Goal: Task Accomplishment & Management: Manage account settings

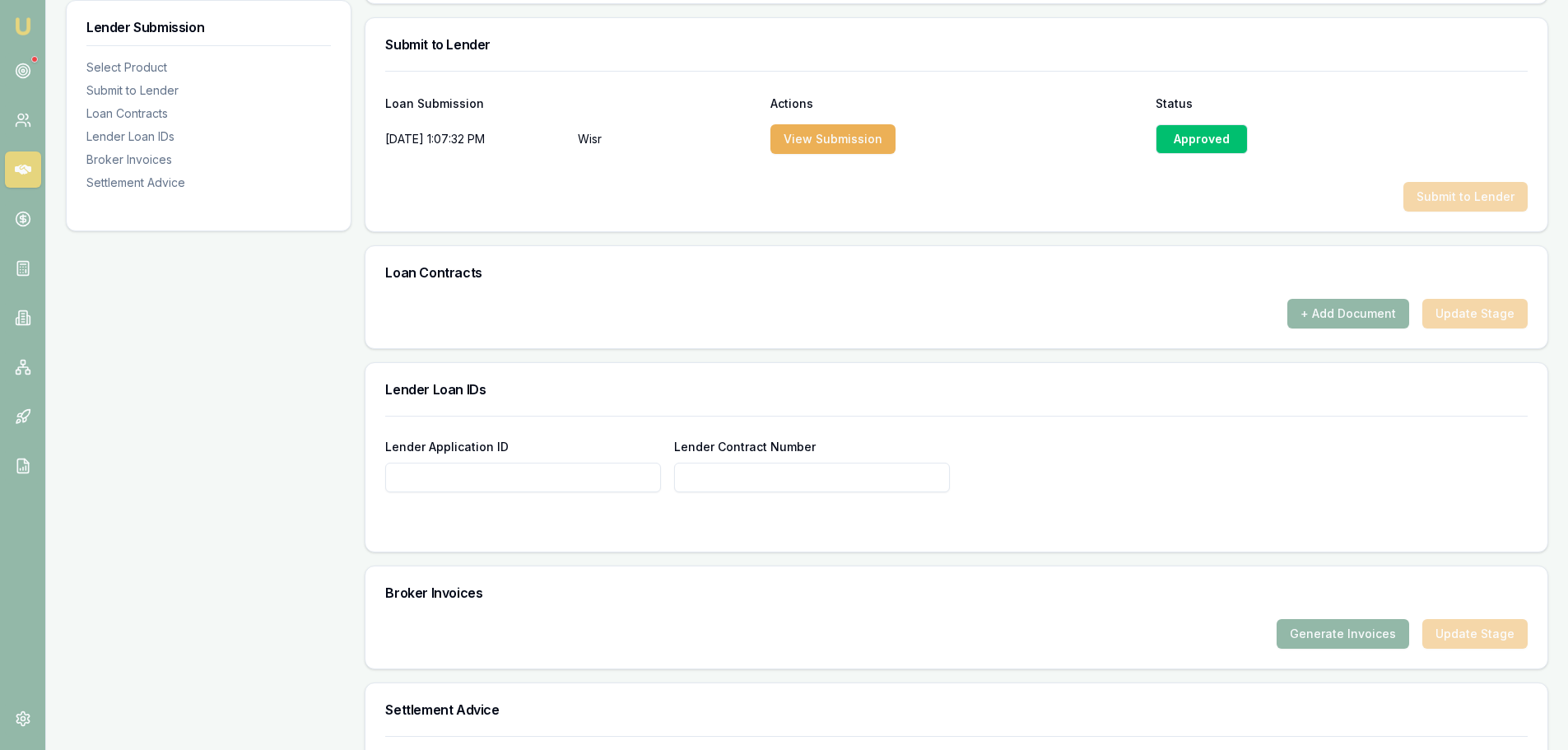
click at [1195, 129] on div "Approved" at bounding box center [1202, 140] width 92 height 30
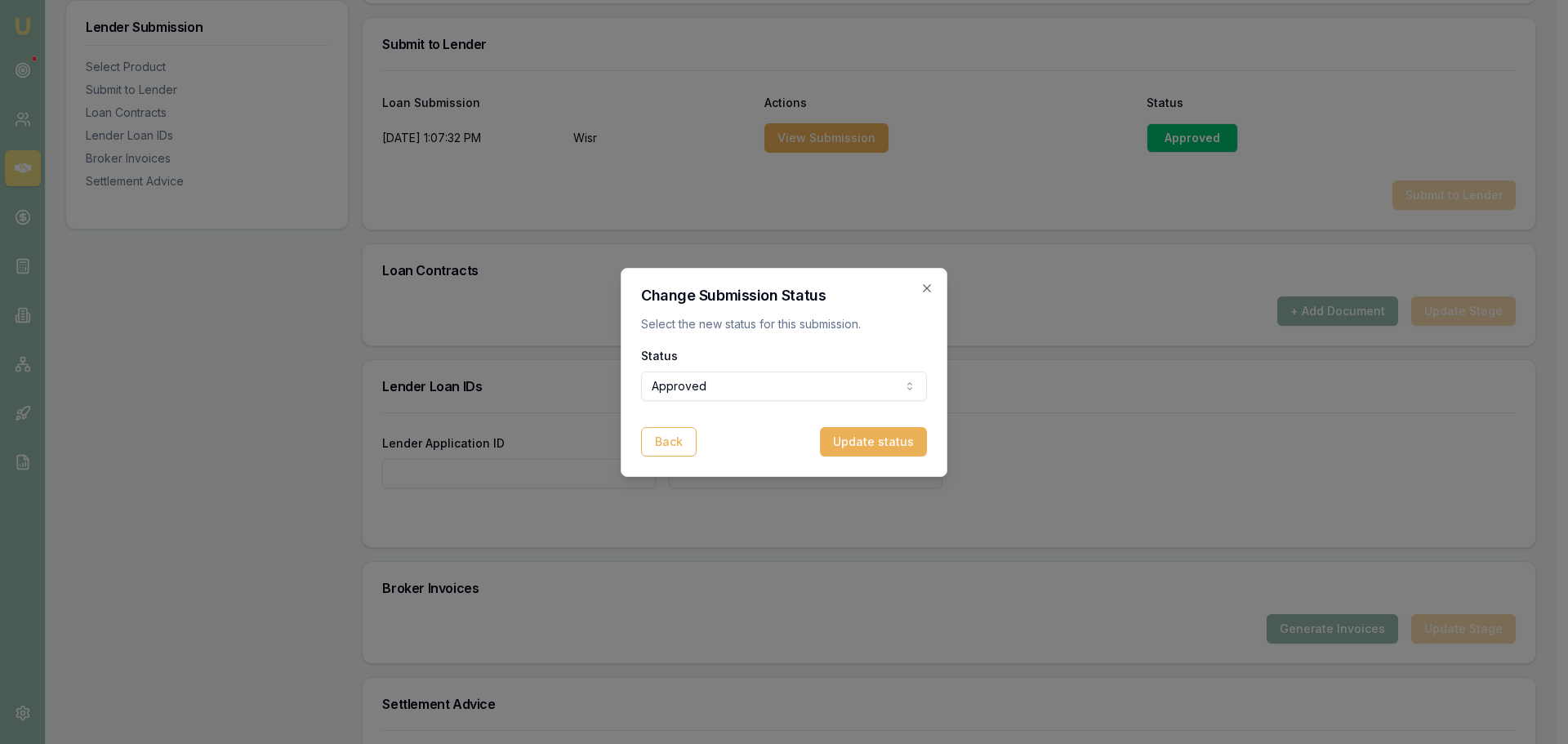
click at [872, 440] on button "Update status" at bounding box center [867, 442] width 107 height 30
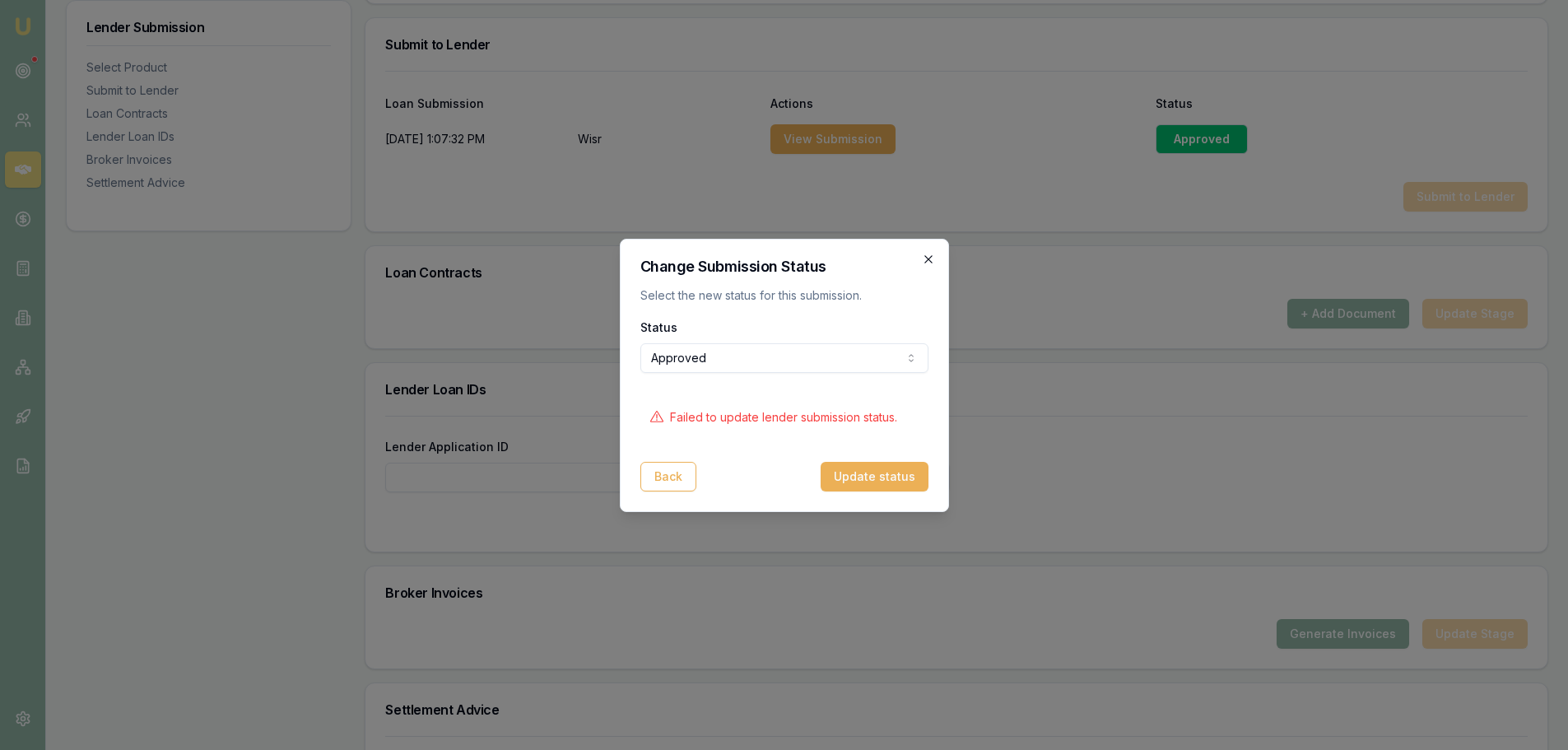
click at [931, 261] on icon "button" at bounding box center [928, 258] width 7 height 7
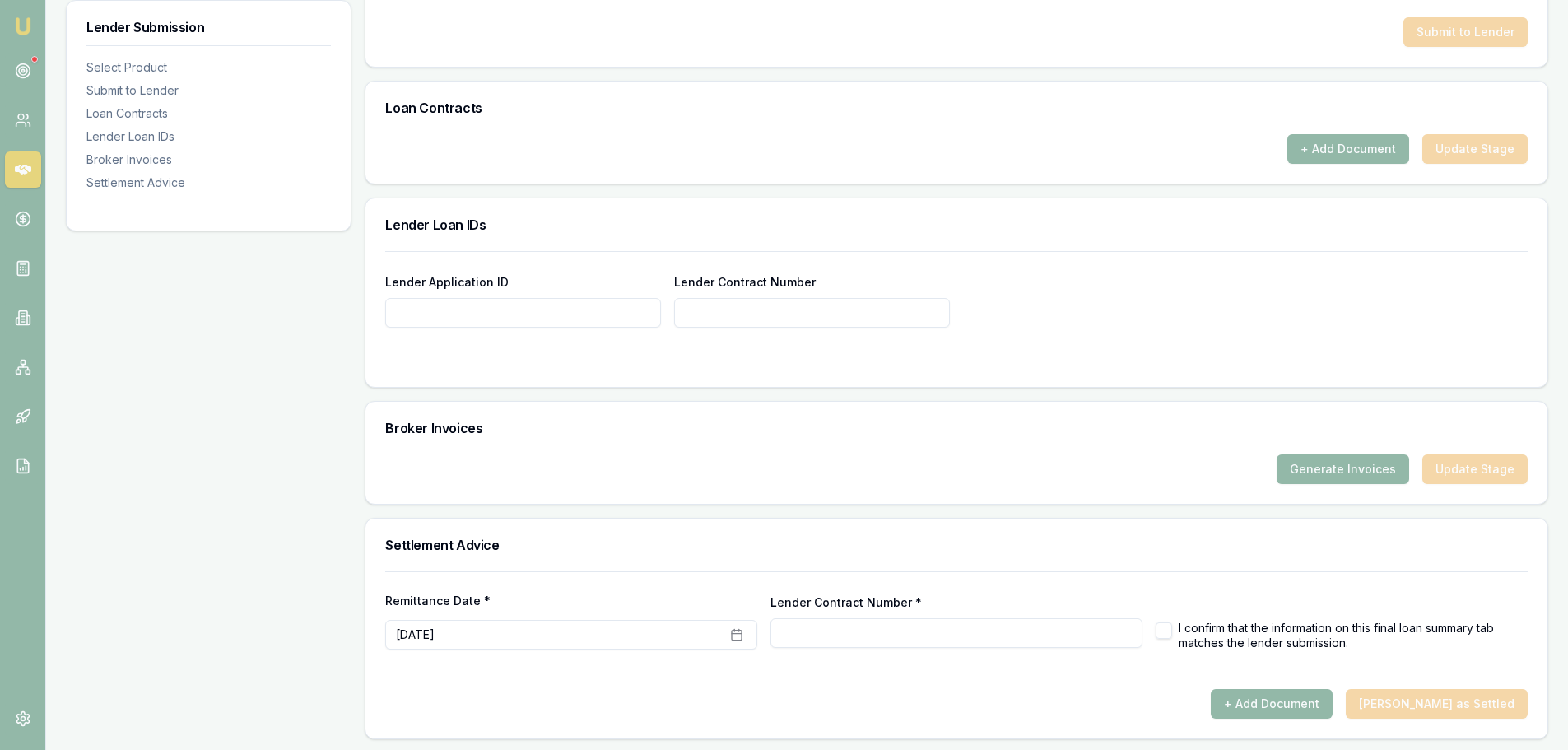
scroll to position [990, 0]
click at [740, 638] on rect "button" at bounding box center [736, 633] width 10 height 10
click at [520, 455] on button "2" at bounding box center [514, 458] width 26 height 26
click at [948, 629] on input "Lender Contract Number *" at bounding box center [956, 630] width 372 height 30
click at [892, 636] on input "Lender Contract Number *" at bounding box center [956, 630] width 372 height 30
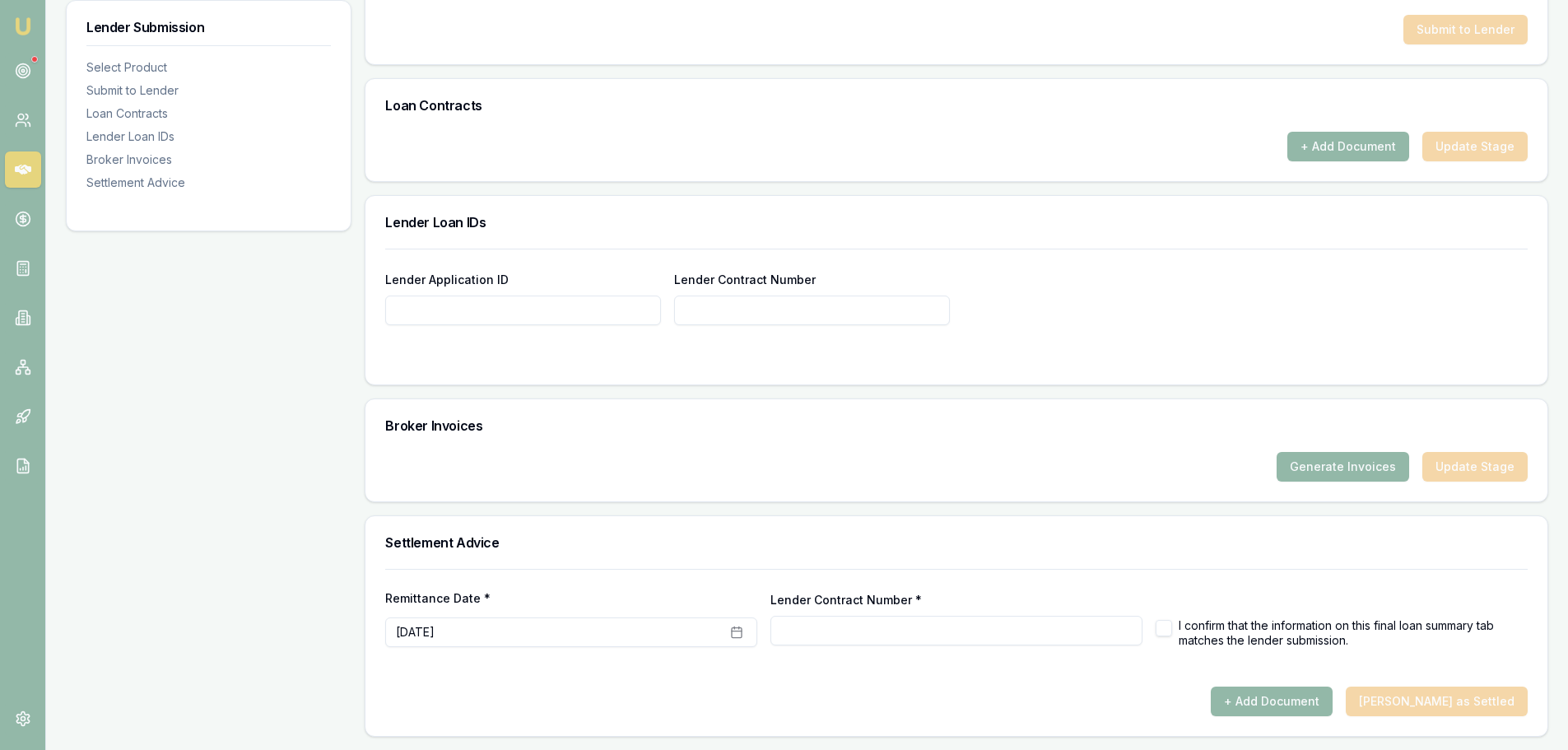
paste input "947599"
type input "947599"
drag, startPoint x: 1169, startPoint y: 628, endPoint x: 1174, endPoint y: 642, distance: 14.9
click at [1168, 628] on button "button" at bounding box center [1164, 628] width 17 height 17
checkbox input "true"
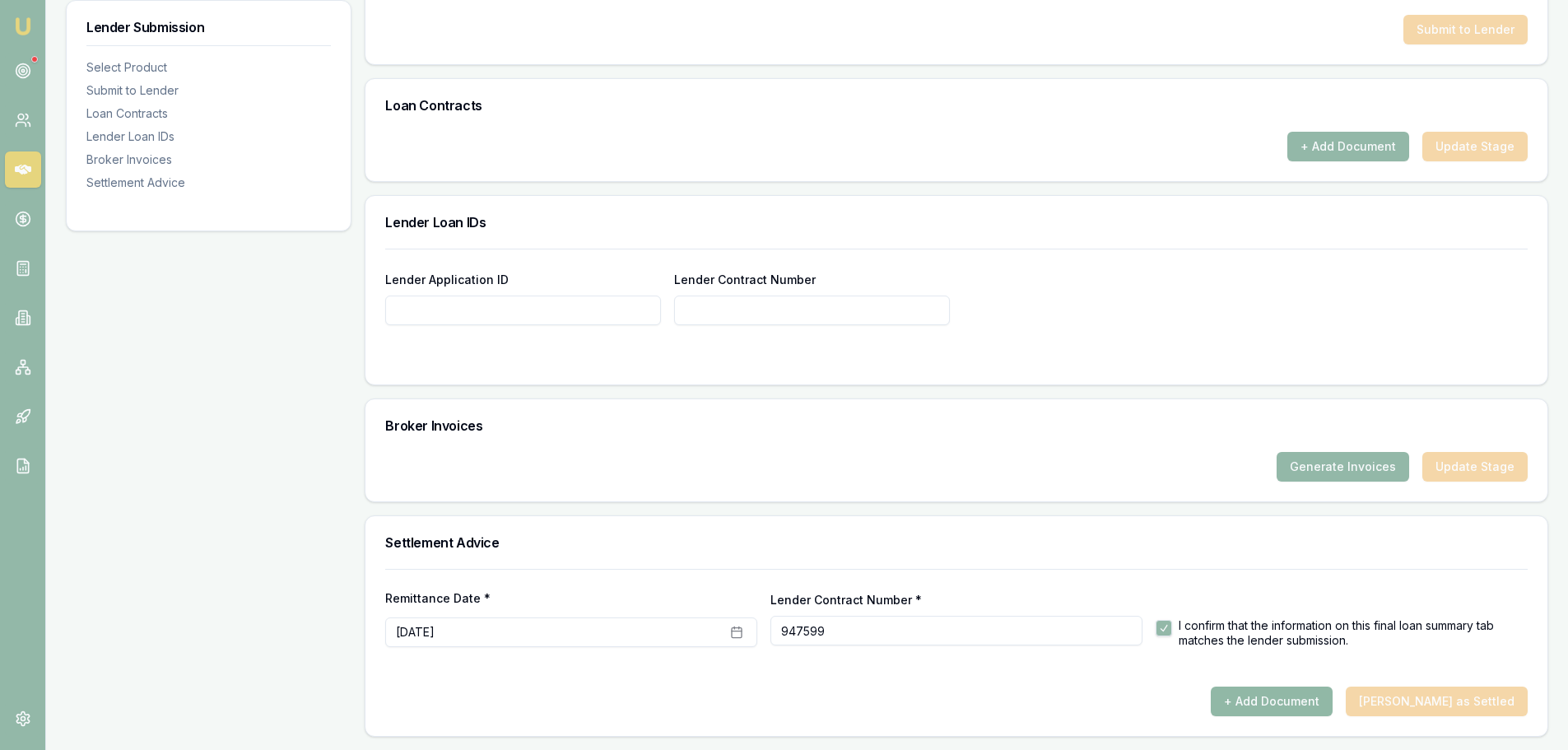
click at [1327, 700] on button "+ Add Document" at bounding box center [1272, 701] width 122 height 30
checkbox input "false"
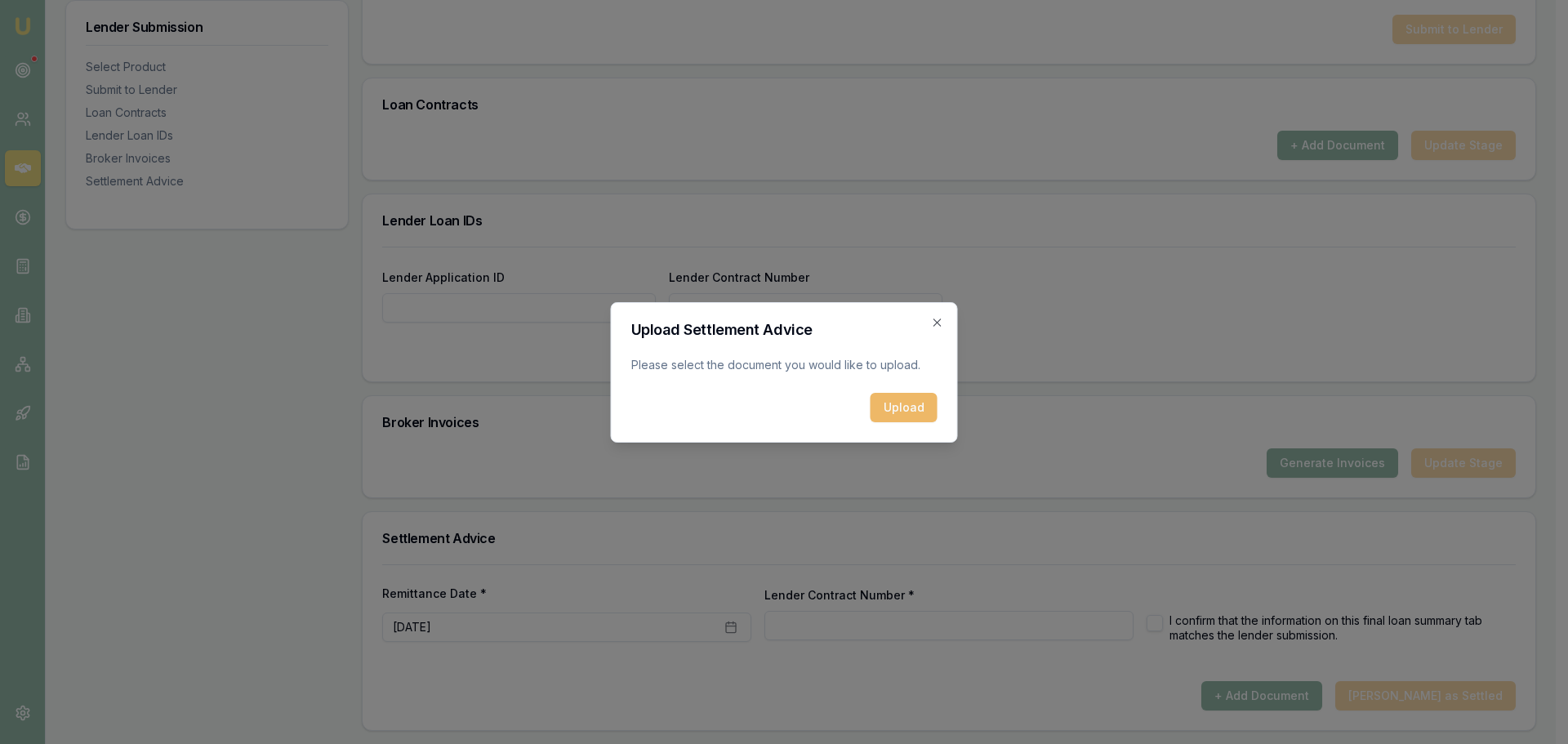
click at [905, 417] on button "Upload" at bounding box center [904, 408] width 67 height 30
click at [934, 318] on icon "button" at bounding box center [938, 322] width 13 height 13
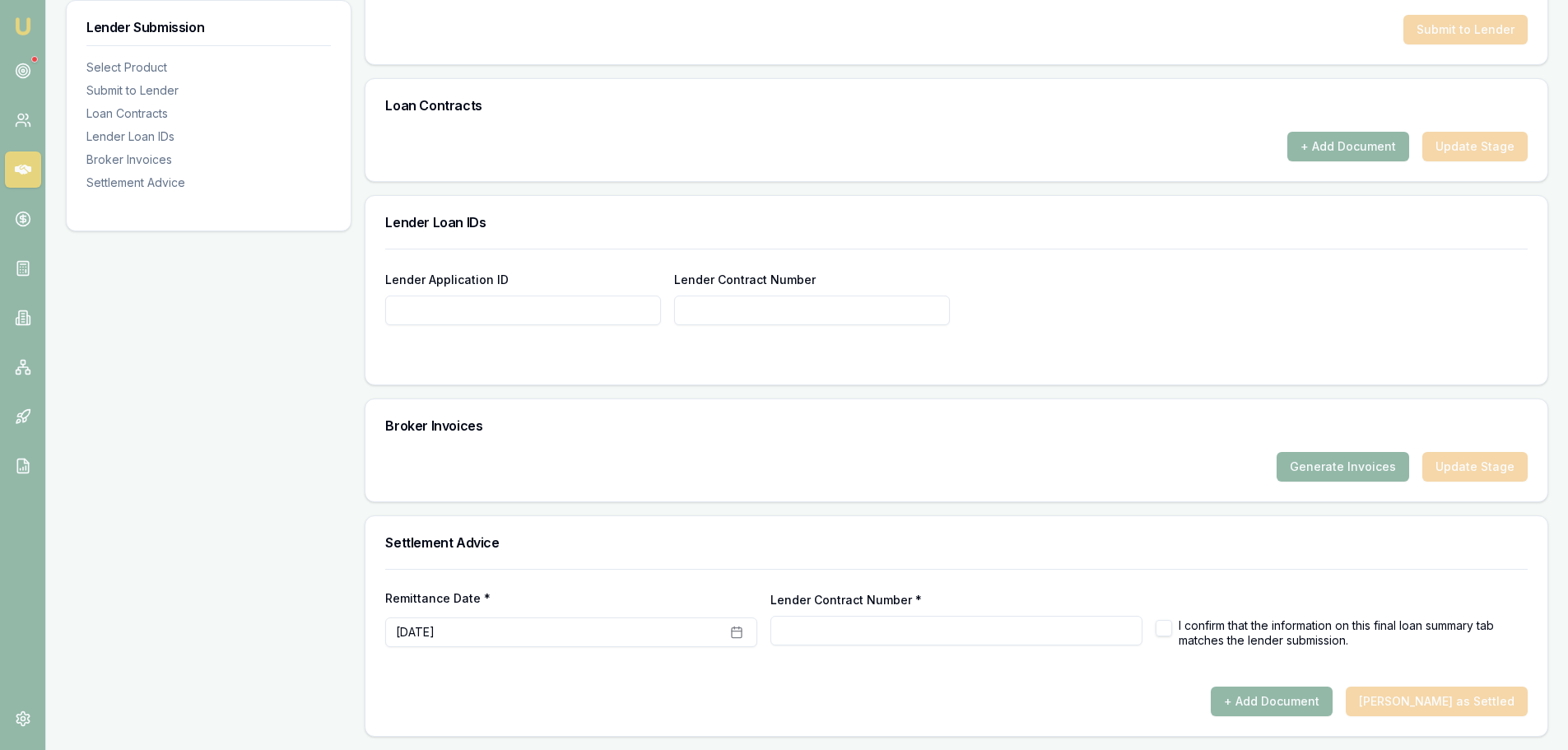
click at [1337, 718] on div "Remittance Date * [DATE] Lender Contract Number * I confirm that the informatio…" at bounding box center [956, 652] width 1182 height 167
click at [1333, 690] on button "+ Add Document" at bounding box center [1272, 701] width 122 height 30
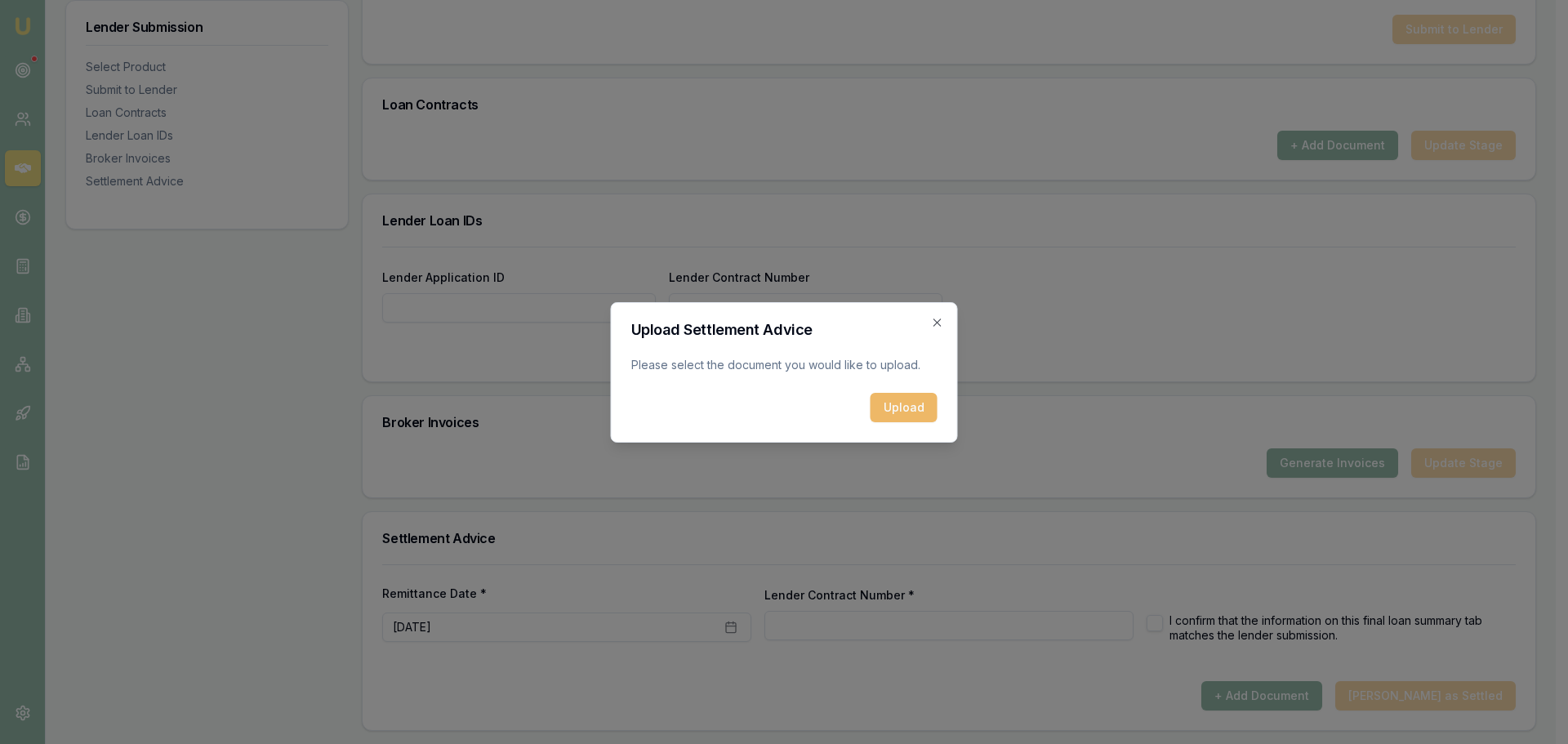
click at [898, 413] on button "Upload" at bounding box center [904, 408] width 67 height 30
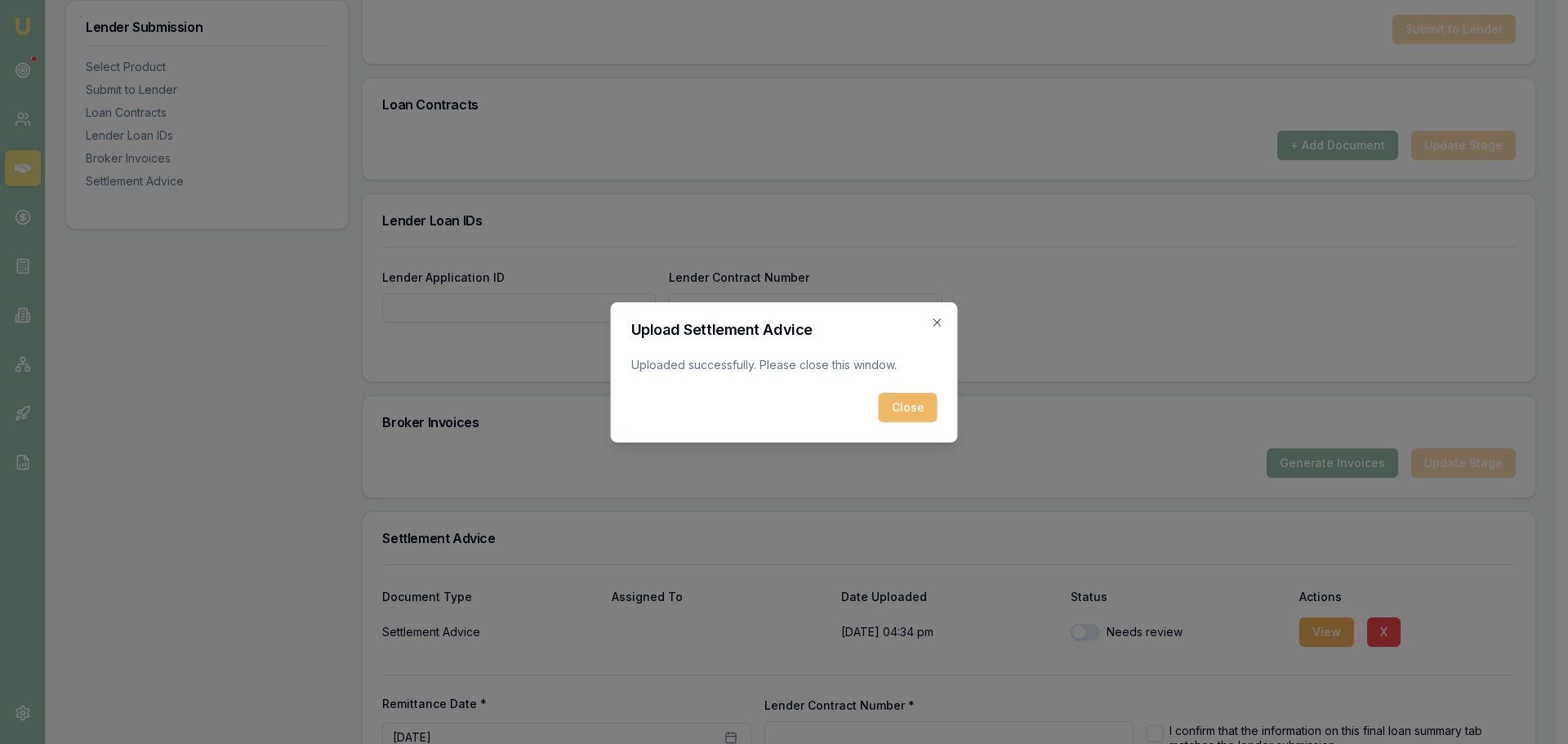
click at [927, 411] on button "Close" at bounding box center [908, 408] width 59 height 30
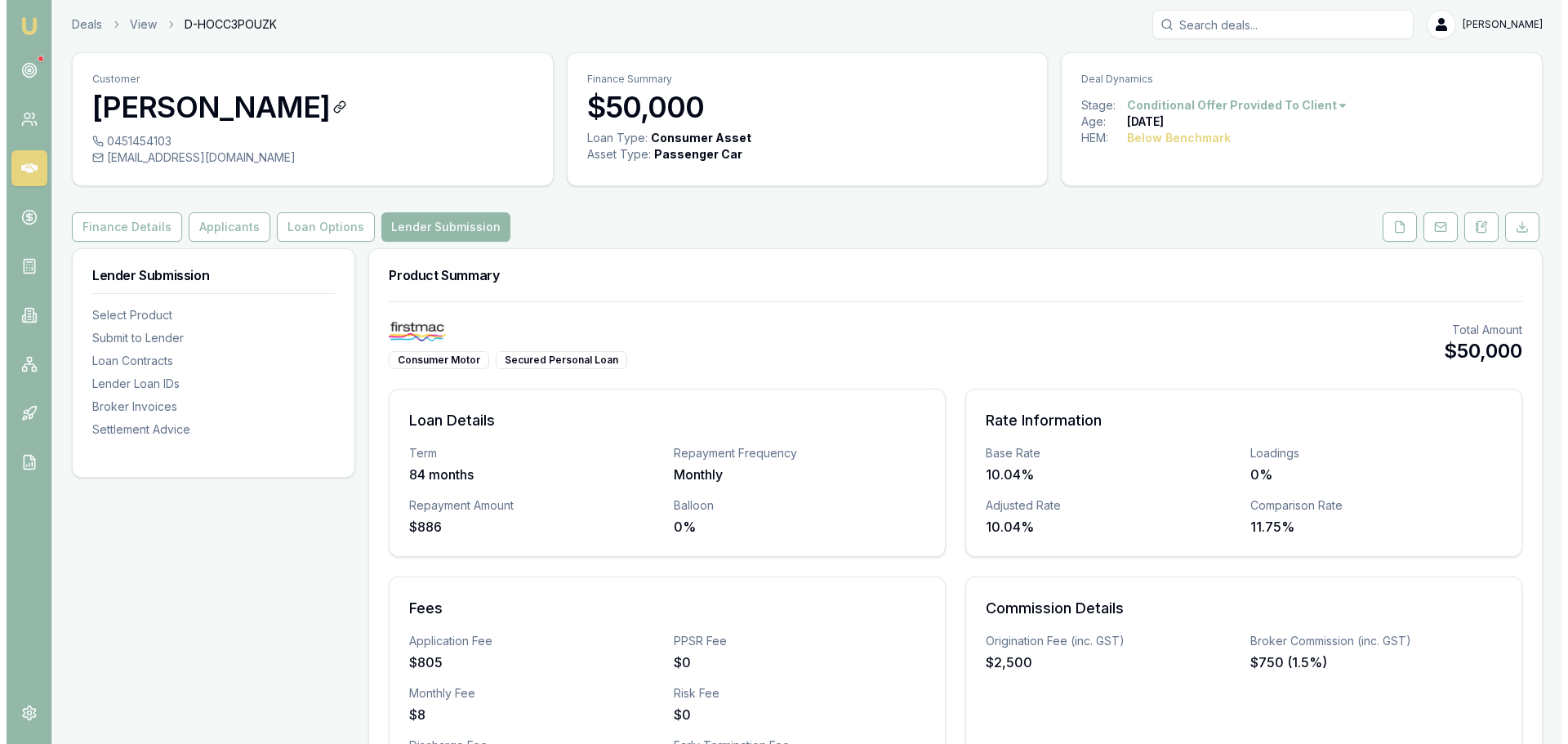
scroll to position [0, 0]
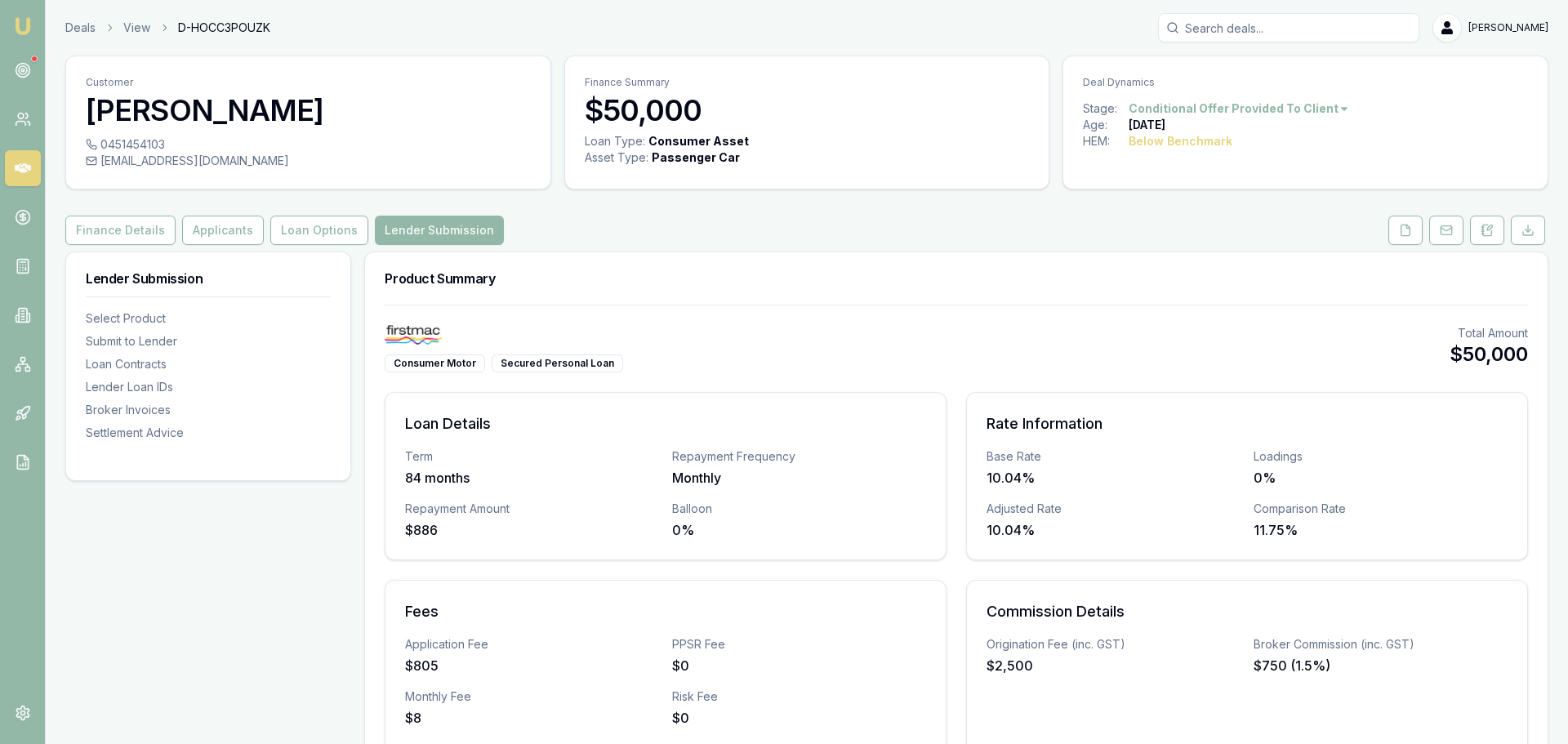
click at [1232, 112] on html "Emu Broker Deals View D-HOCC3POUZK [PERSON_NAME] Toggle Menu Customer [PERSON_N…" at bounding box center [784, 372] width 1568 height 744
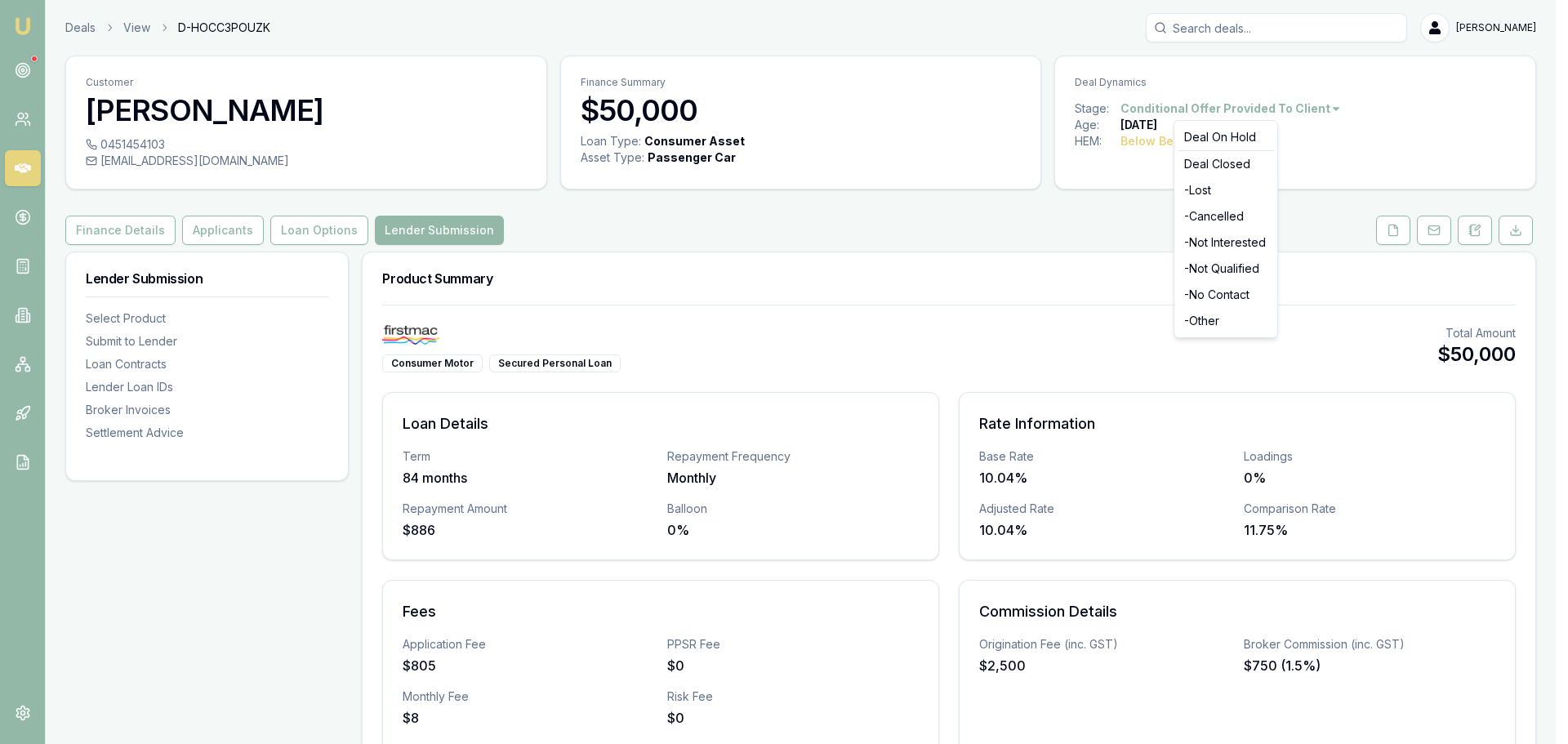
click at [1232, 112] on html "Emu Broker Deals View D-HOCC3POUZK [PERSON_NAME] Toggle Menu Customer [PERSON_N…" at bounding box center [784, 372] width 1568 height 744
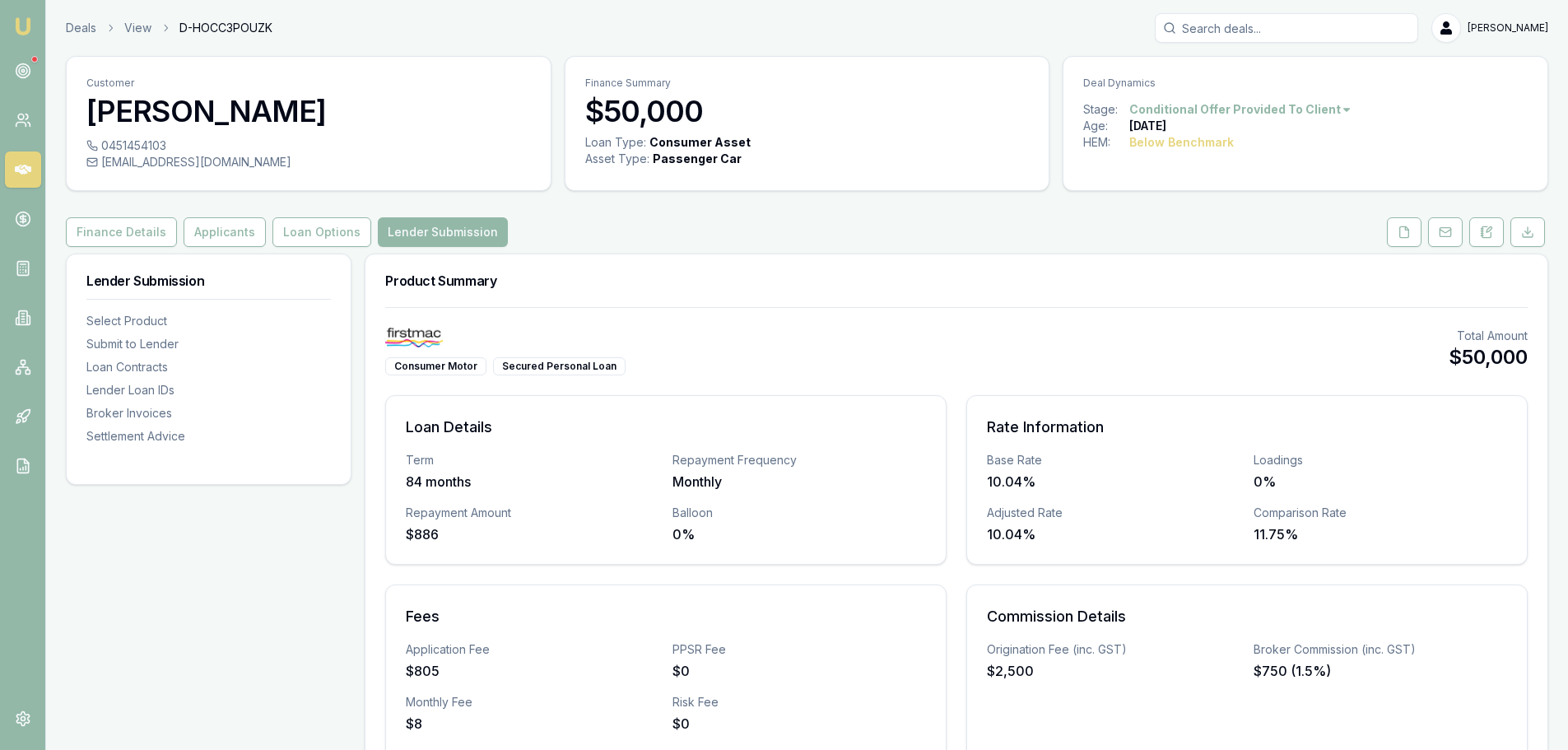
click at [305, 226] on button "Loan Options" at bounding box center [321, 232] width 98 height 30
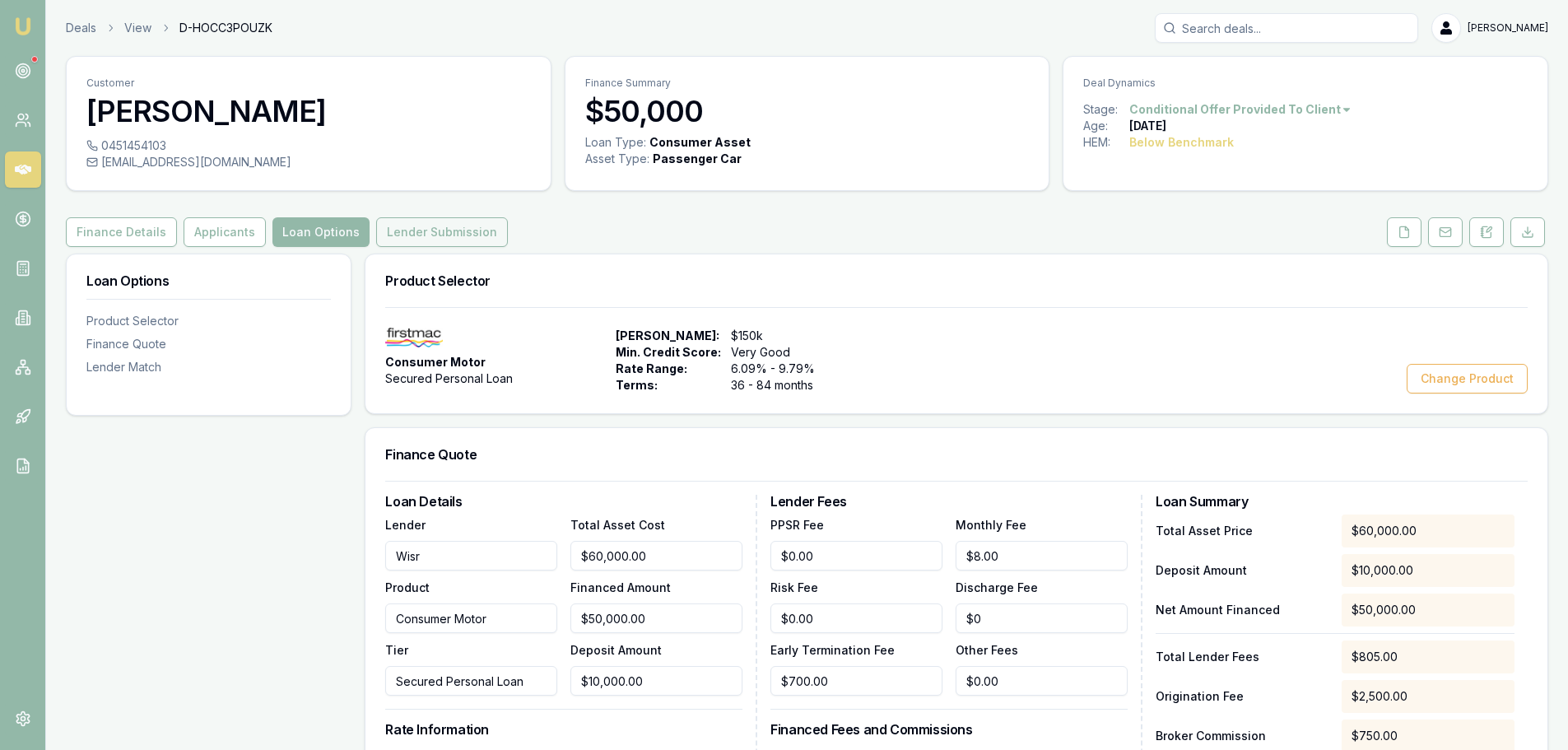
click at [432, 241] on button "Lender Submission" at bounding box center [442, 232] width 132 height 30
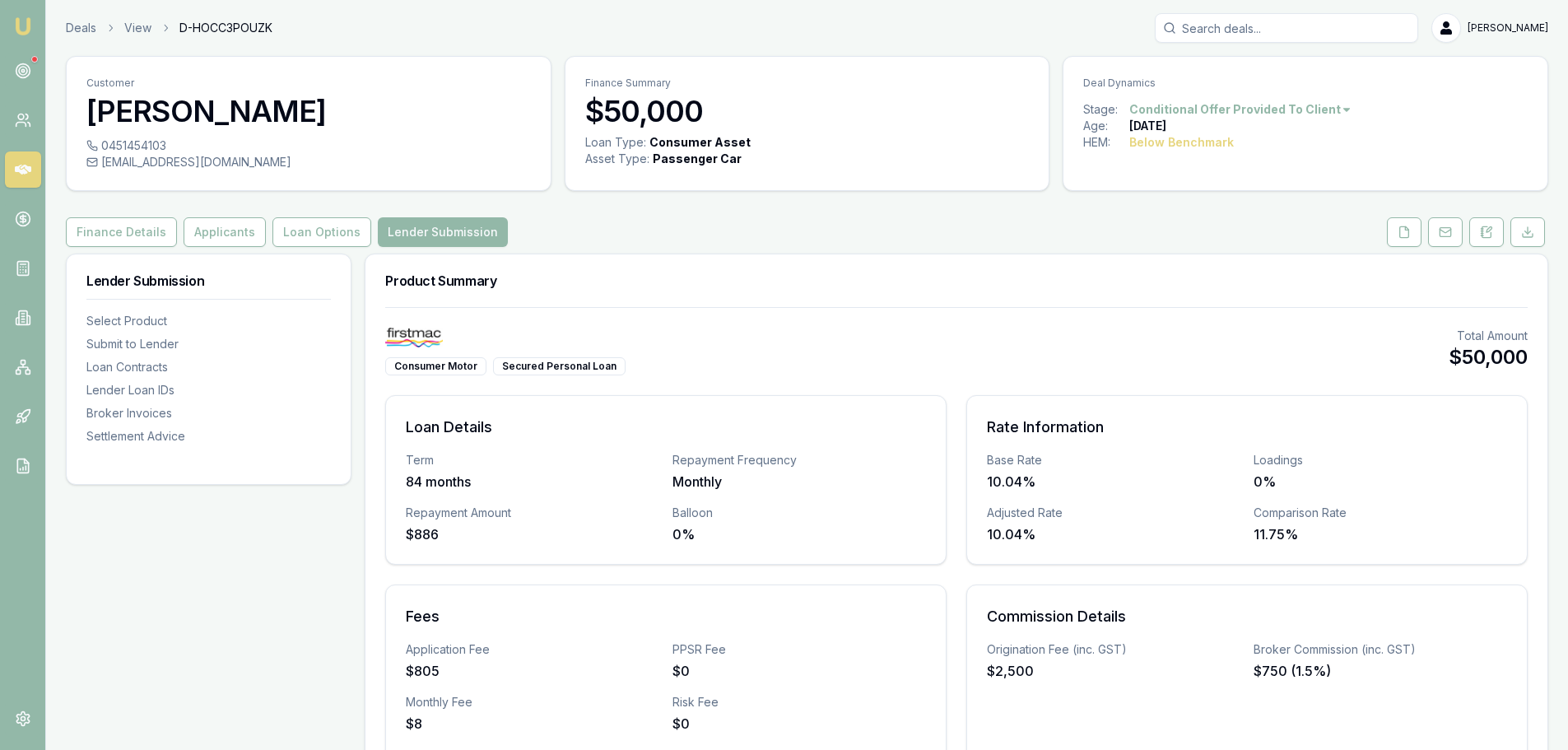
click at [0, 129] on nav "Emu Broker" at bounding box center [22, 248] width 45 height 497
click at [37, 118] on link at bounding box center [22, 120] width 37 height 37
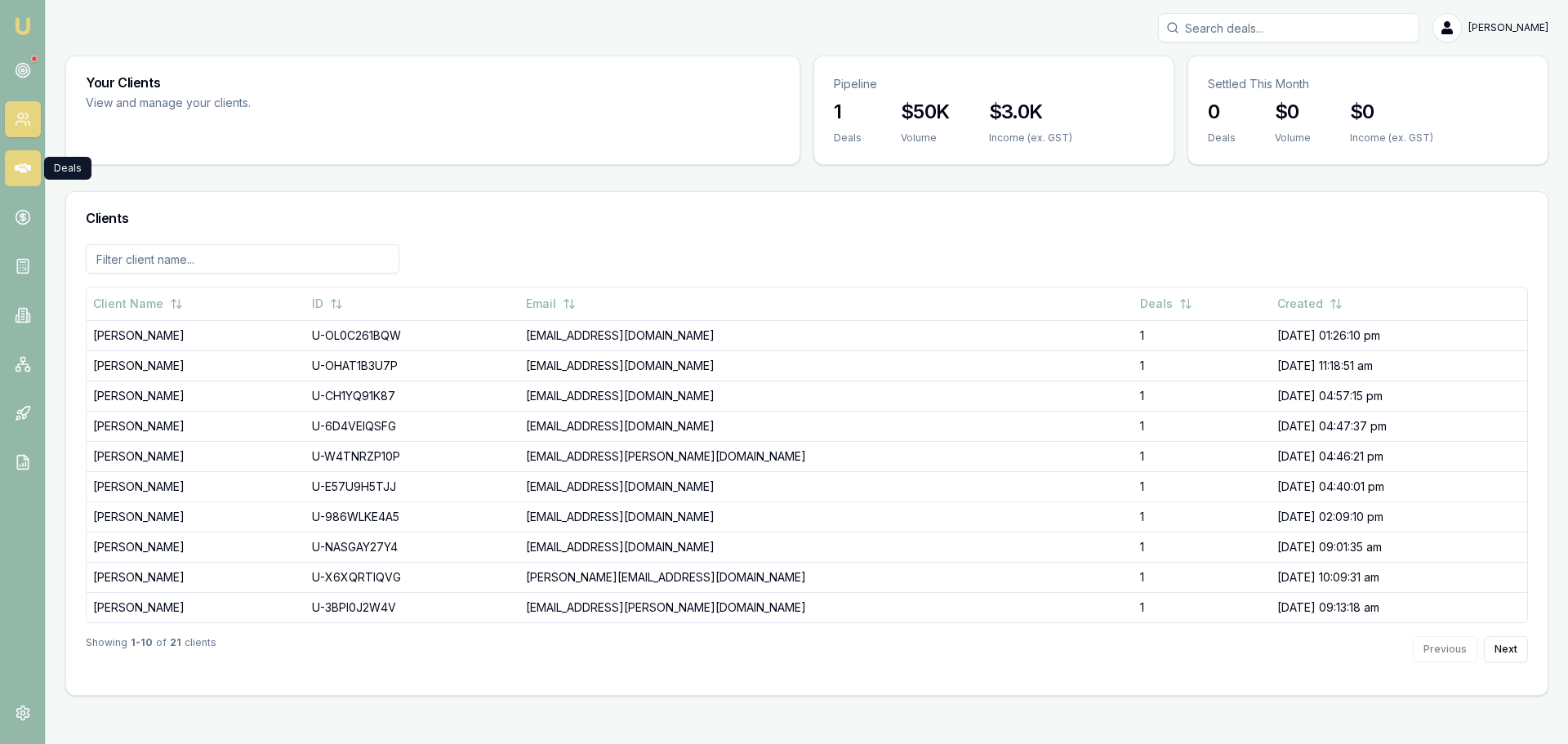
click at [27, 152] on link at bounding box center [22, 168] width 36 height 36
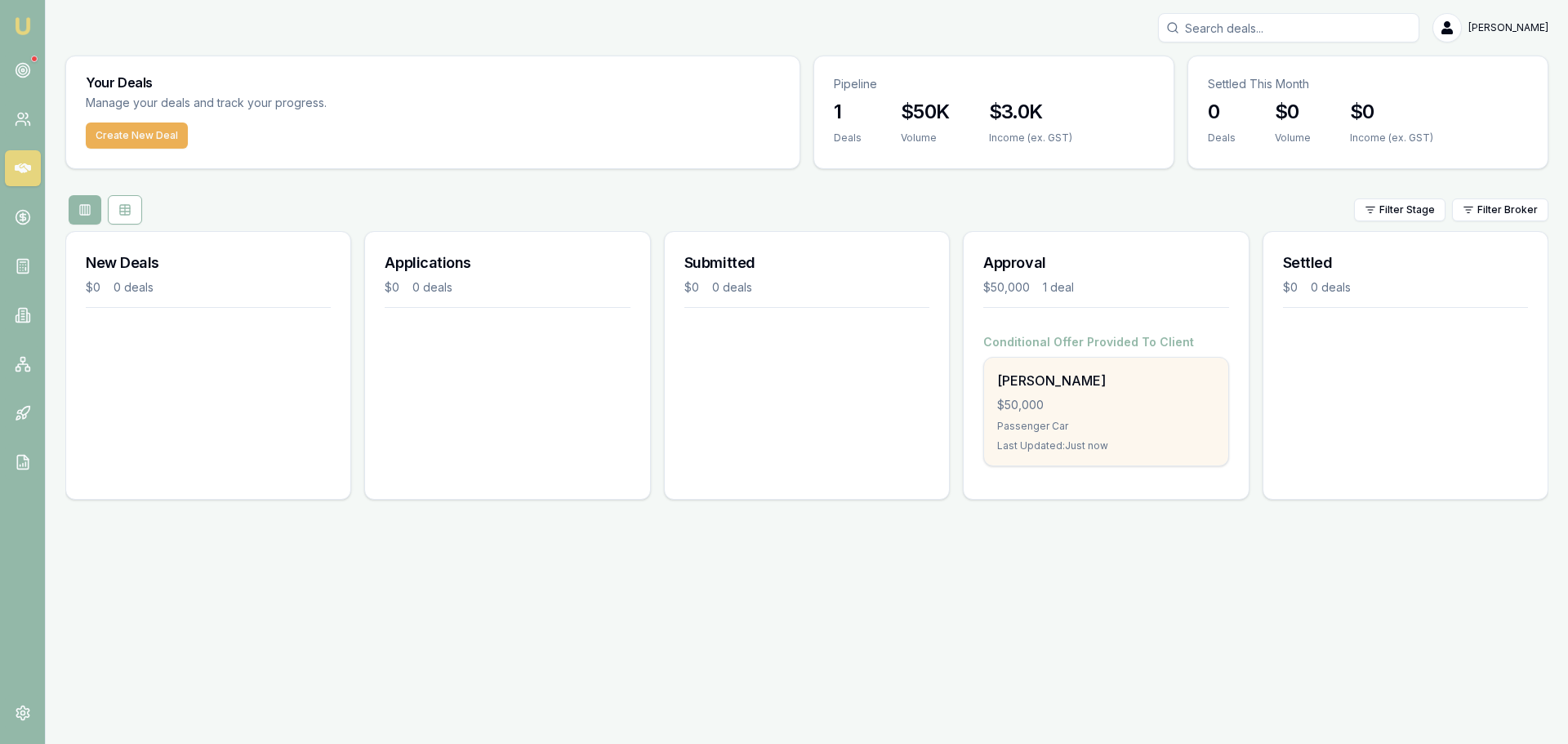
click at [1123, 405] on div "$50,000" at bounding box center [1106, 405] width 217 height 17
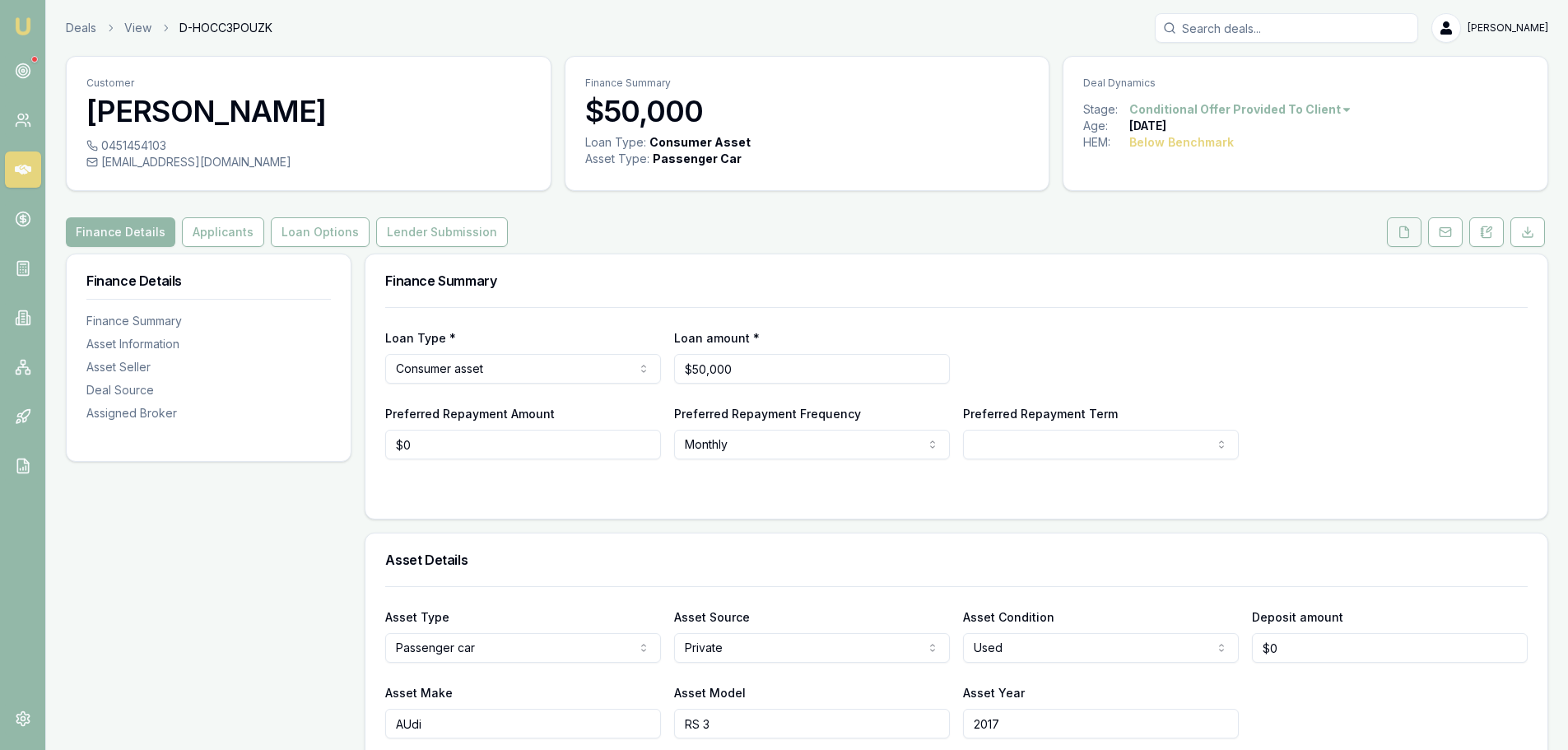
click at [1403, 237] on icon at bounding box center [1405, 231] width 9 height 10
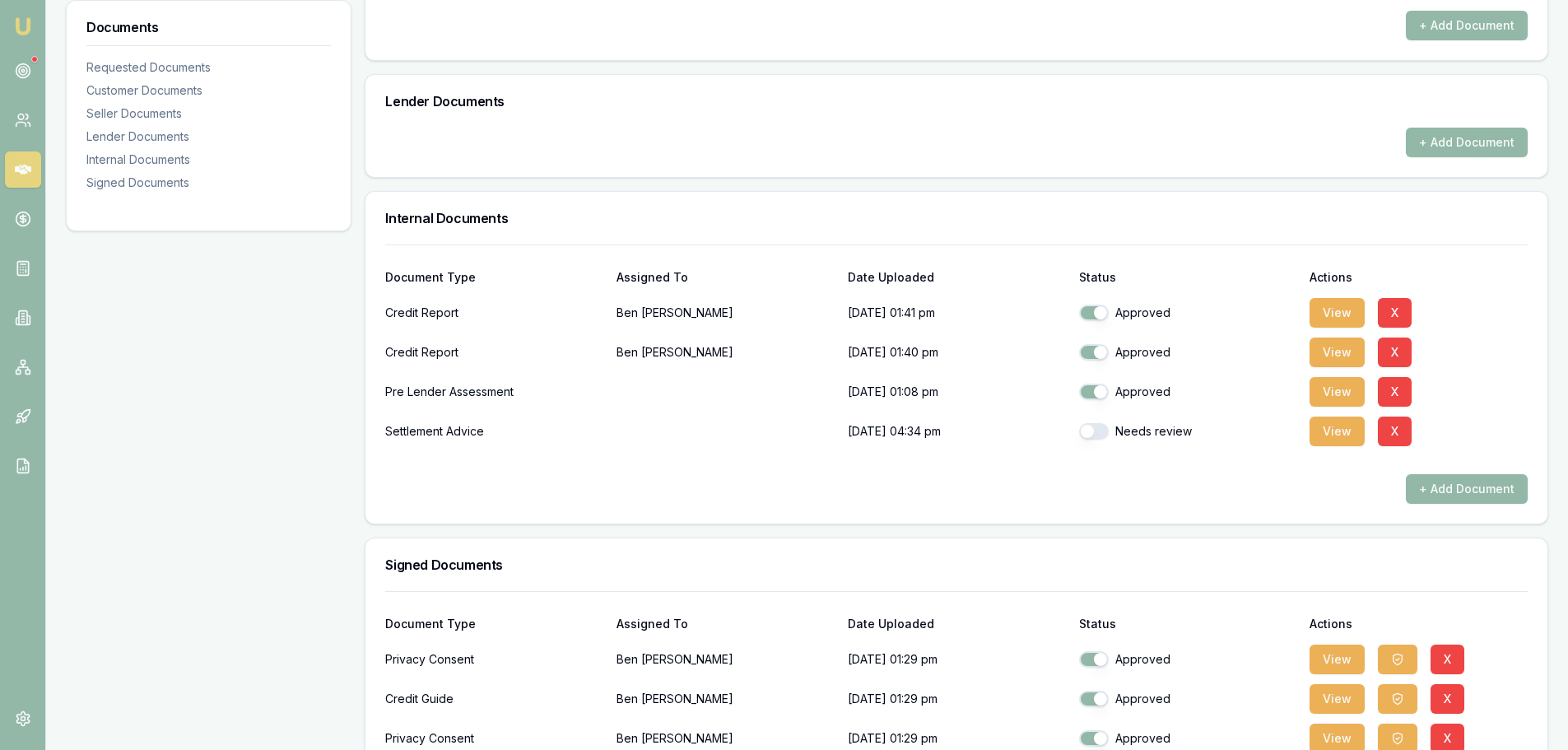
scroll to position [1070, 0]
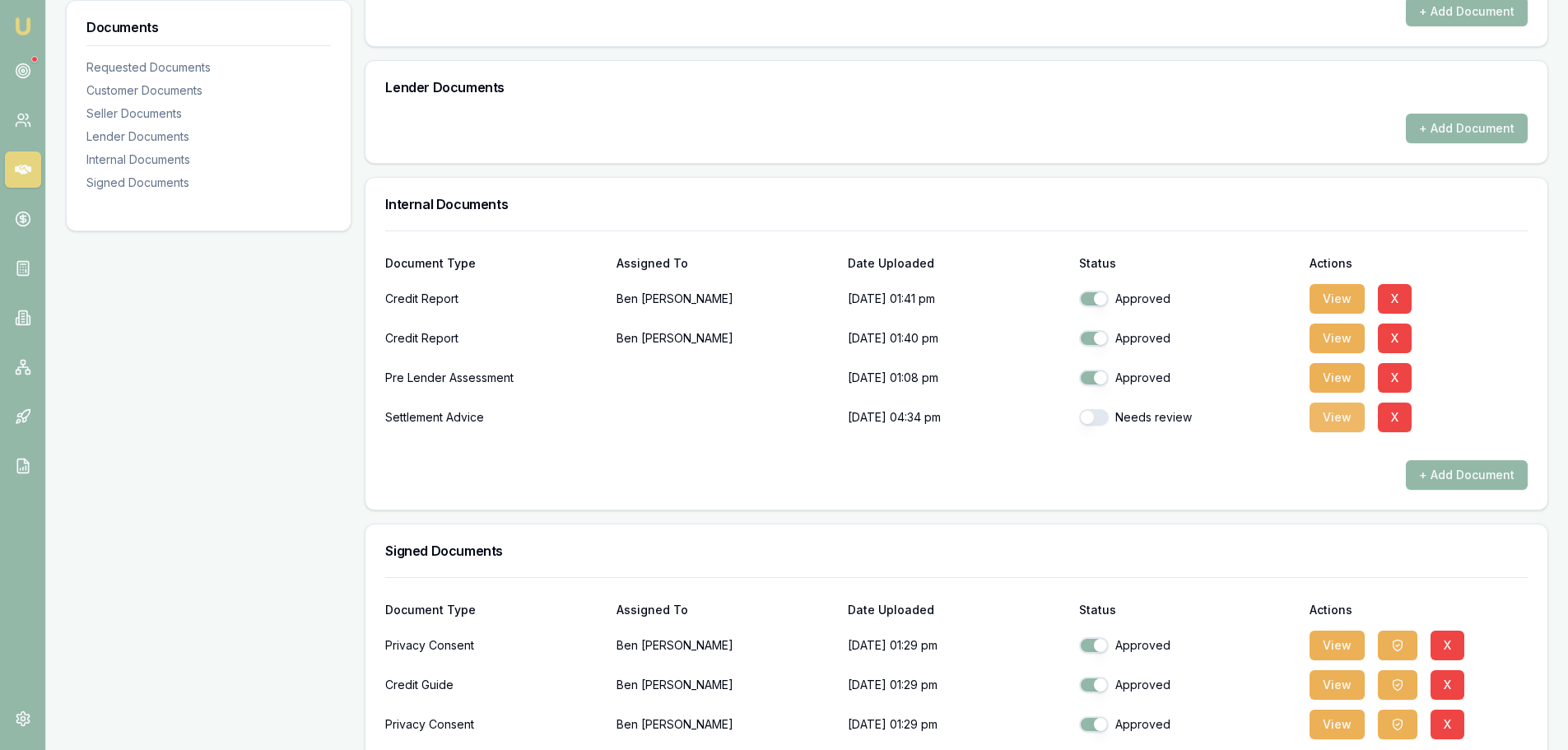
click at [1339, 424] on button "View" at bounding box center [1337, 418] width 55 height 30
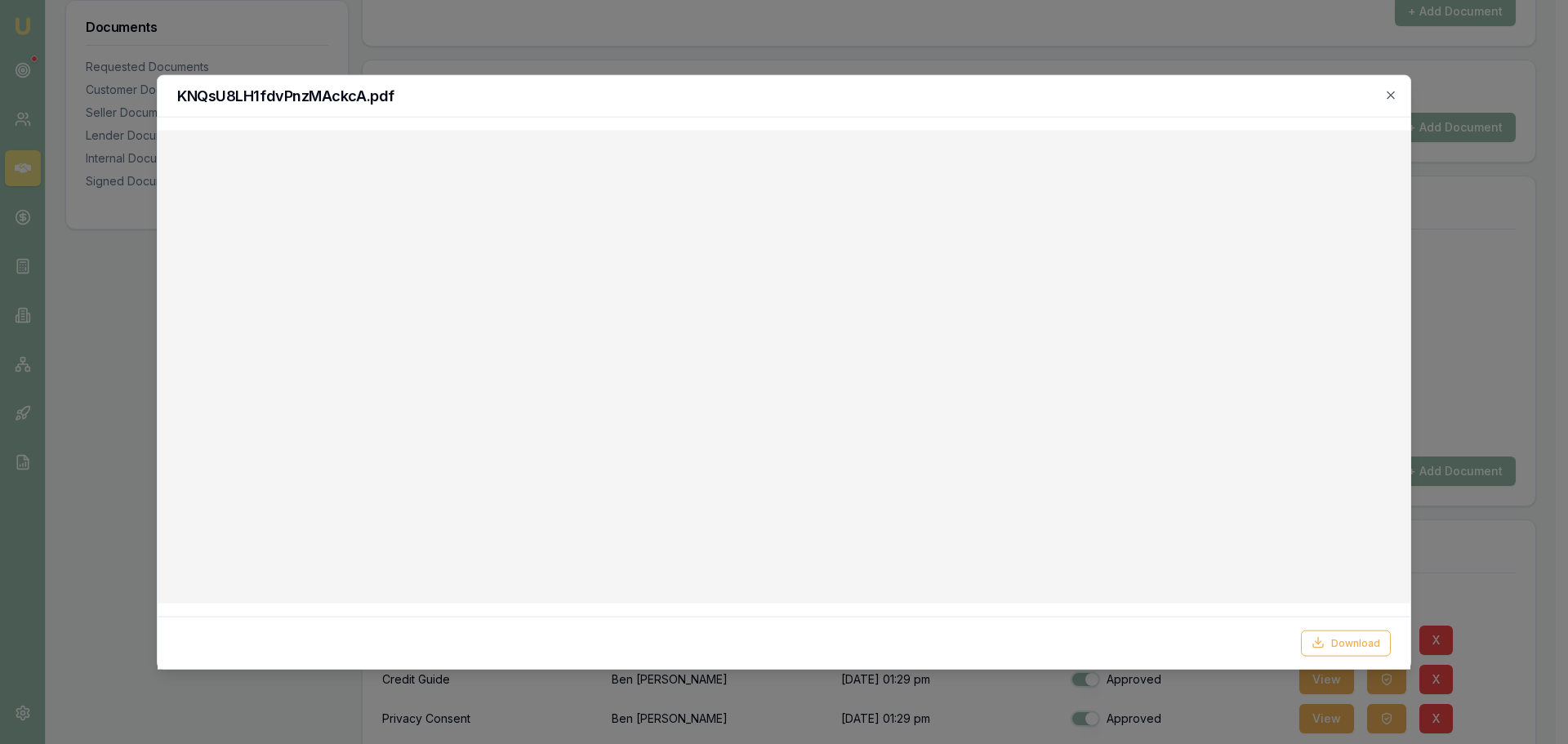
click at [1389, 92] on icon "button" at bounding box center [1391, 95] width 13 height 13
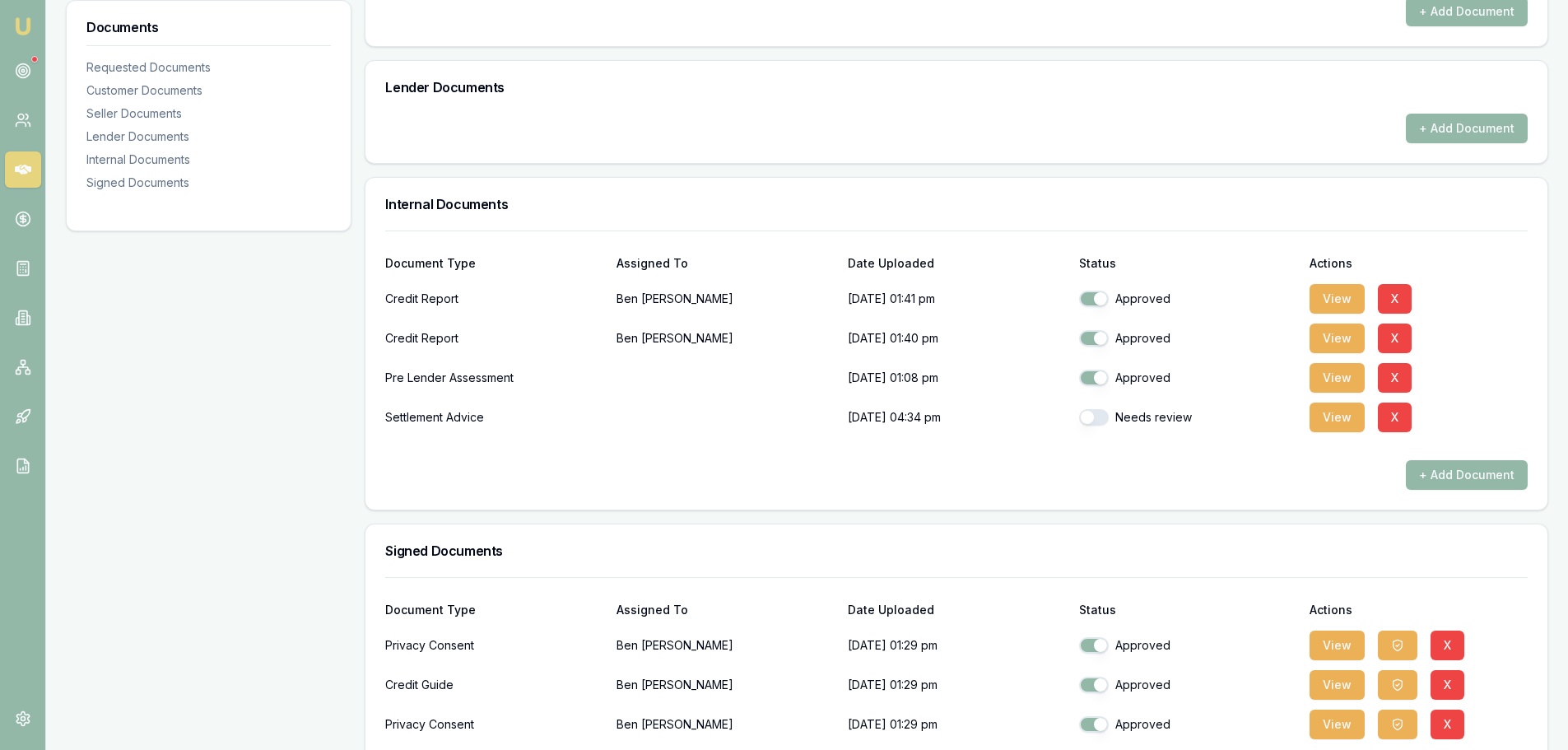
click at [1095, 420] on button "button" at bounding box center [1094, 418] width 30 height 17
checkbox input "true"
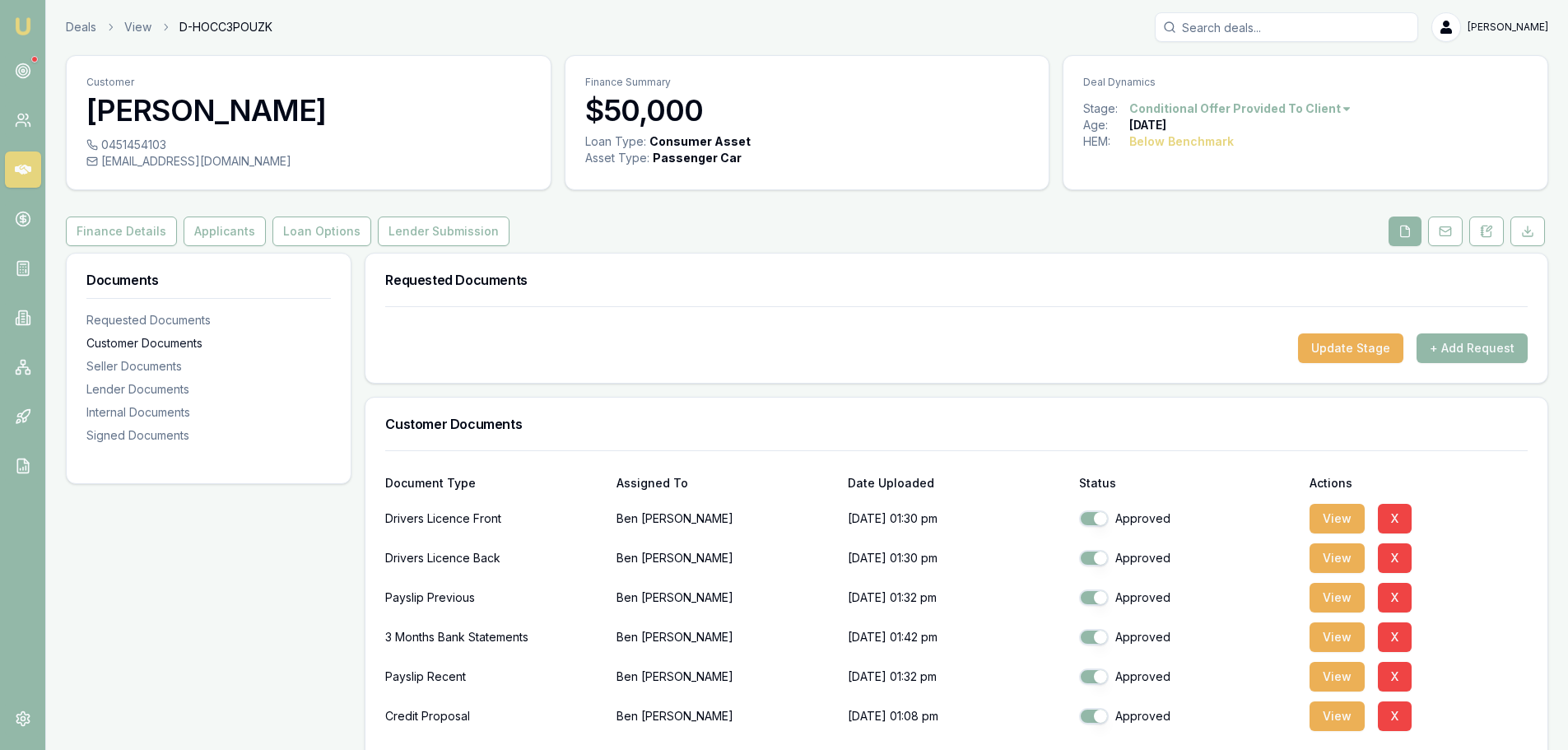
scroll to position [0, 0]
click at [445, 230] on button "Lender Submission" at bounding box center [443, 232] width 132 height 30
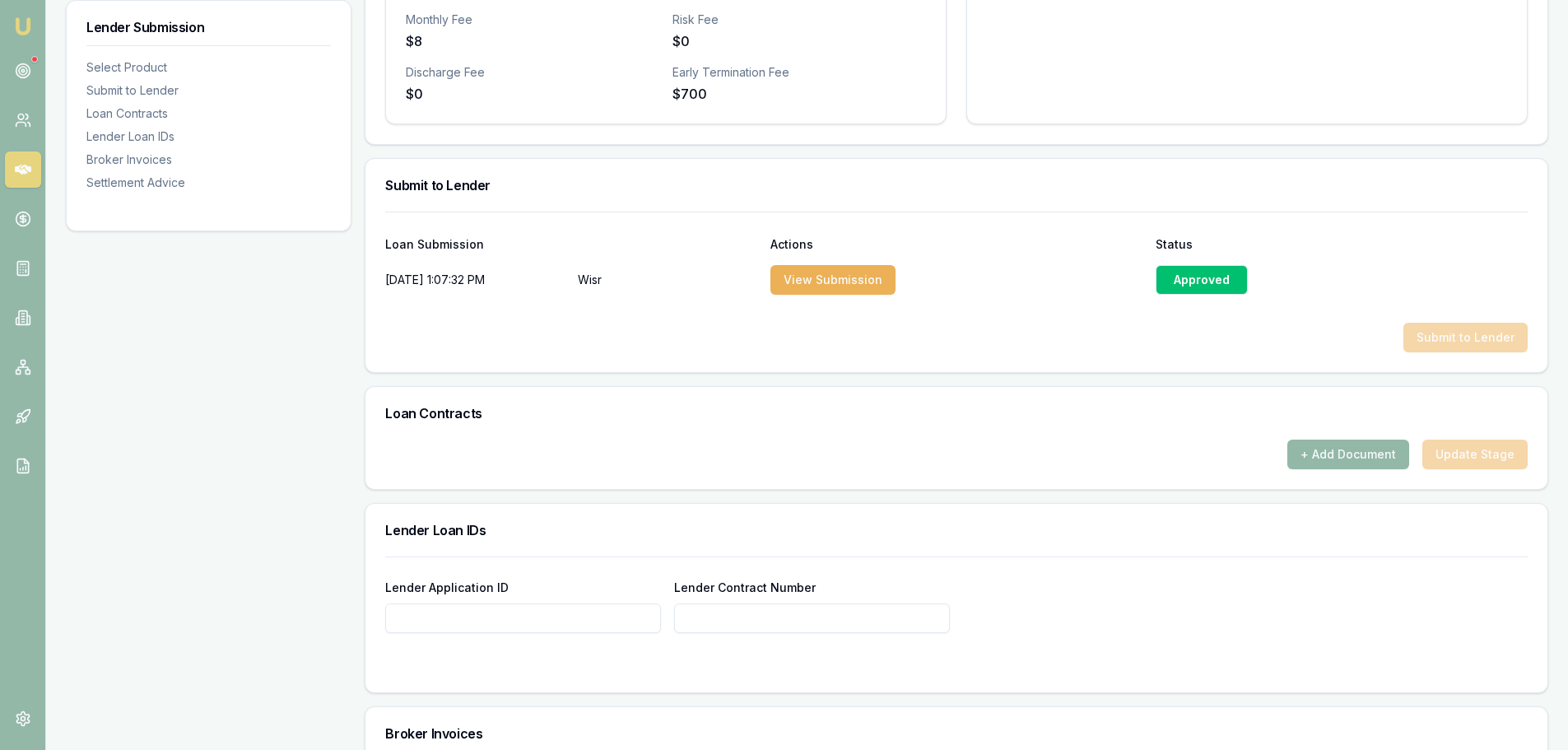
scroll to position [658, 0]
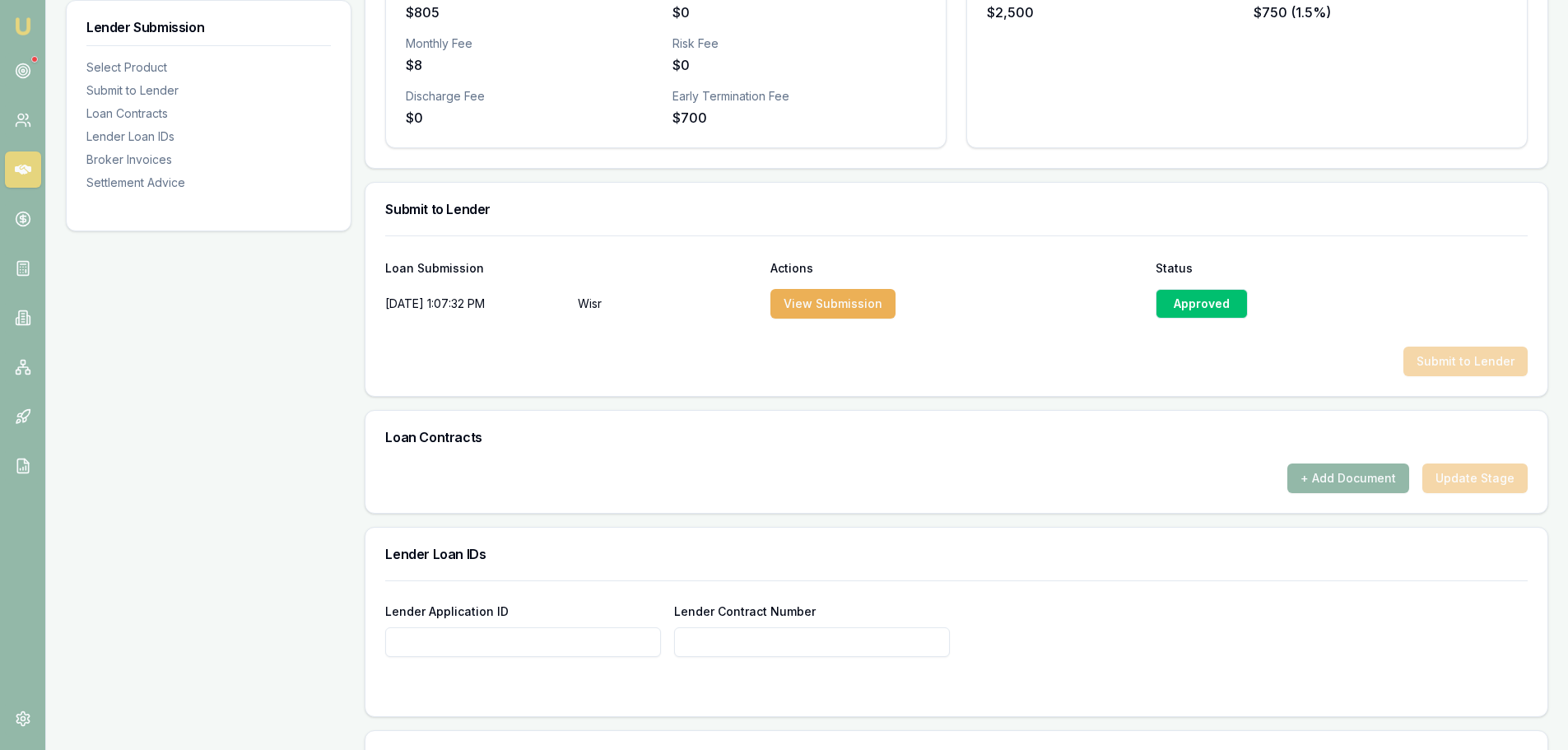
click at [1180, 303] on div "Approved" at bounding box center [1202, 303] width 92 height 30
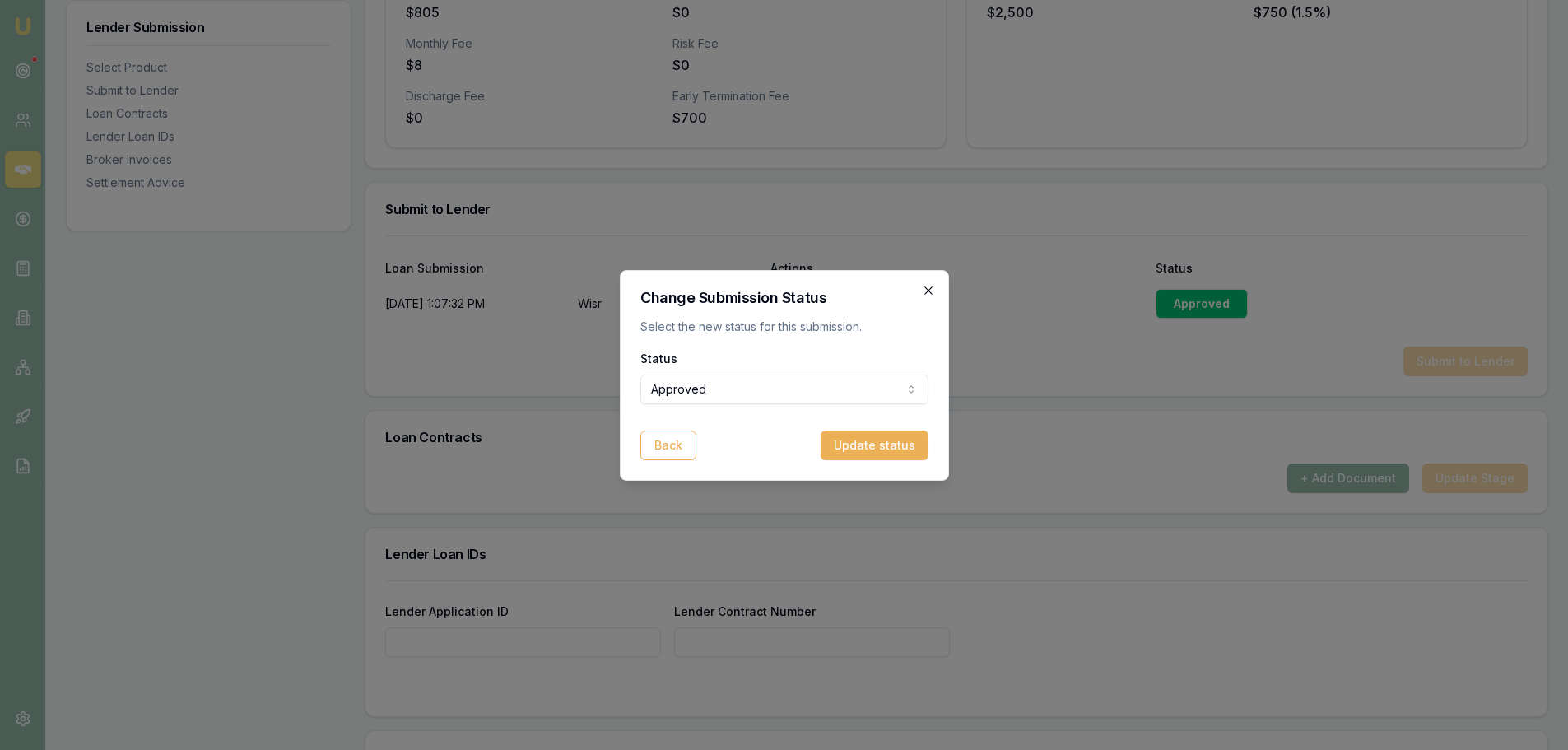
click at [931, 293] on icon "button" at bounding box center [928, 290] width 7 height 7
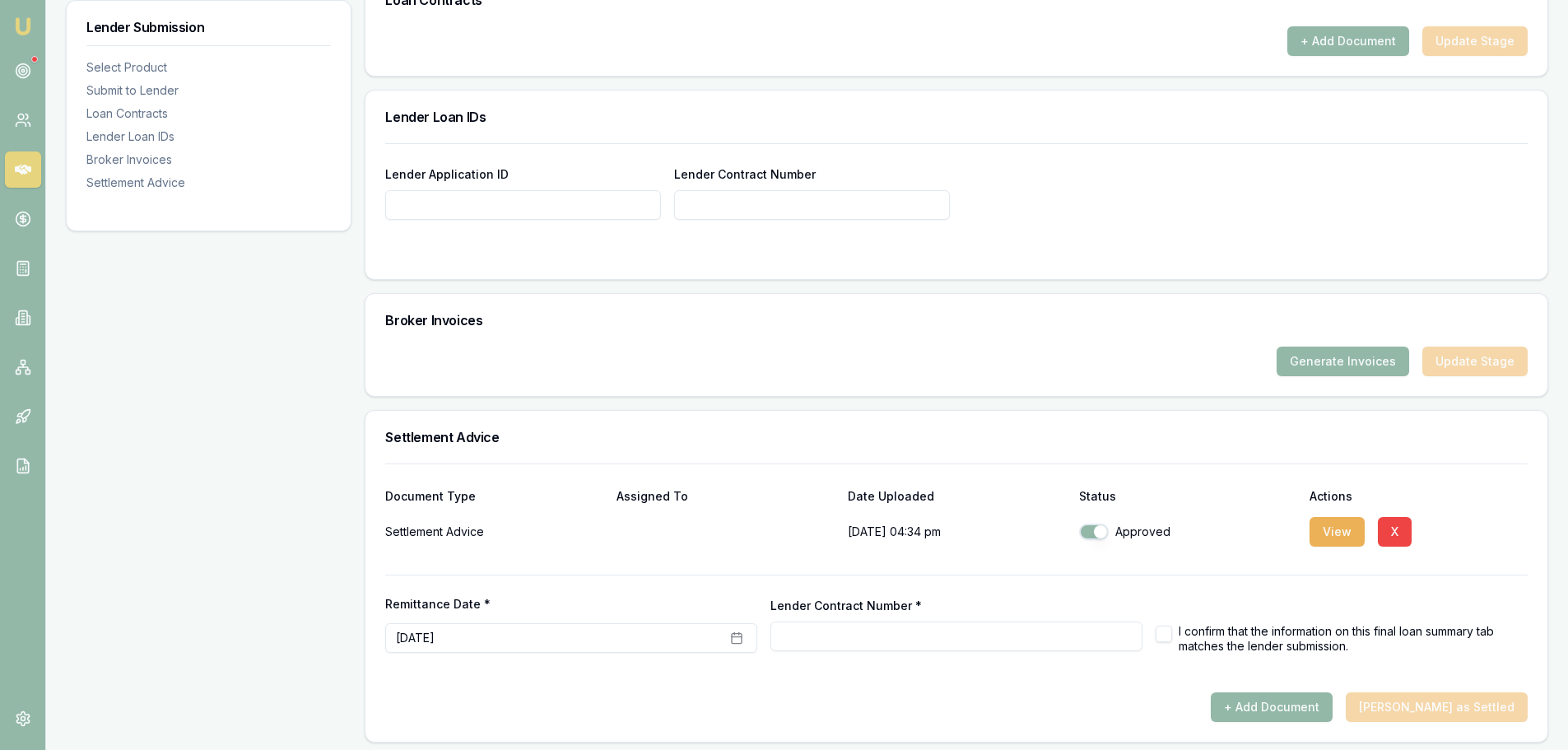
scroll to position [1101, 0]
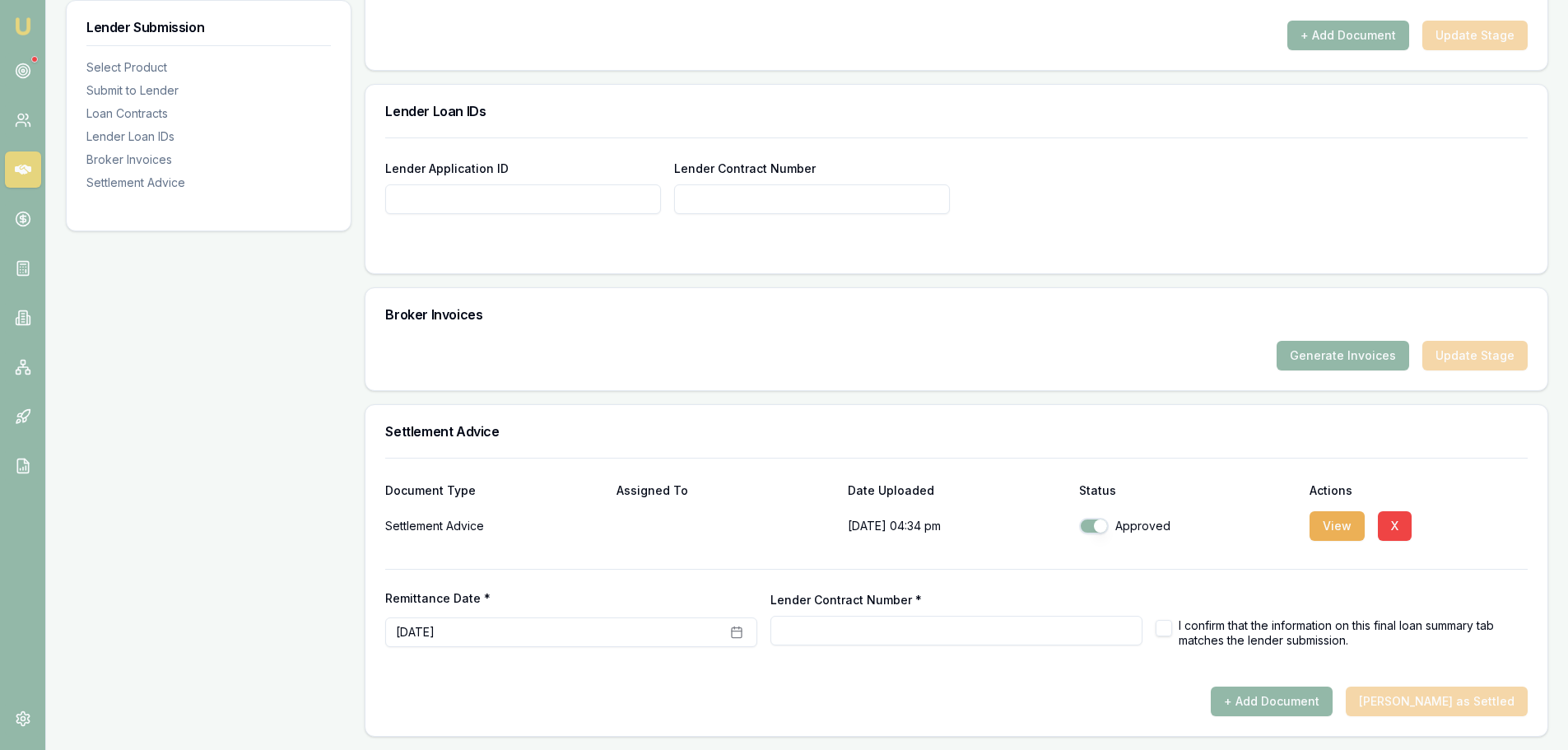
click at [823, 626] on input "Lender Contract Number *" at bounding box center [956, 630] width 372 height 30
click at [820, 633] on input "Lender Contract Number *" at bounding box center [956, 630] width 372 height 30
click at [865, 611] on div "Lender Contract Number *" at bounding box center [956, 617] width 372 height 56
click at [858, 642] on input "Lender Contract Number *" at bounding box center [956, 630] width 372 height 30
type input "947599"
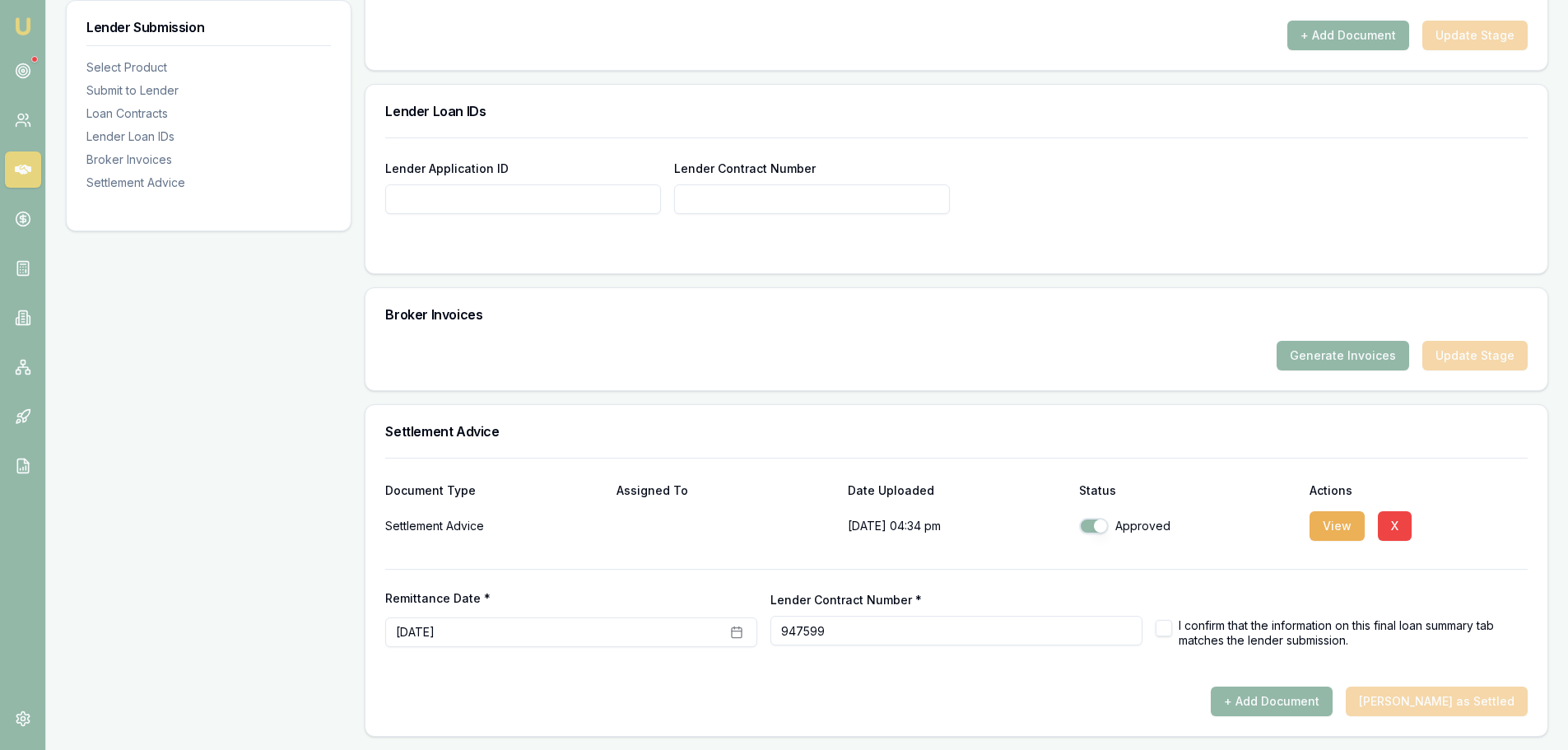
click at [1160, 627] on button "button" at bounding box center [1164, 628] width 17 height 17
checkbox input "true"
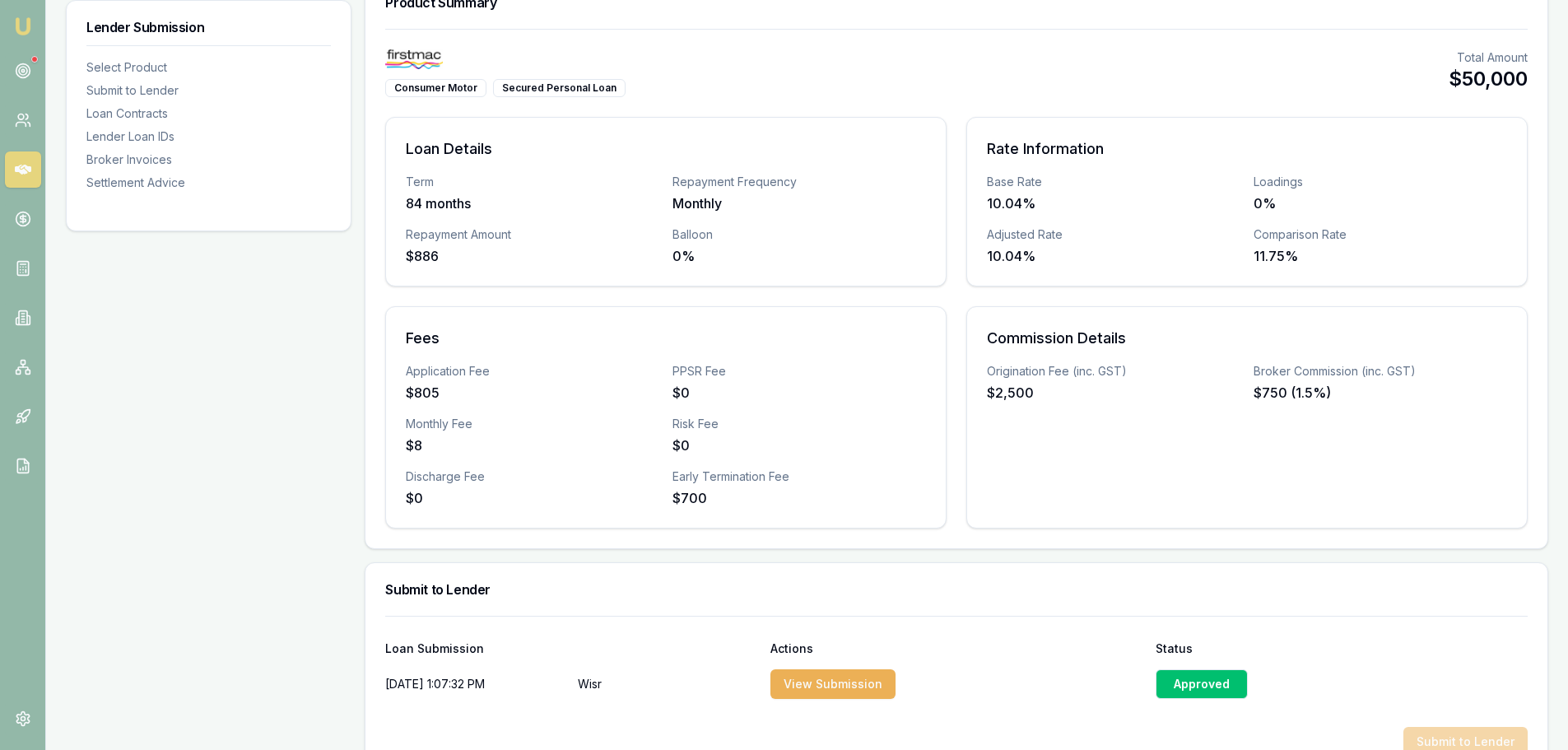
type input "947599"
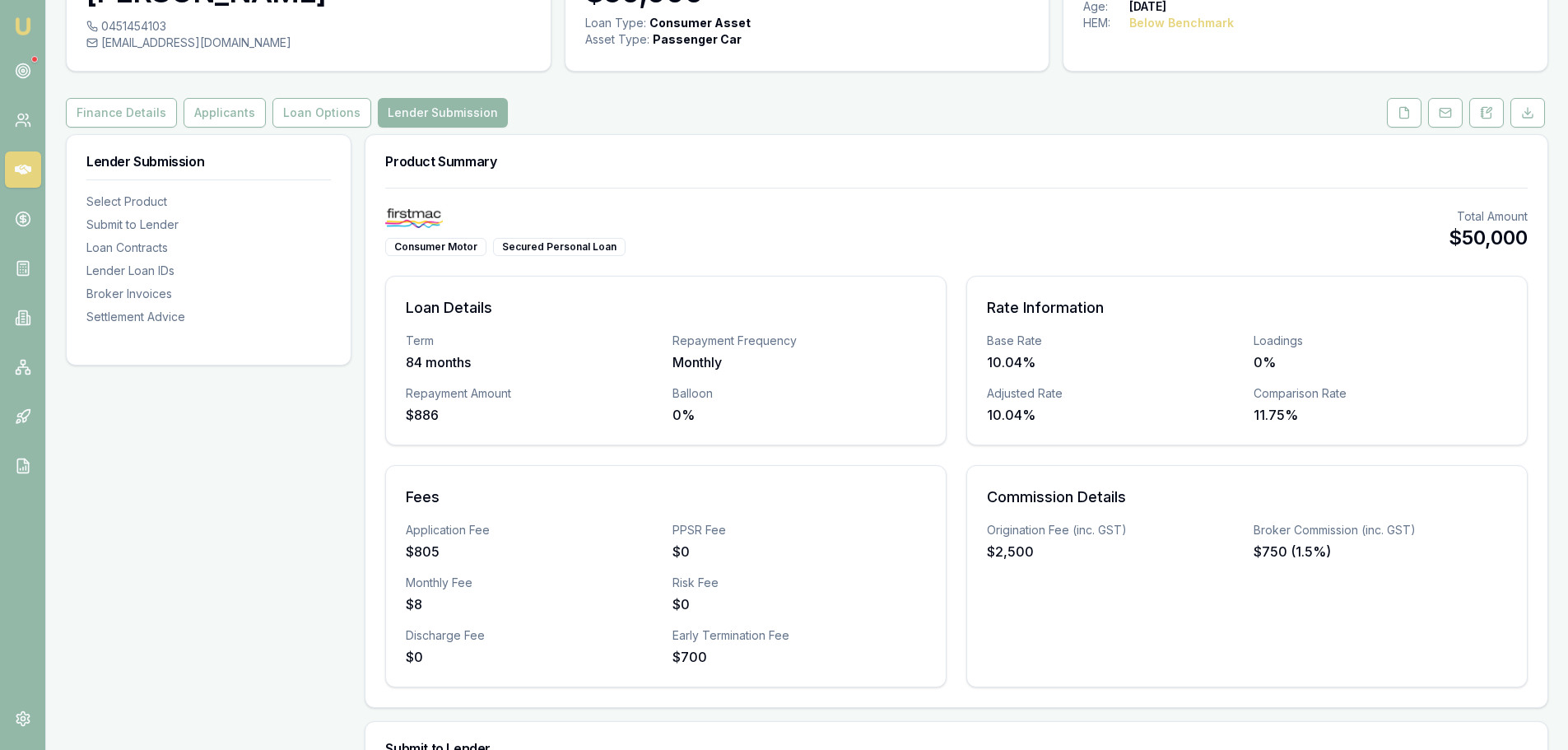
scroll to position [0, 0]
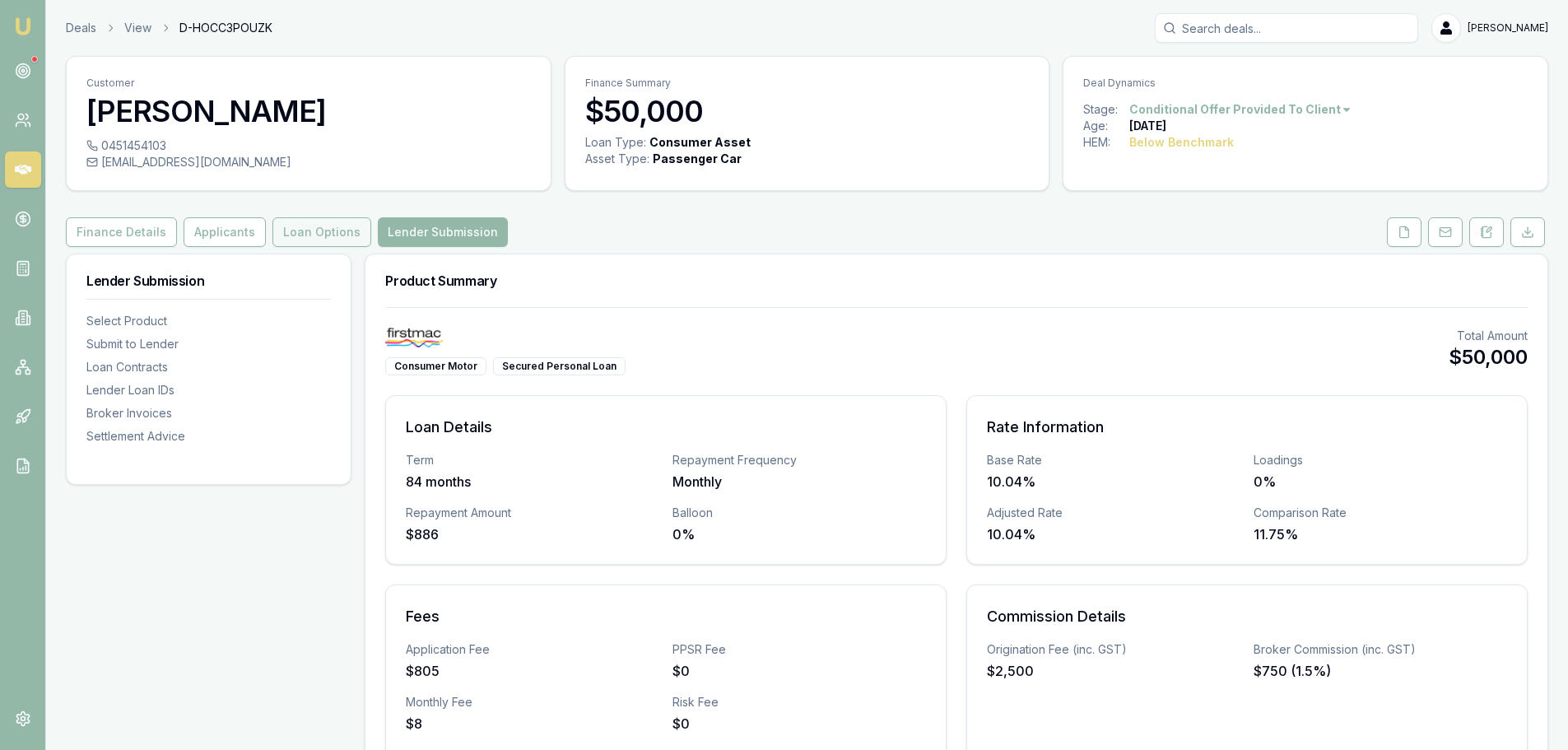
click at [308, 234] on button "Loan Options" at bounding box center [321, 232] width 98 height 30
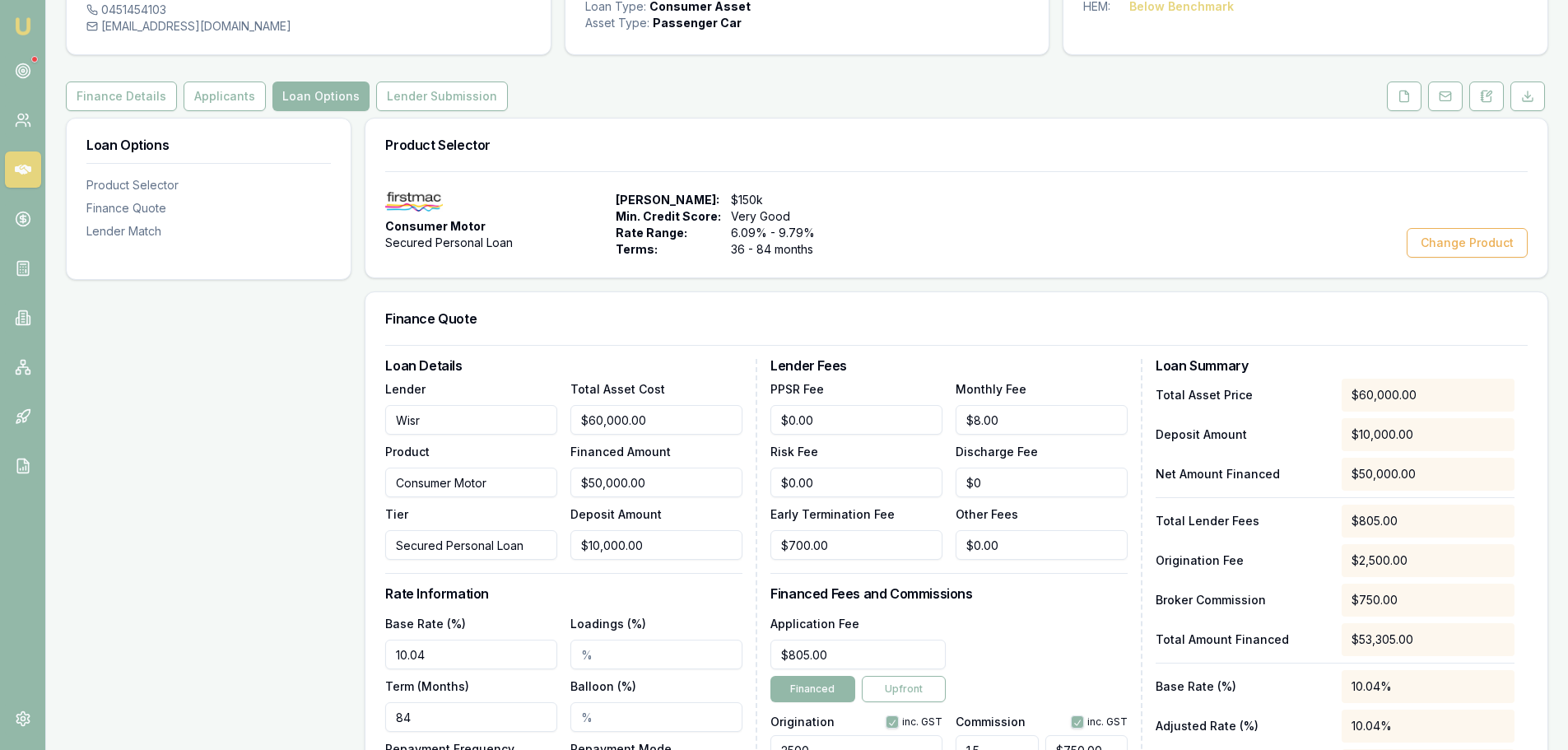
scroll to position [165, 0]
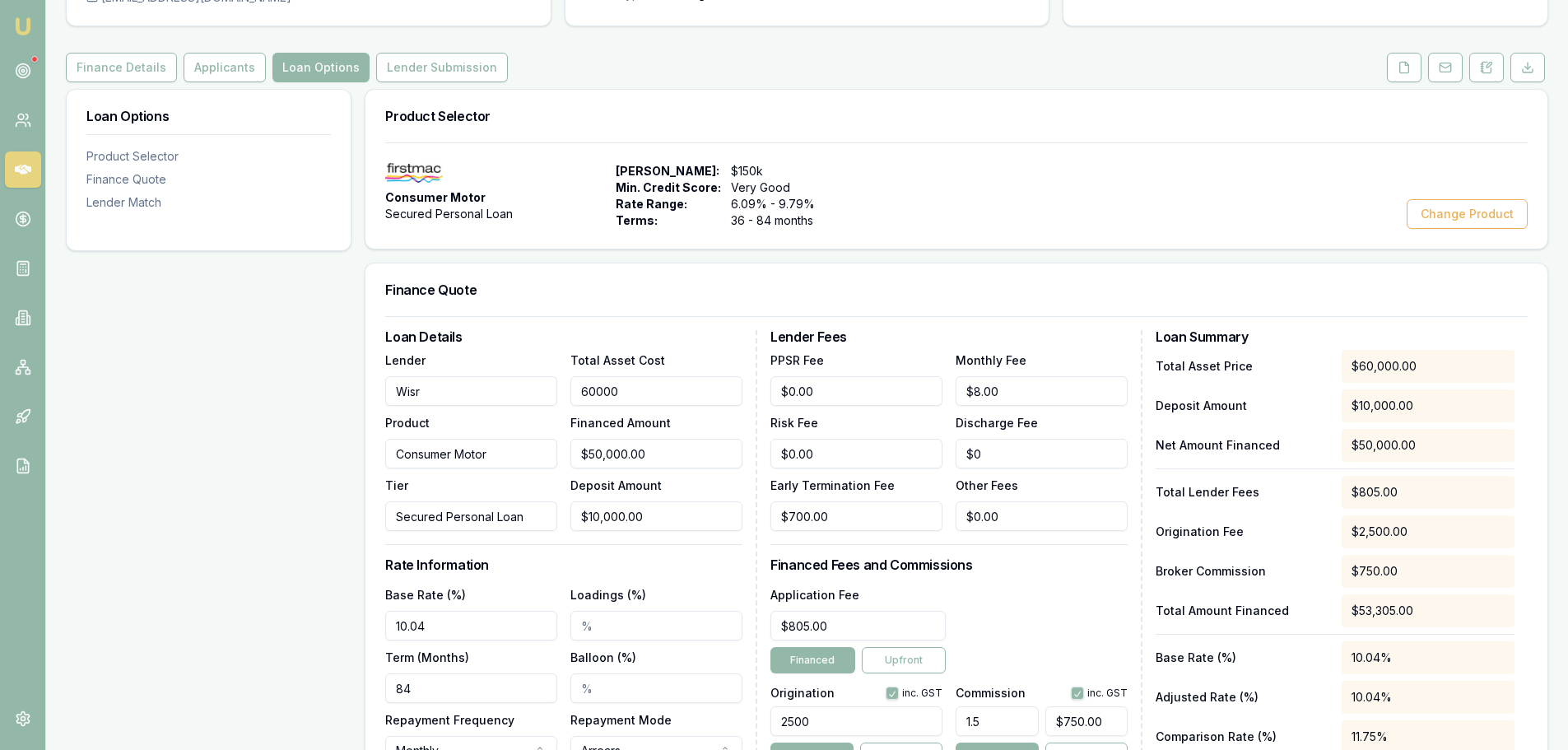
drag, startPoint x: 668, startPoint y: 390, endPoint x: 470, endPoint y: 388, distance: 198.0
click at [470, 388] on div "Lender Wisr Product Consumer Motor Tier Secured Personal Loan Total Asset Cost …" at bounding box center [563, 440] width 357 height 181
type input "6"
type input "$0.00"
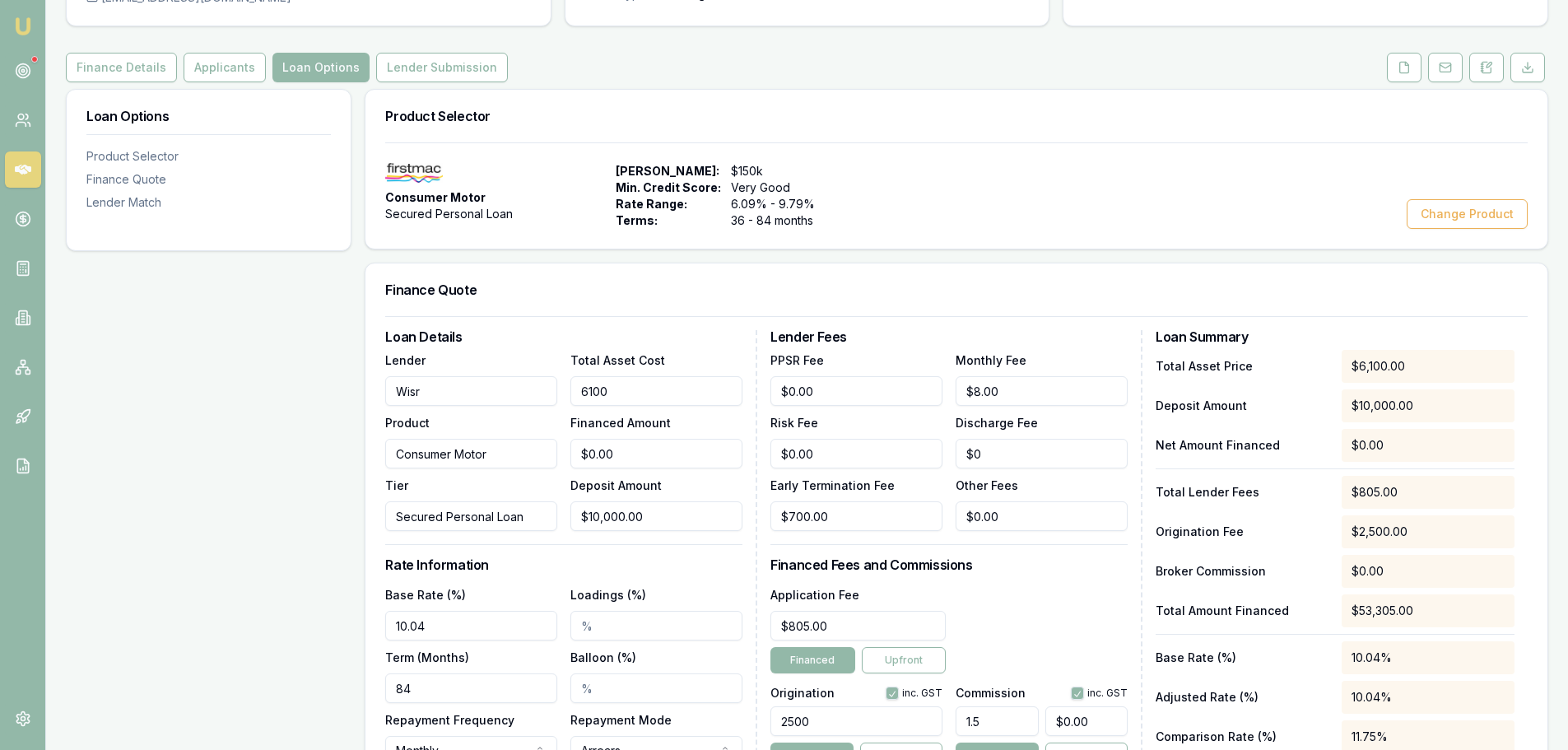
type input "61000"
type input "$51,000.00"
type input "$765.00"
type input "$61,000.00"
drag, startPoint x: 672, startPoint y: 446, endPoint x: 528, endPoint y: 456, distance: 144.3
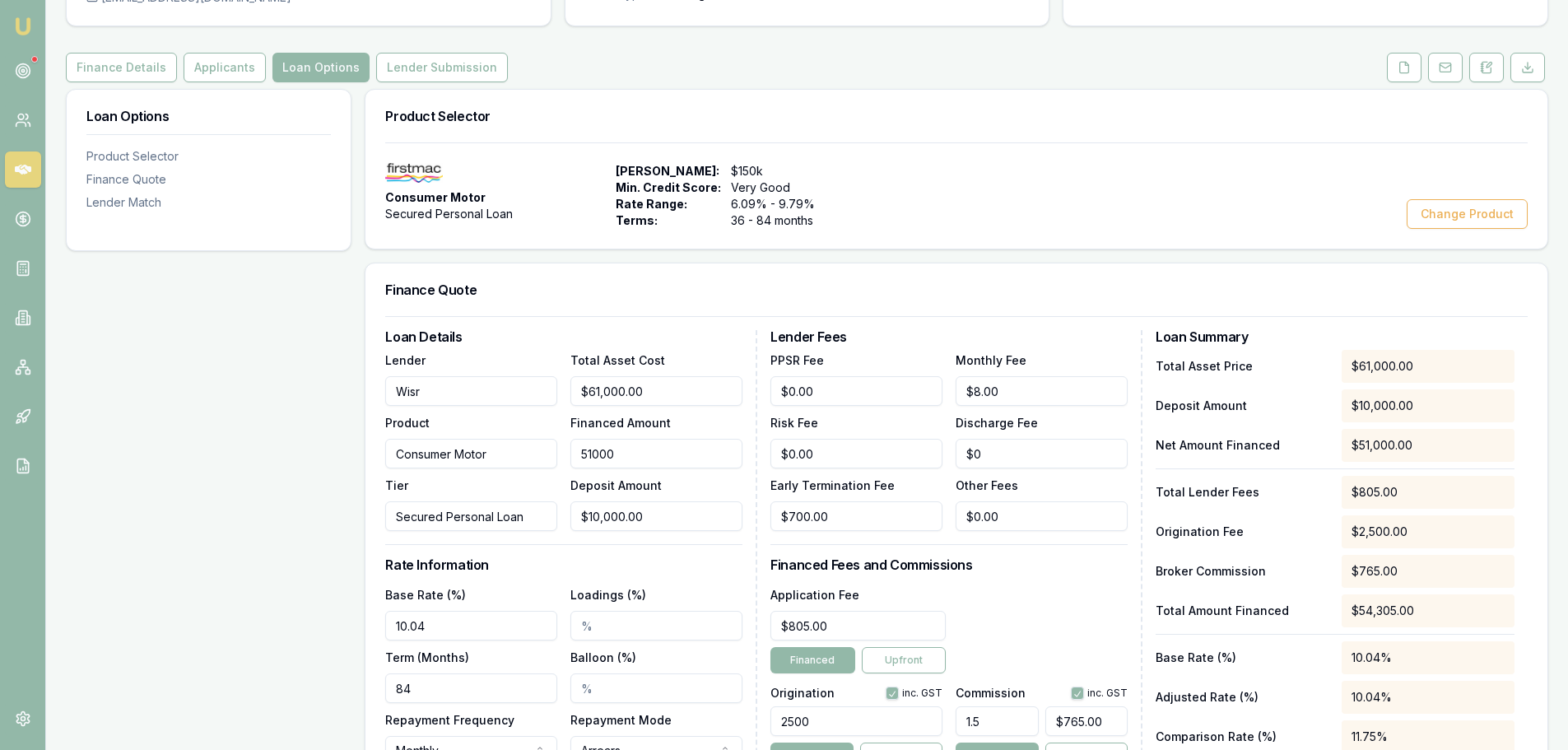
click at [528, 456] on div "Lender Wisr Product Consumer Motor Tier Secured Personal Loan Total Asset Cost …" at bounding box center [563, 440] width 357 height 181
type input "5"
type input "$0.08"
type input "50"
type input "$0.75"
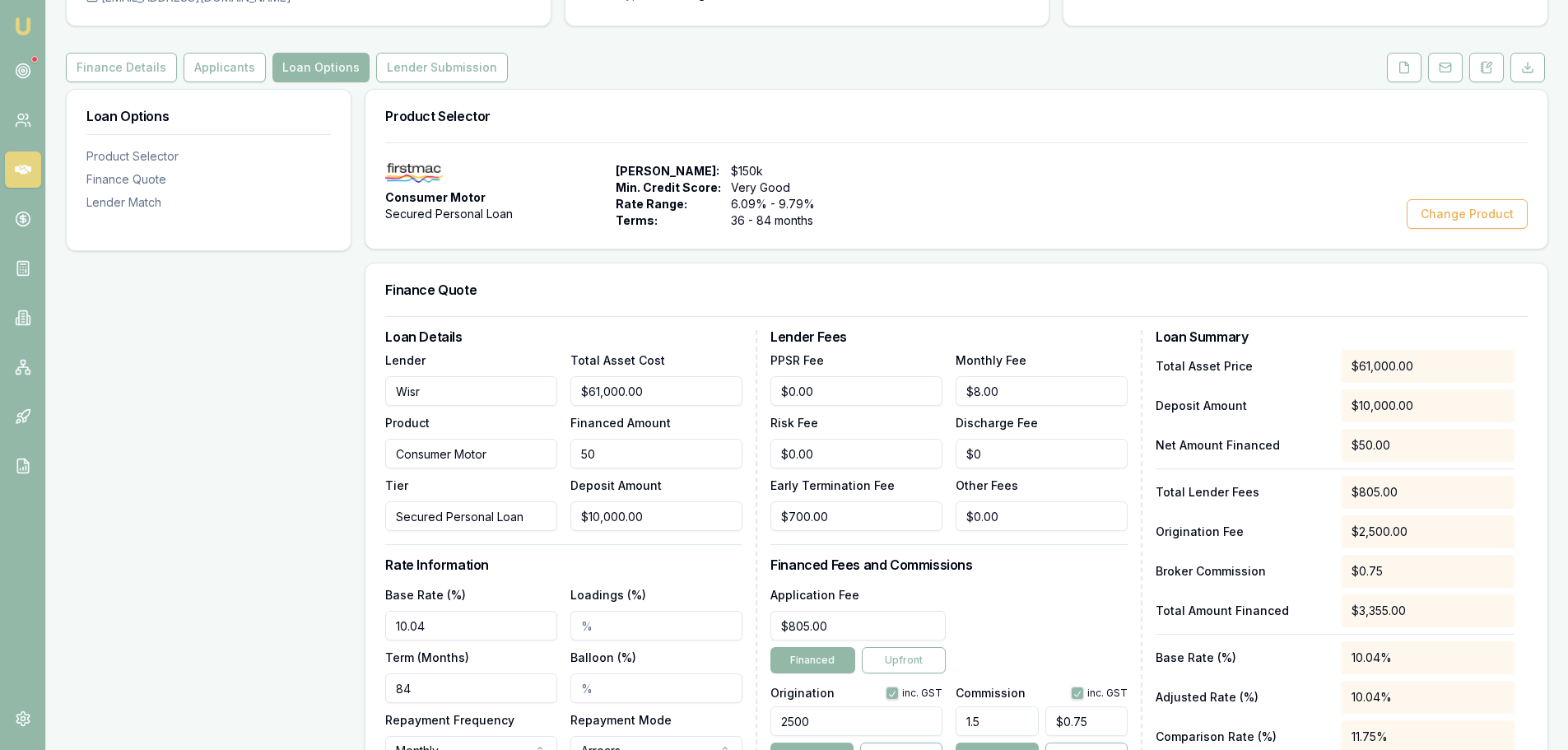
type input "500"
type input "$7.50"
type input "5000"
type input "$75.00"
type input "50000"
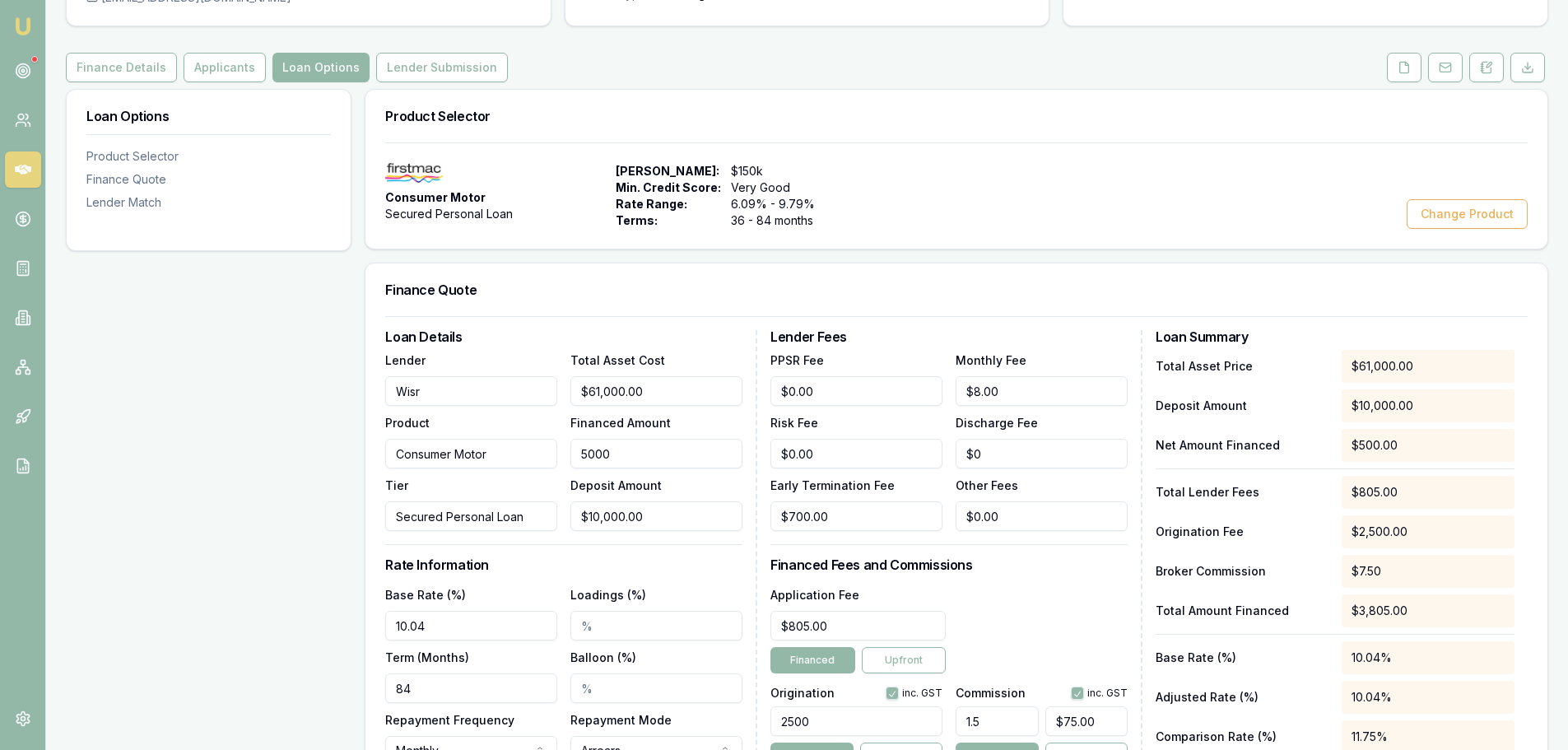
type input "$750.00"
type input "$50,000.00"
type input "10000"
drag, startPoint x: 664, startPoint y: 513, endPoint x: 578, endPoint y: 518, distance: 86.1
click at [578, 518] on input "10000" at bounding box center [657, 516] width 172 height 30
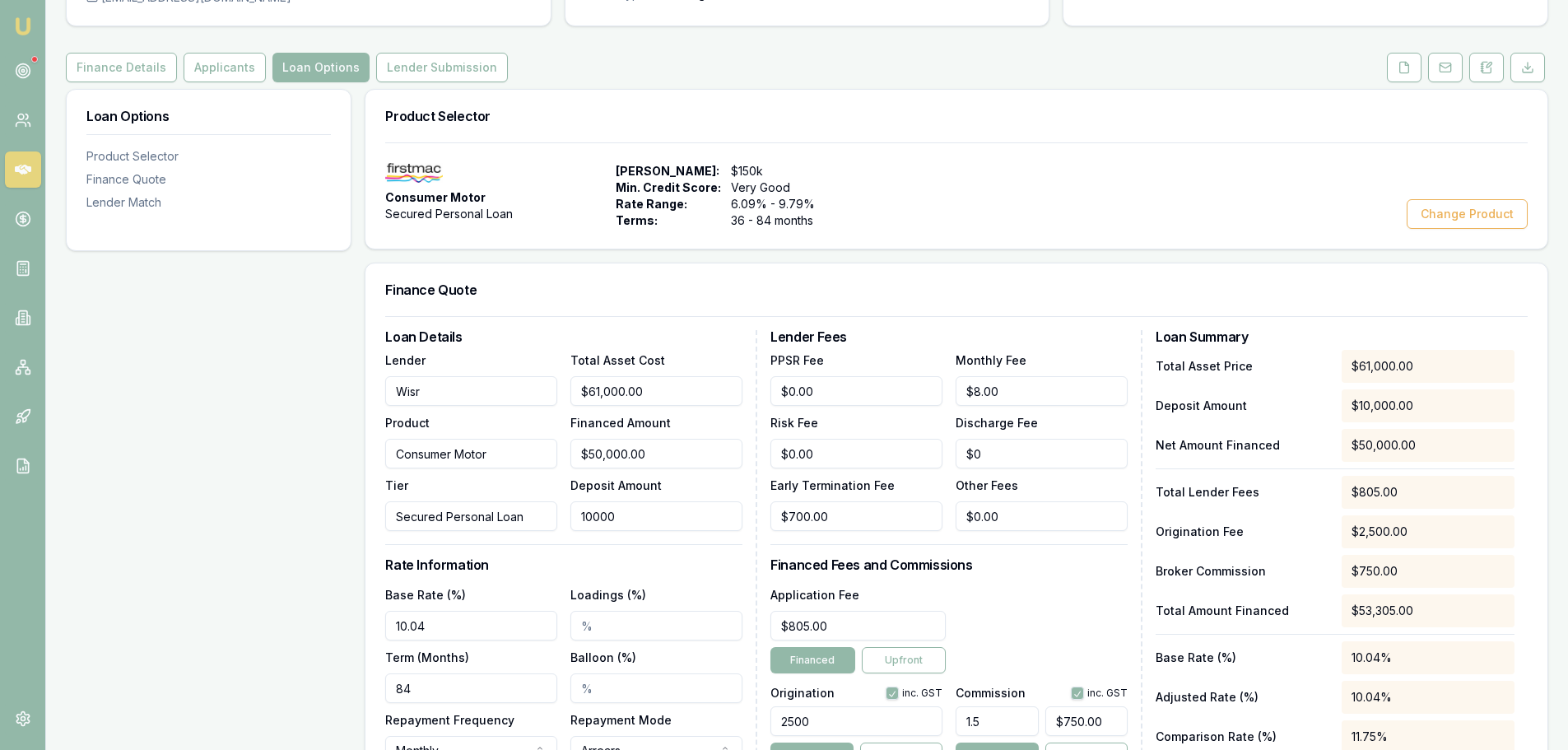
type input "$60,999.00"
type input "1"
type input "$914.99"
type input "$60,989.00"
type input "11"
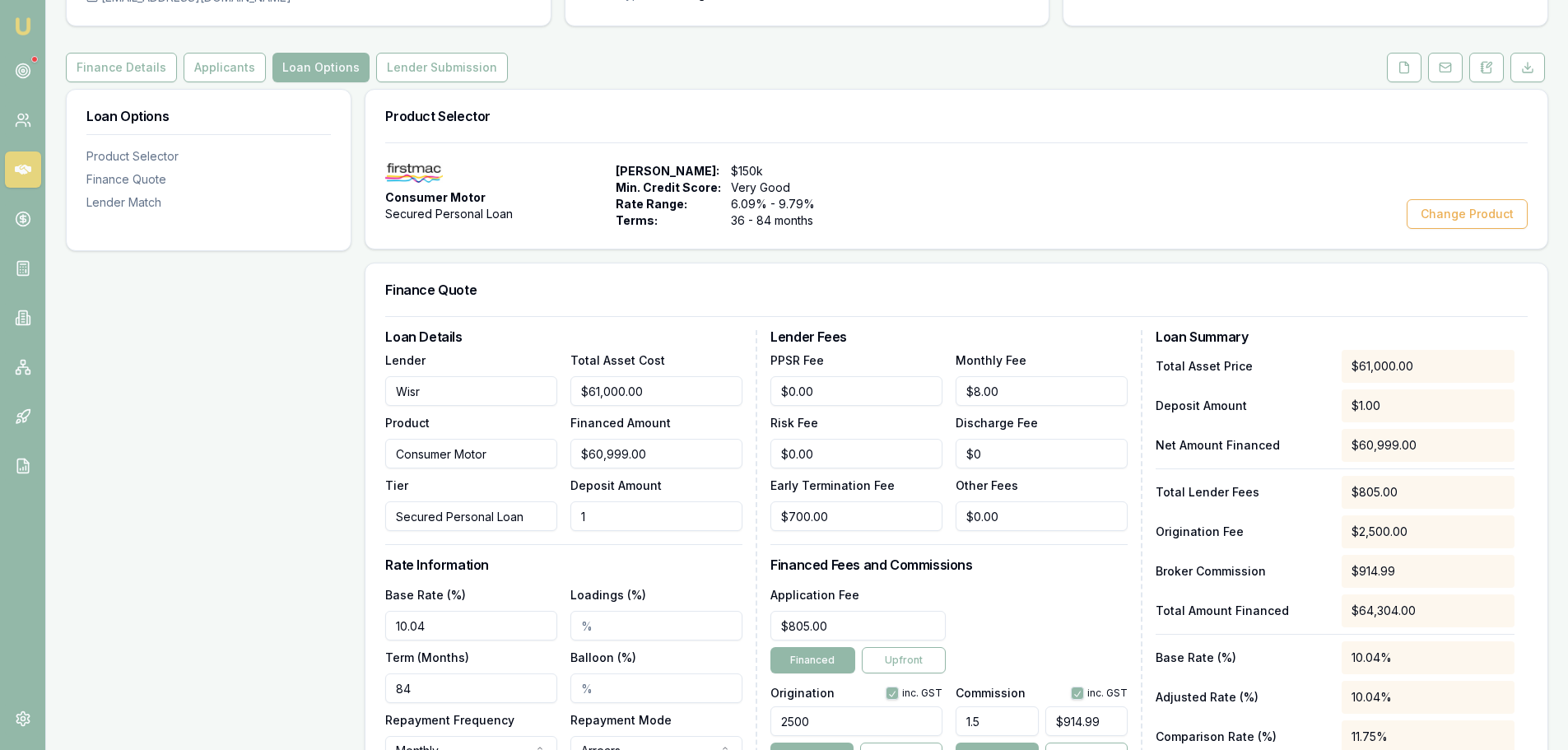
type input "$914.84"
type input "$60,890.00"
type input "110"
type input "$913.35"
type input "$59,900.00"
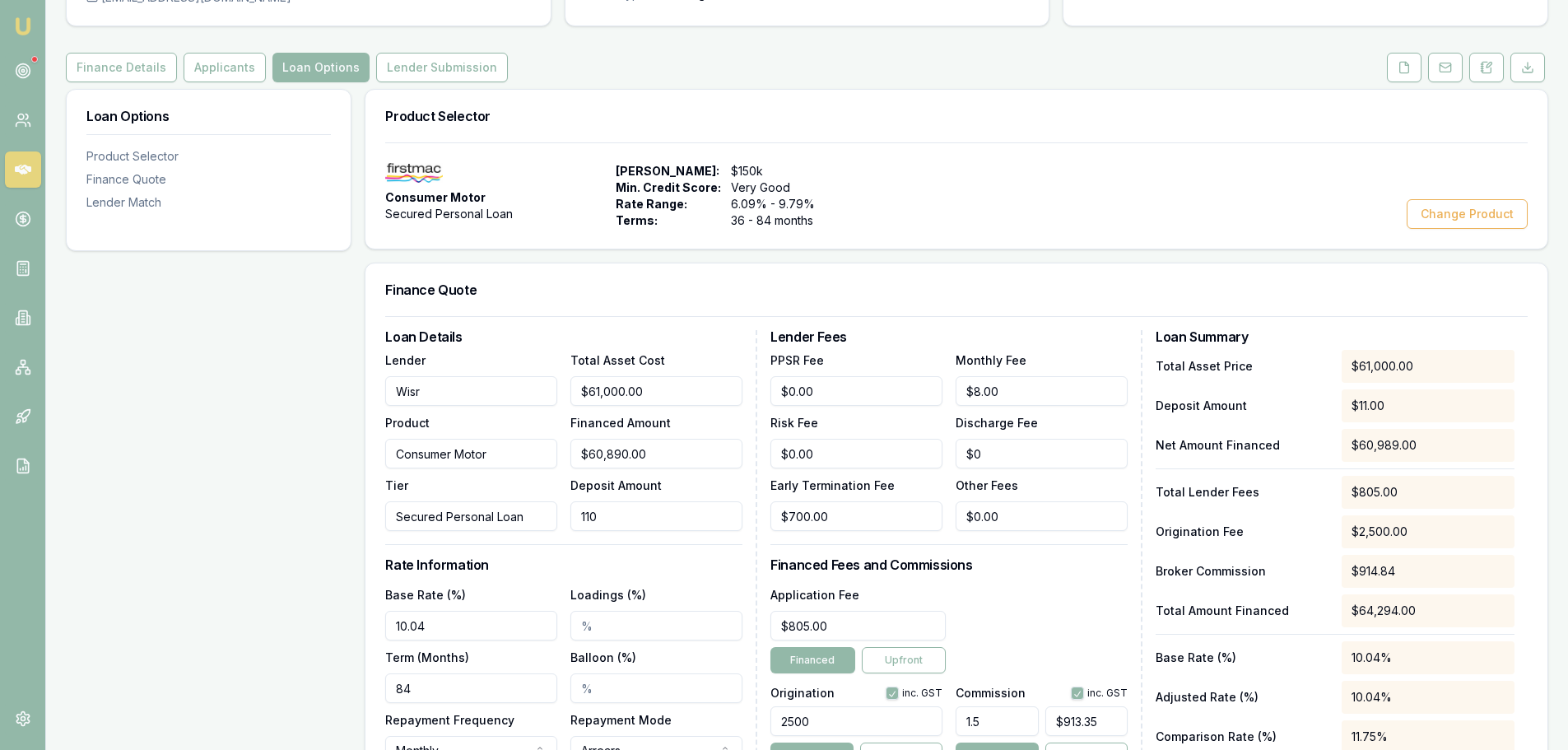
type input "1100"
type input "$898.50"
type input "$50,000.00"
type input "11000"
type input "$750.00"
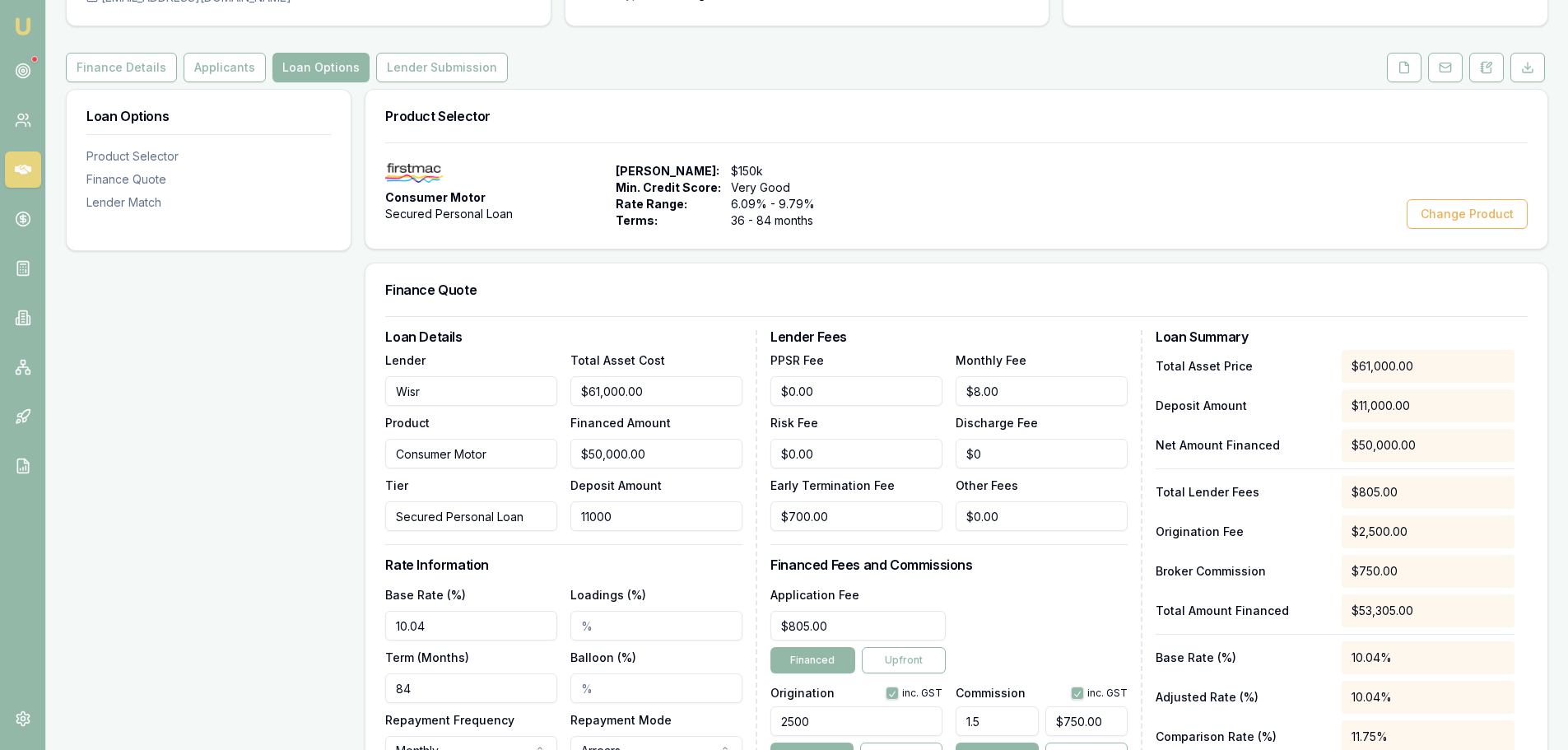
type input "$11,000.00"
click at [707, 565] on h3 "Rate Information" at bounding box center [563, 565] width 357 height 13
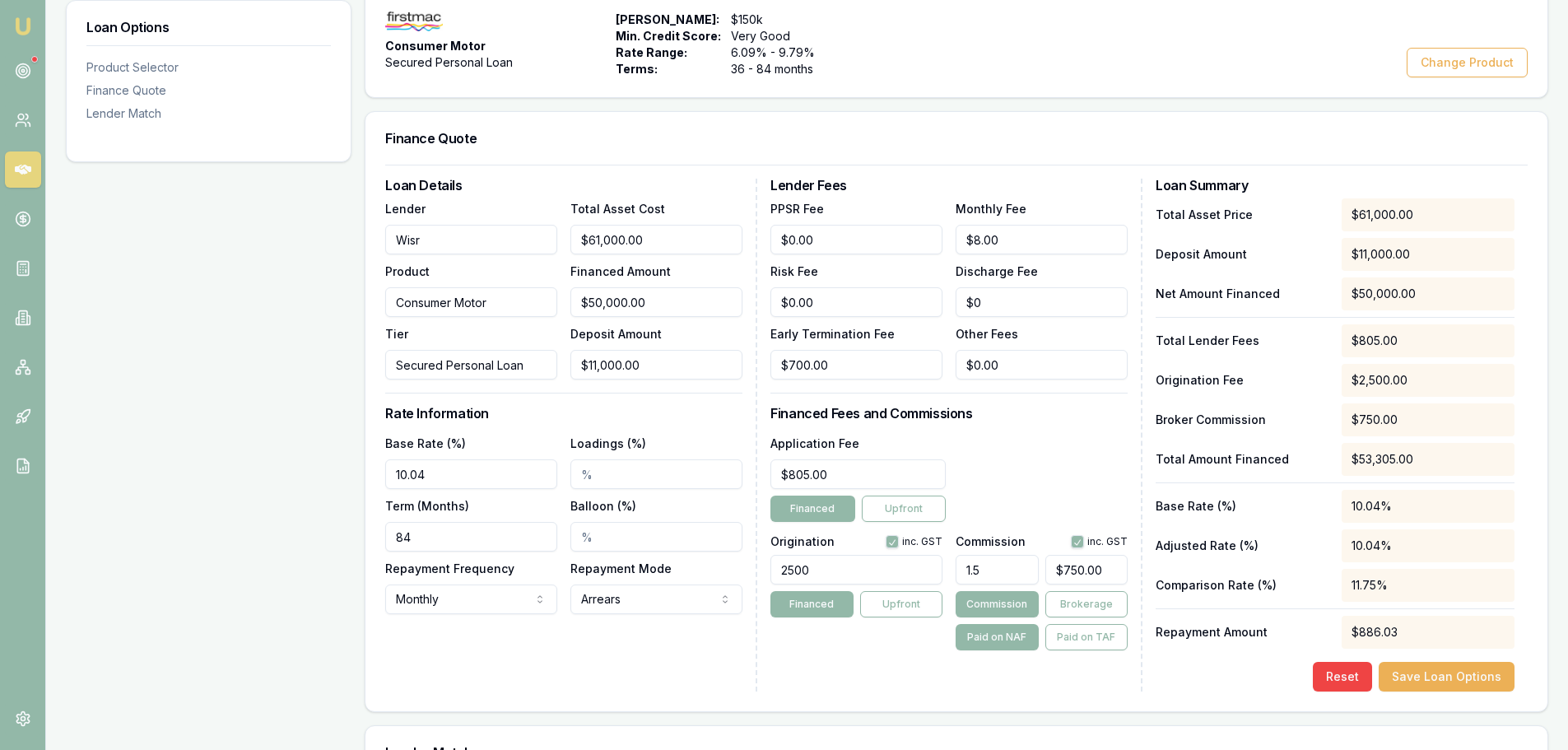
scroll to position [330, 0]
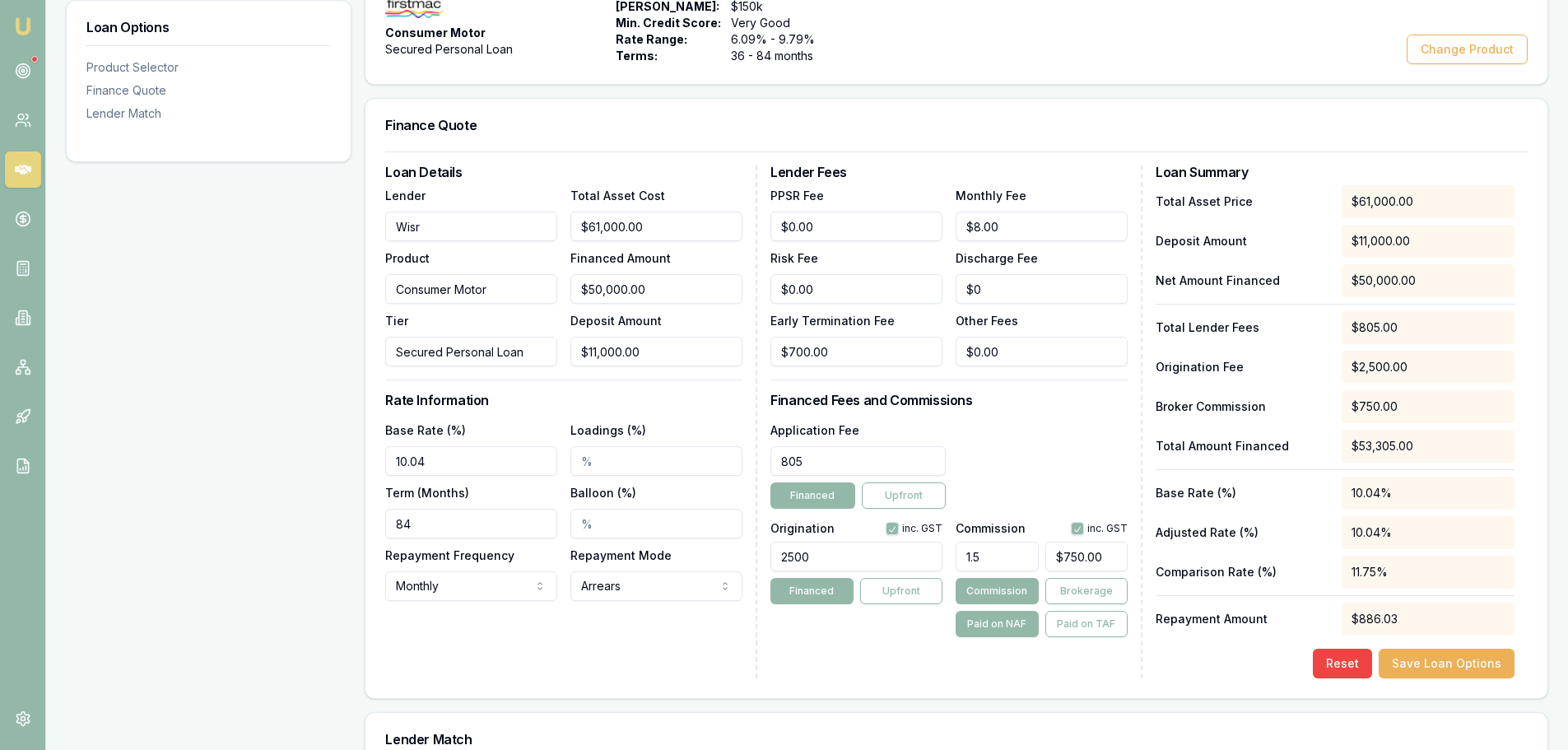
drag, startPoint x: 848, startPoint y: 473, endPoint x: 557, endPoint y: 476, distance: 291.0
click at [558, 476] on div "Loan Details Lender Wisr Product Consumer Motor Tier Secured Personal Loan Tota…" at bounding box center [956, 422] width 1143 height 513
type input "$795.00"
click at [1019, 462] on div "Application Fee $795.00 Financed Upfront" at bounding box center [949, 463] width 357 height 89
drag, startPoint x: 843, startPoint y: 224, endPoint x: 717, endPoint y: 205, distance: 127.4
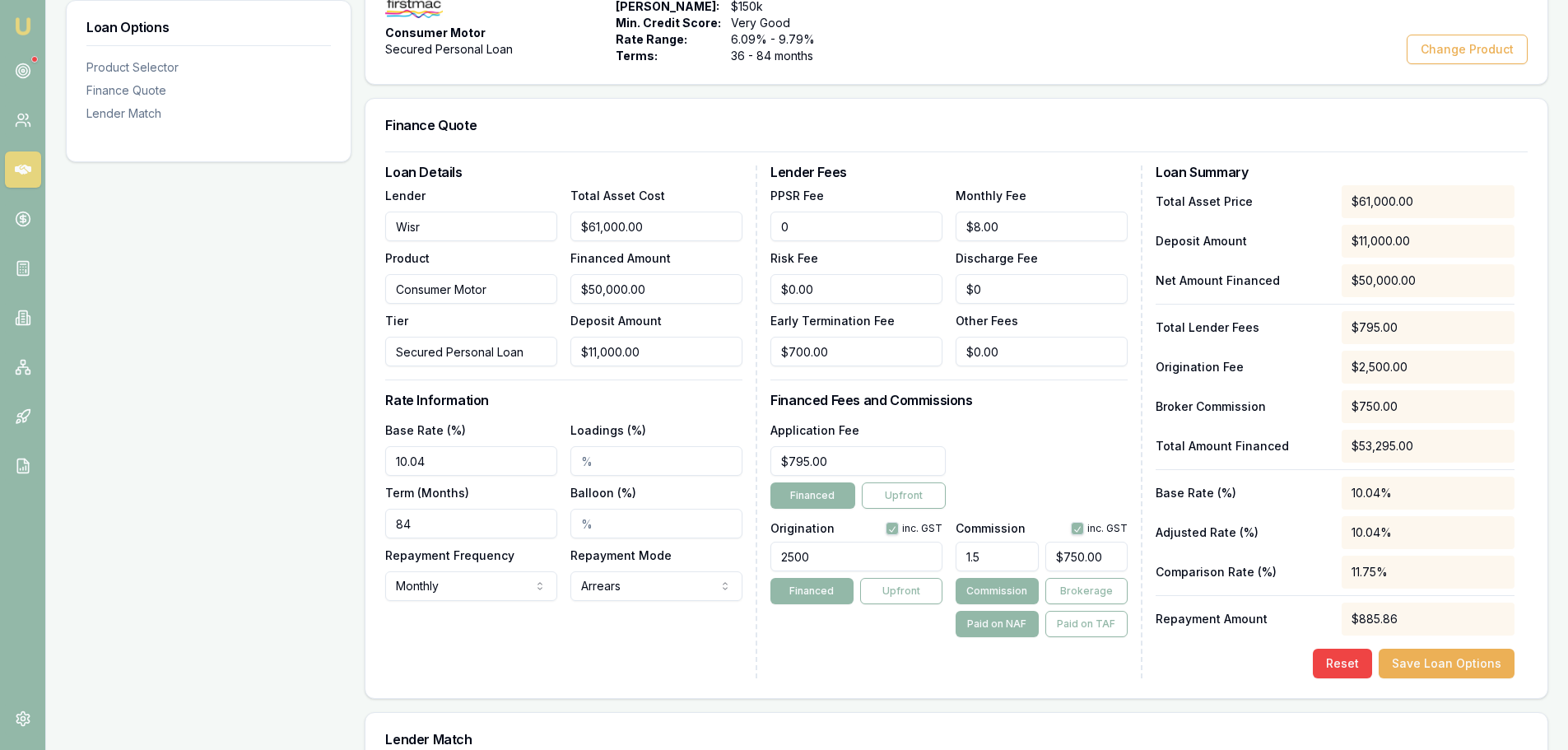
click at [717, 205] on div "Loan Details Lender Wisr Product Consumer Motor Tier Secured Personal Loan Tota…" at bounding box center [956, 422] width 1143 height 513
type input "$10.00"
drag, startPoint x: 1006, startPoint y: 228, endPoint x: 937, endPoint y: 221, distance: 69.4
click at [937, 221] on div "PPSR Fee $10.00 Monthly Fee 8 Risk Fee $0.00 Discharge Fee $0 Early Termination…" at bounding box center [949, 275] width 357 height 181
type input "$10.00"
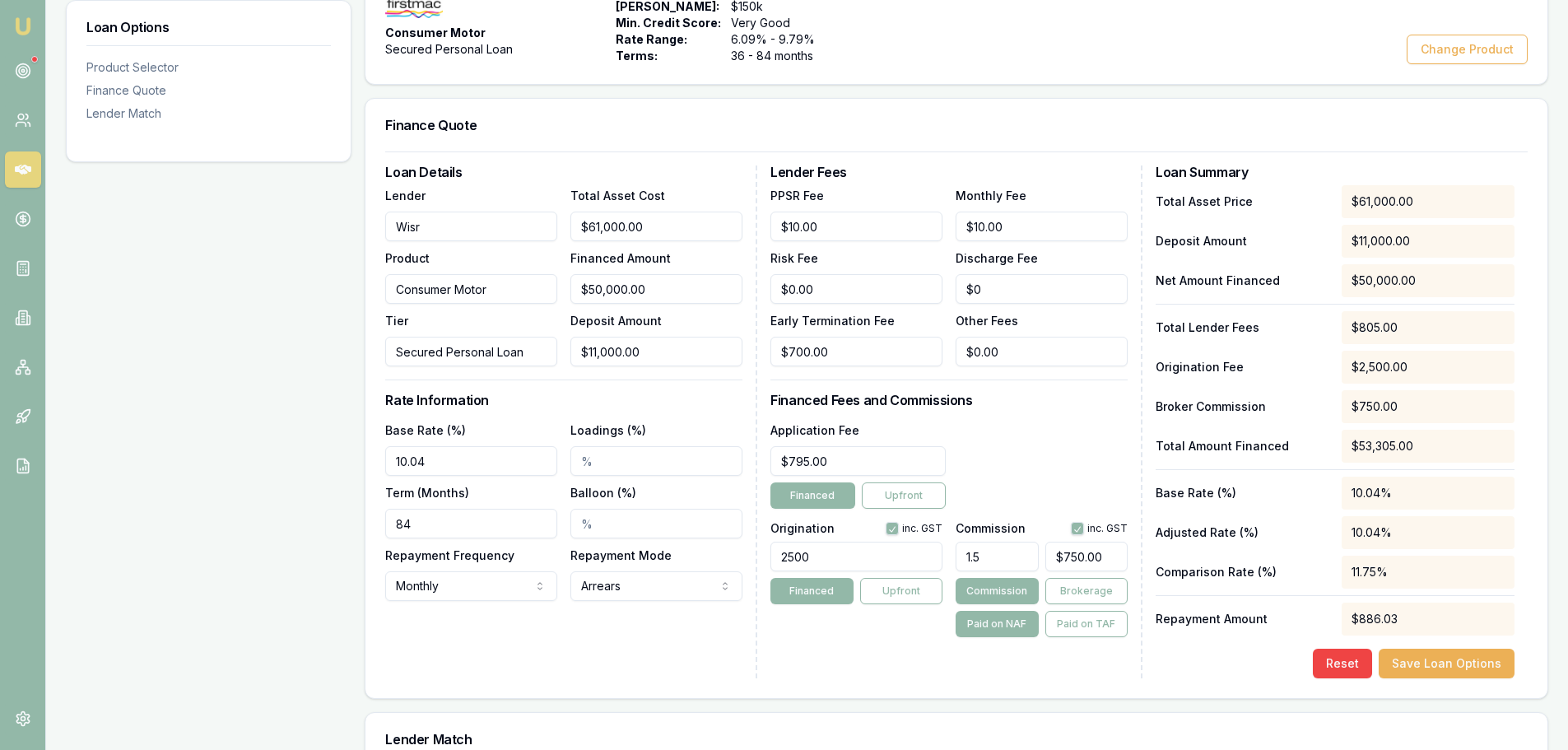
click at [1005, 399] on h3 "Financed Fees and Commissions" at bounding box center [949, 400] width 357 height 13
click at [1466, 663] on button "Save Loan Options" at bounding box center [1446, 664] width 136 height 30
click at [1430, 673] on button "Save Loan Options" at bounding box center [1446, 664] width 136 height 30
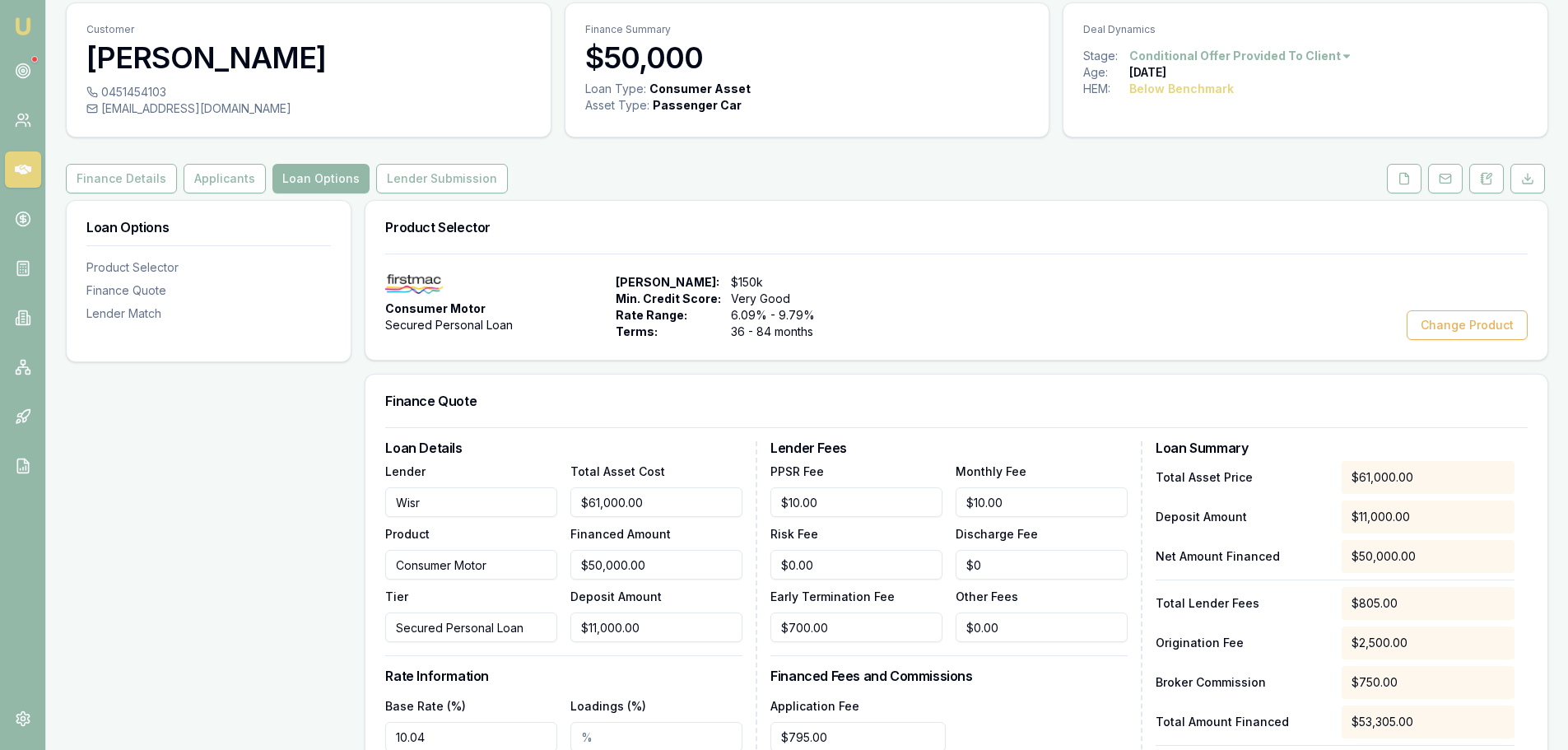
scroll to position [0, 0]
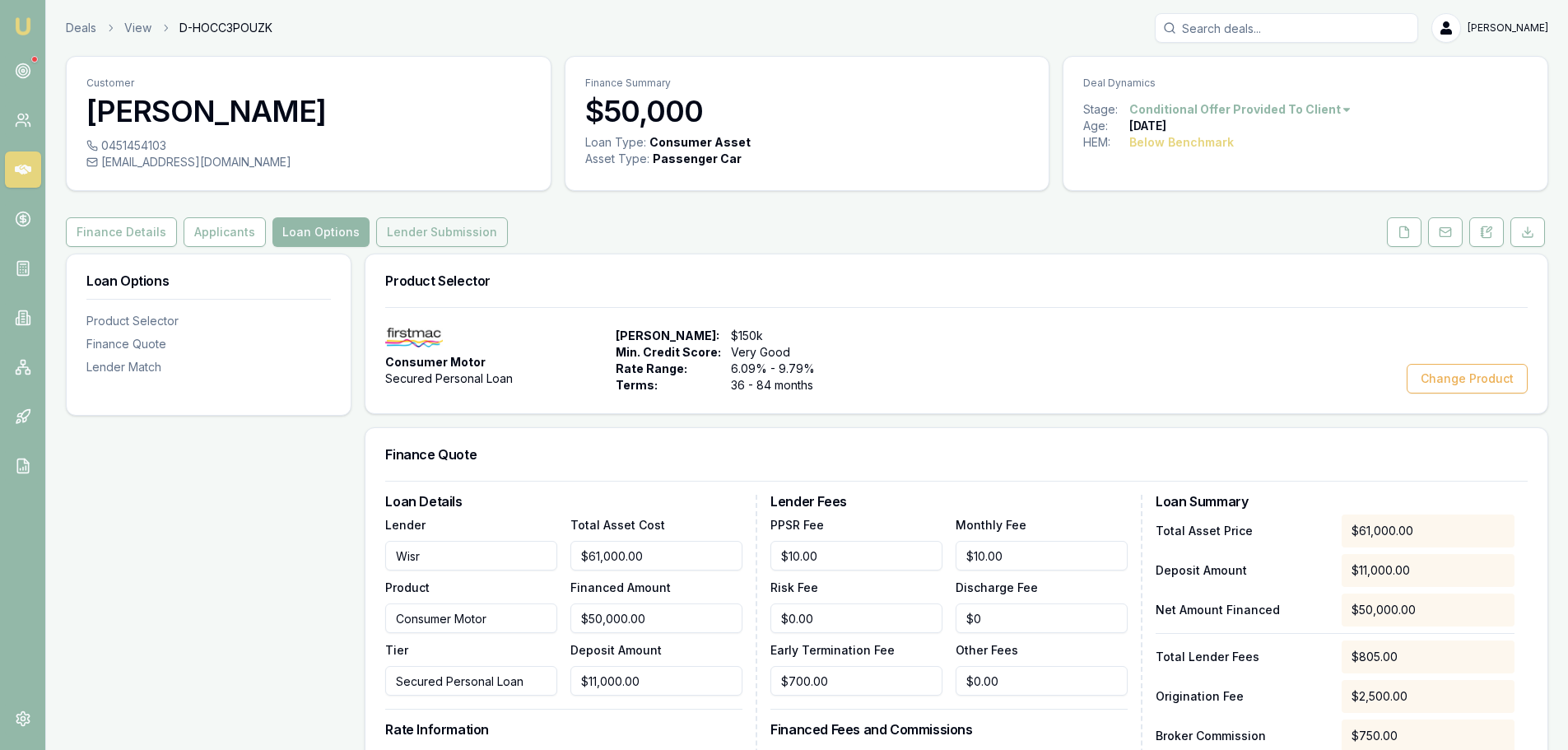
click at [450, 234] on button "Lender Submission" at bounding box center [442, 232] width 132 height 30
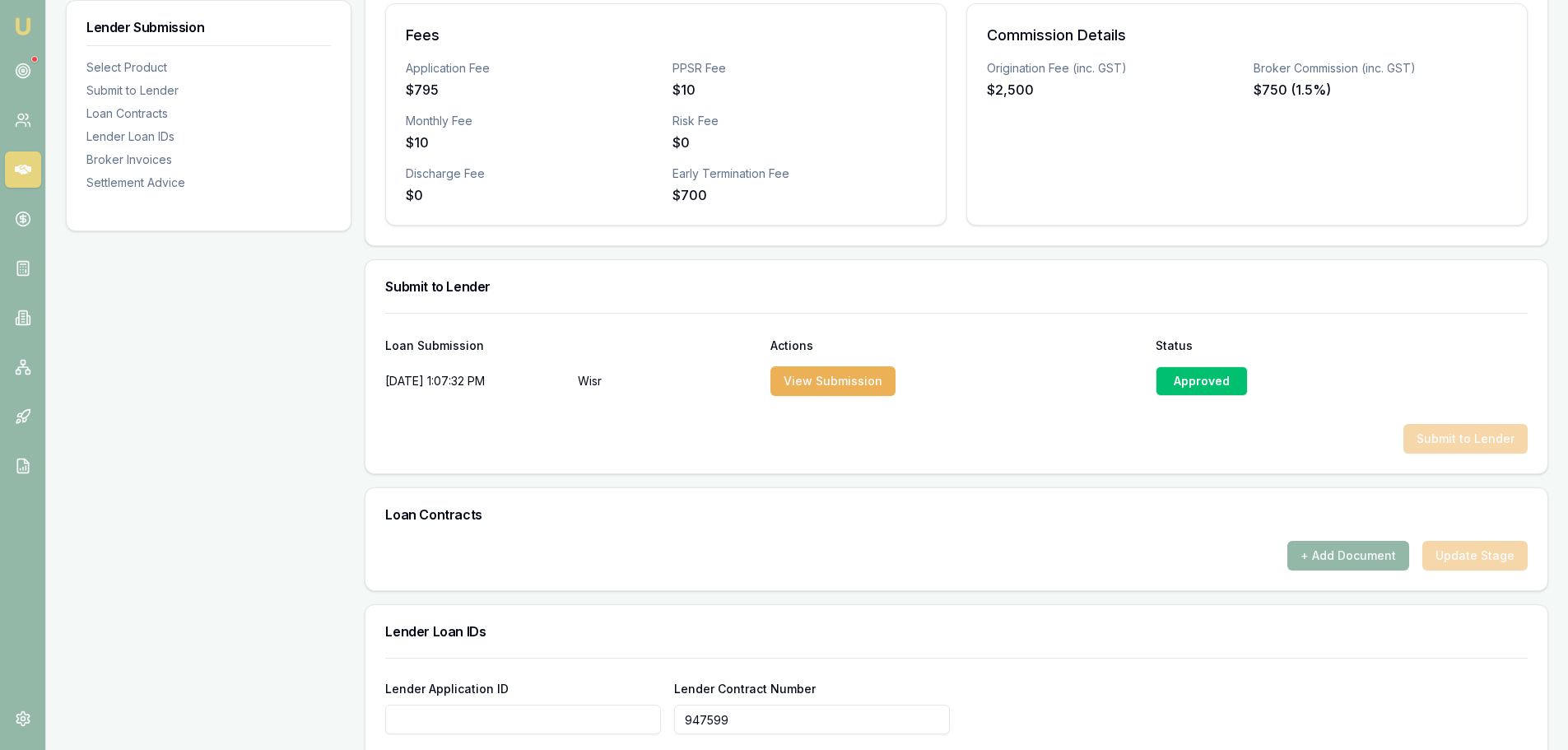
scroll to position [1101, 0]
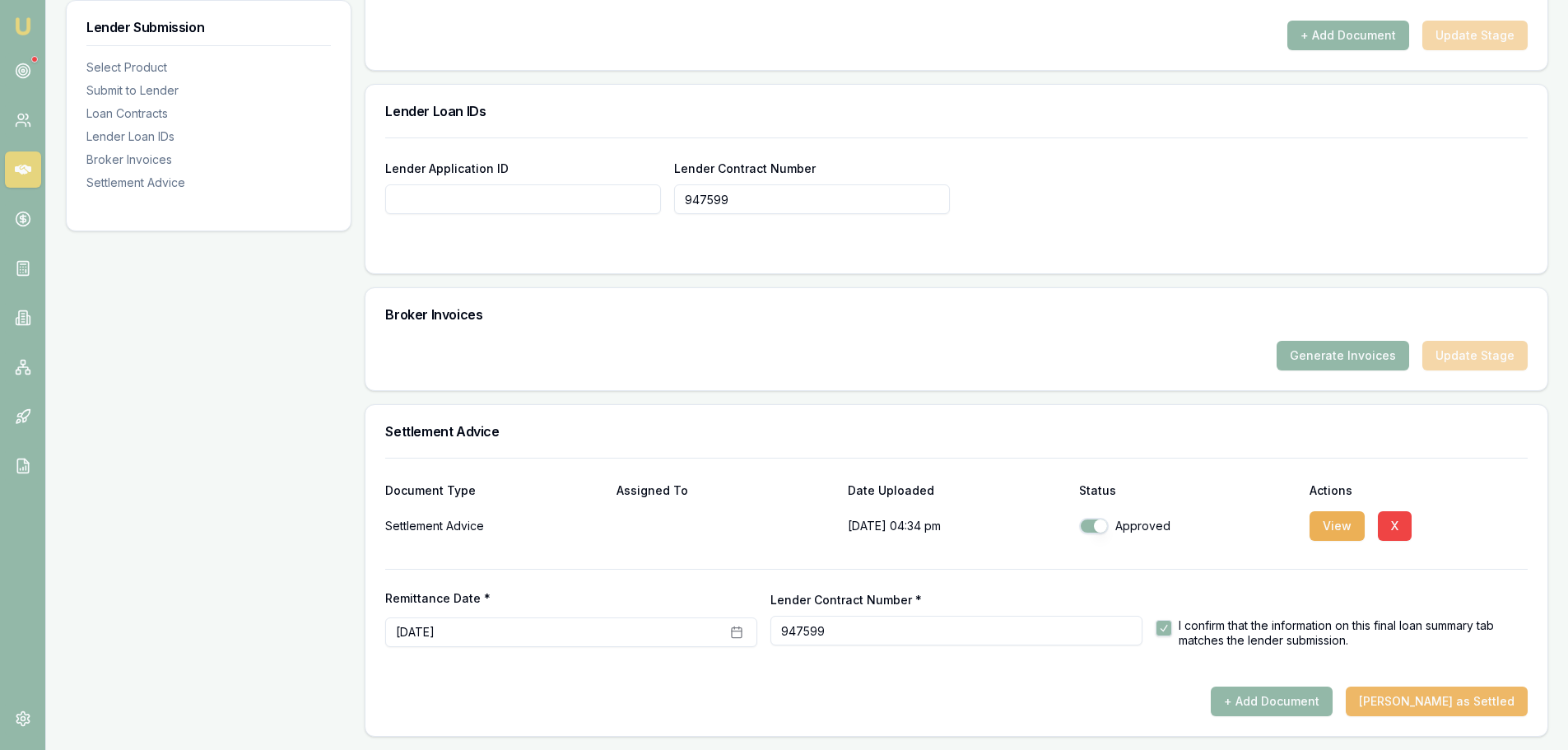
click at [1489, 706] on button "[PERSON_NAME] as Settled" at bounding box center [1437, 701] width 182 height 30
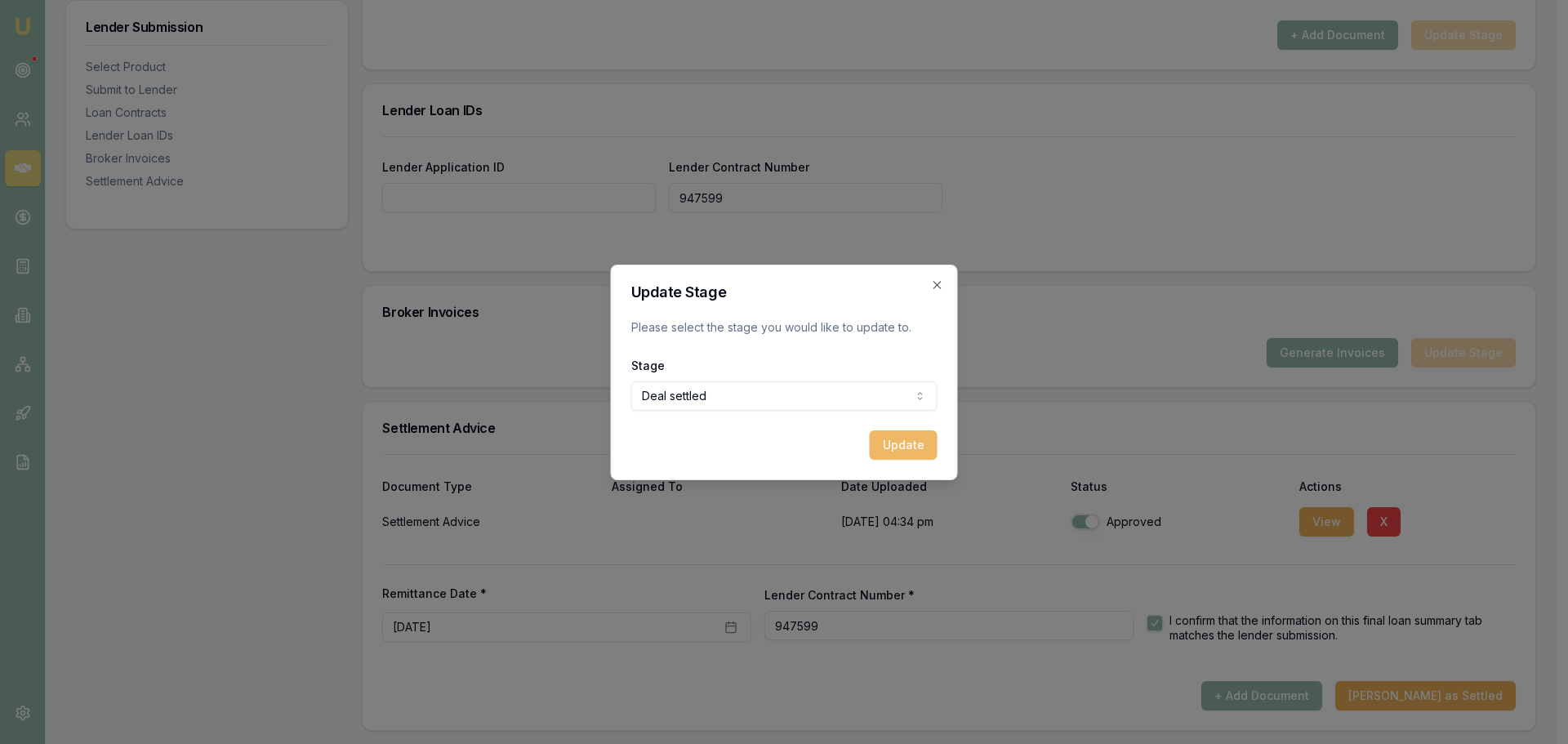
click at [922, 449] on button "Update" at bounding box center [903, 445] width 68 height 30
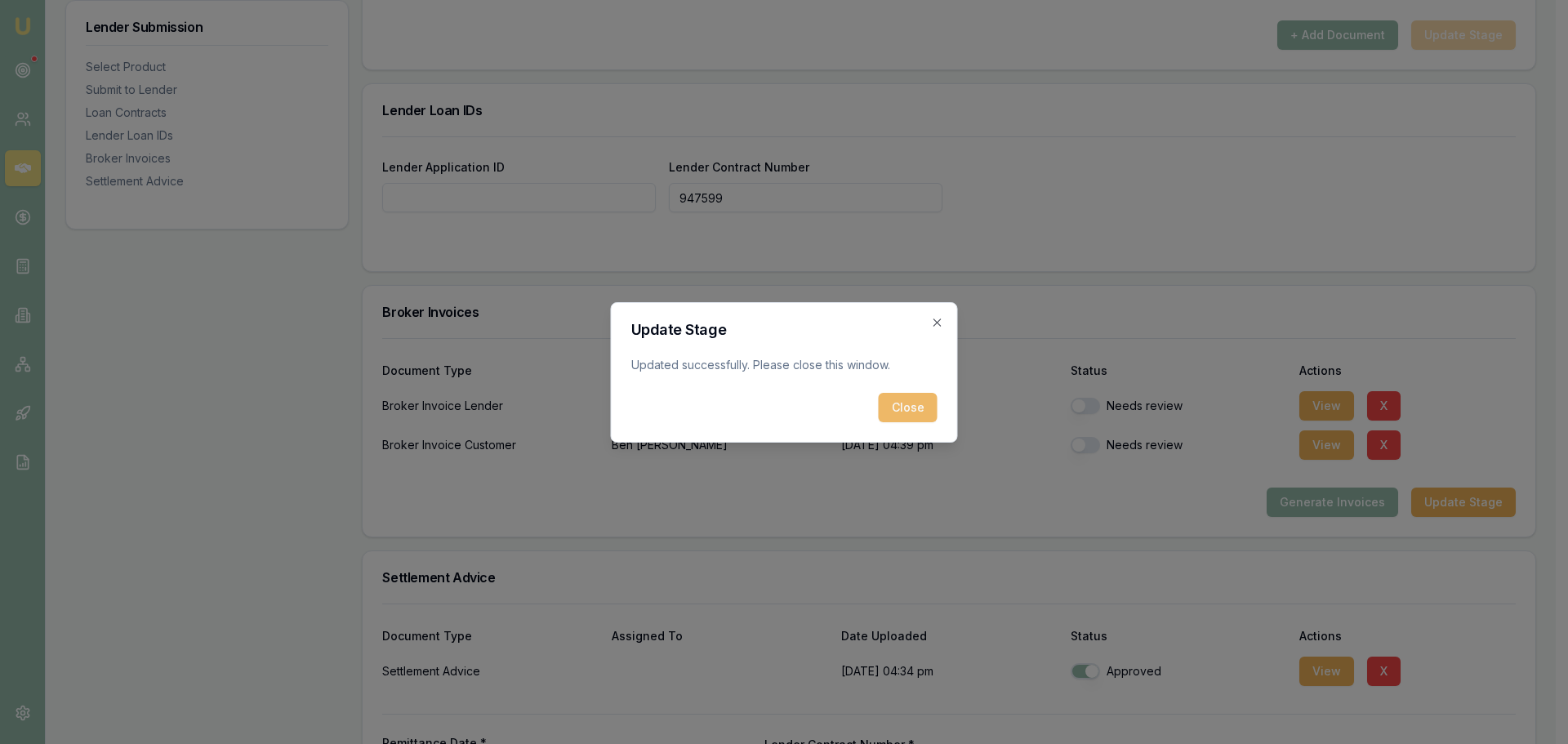
click at [900, 408] on button "Close" at bounding box center [908, 408] width 59 height 30
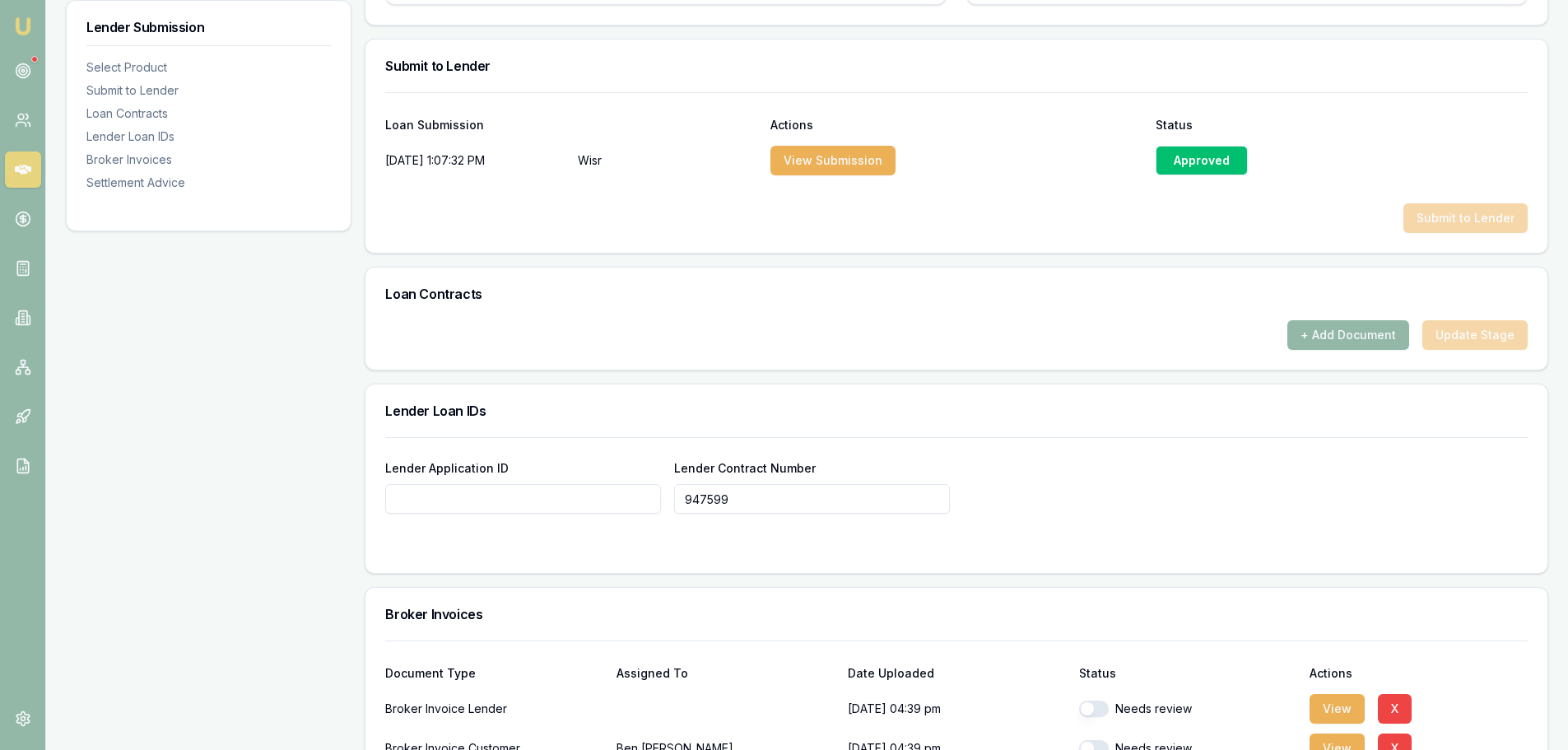
scroll to position [772, 0]
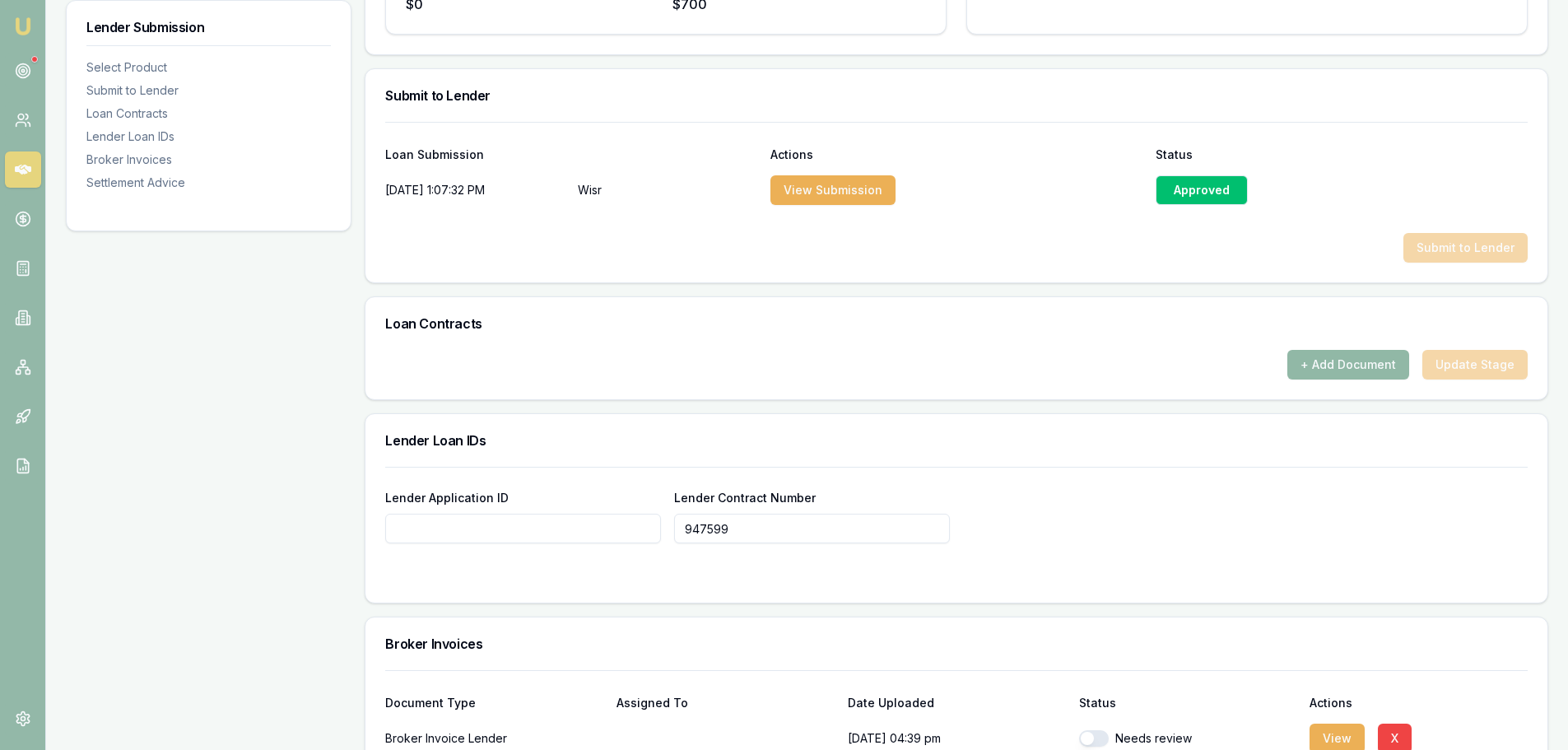
click at [1355, 367] on button "+ Add Document" at bounding box center [1349, 365] width 122 height 30
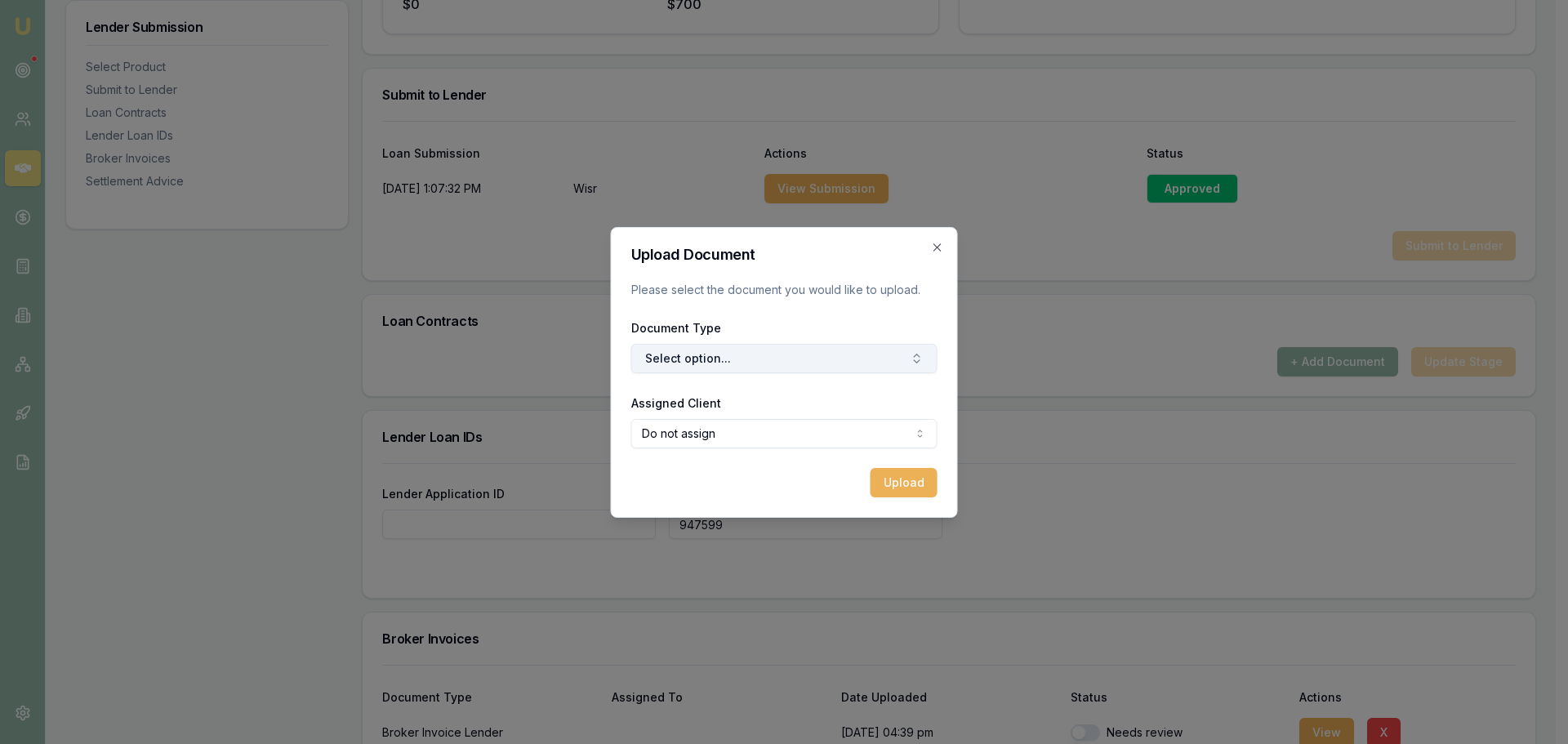
click at [701, 372] on button "Select option..." at bounding box center [784, 359] width 307 height 30
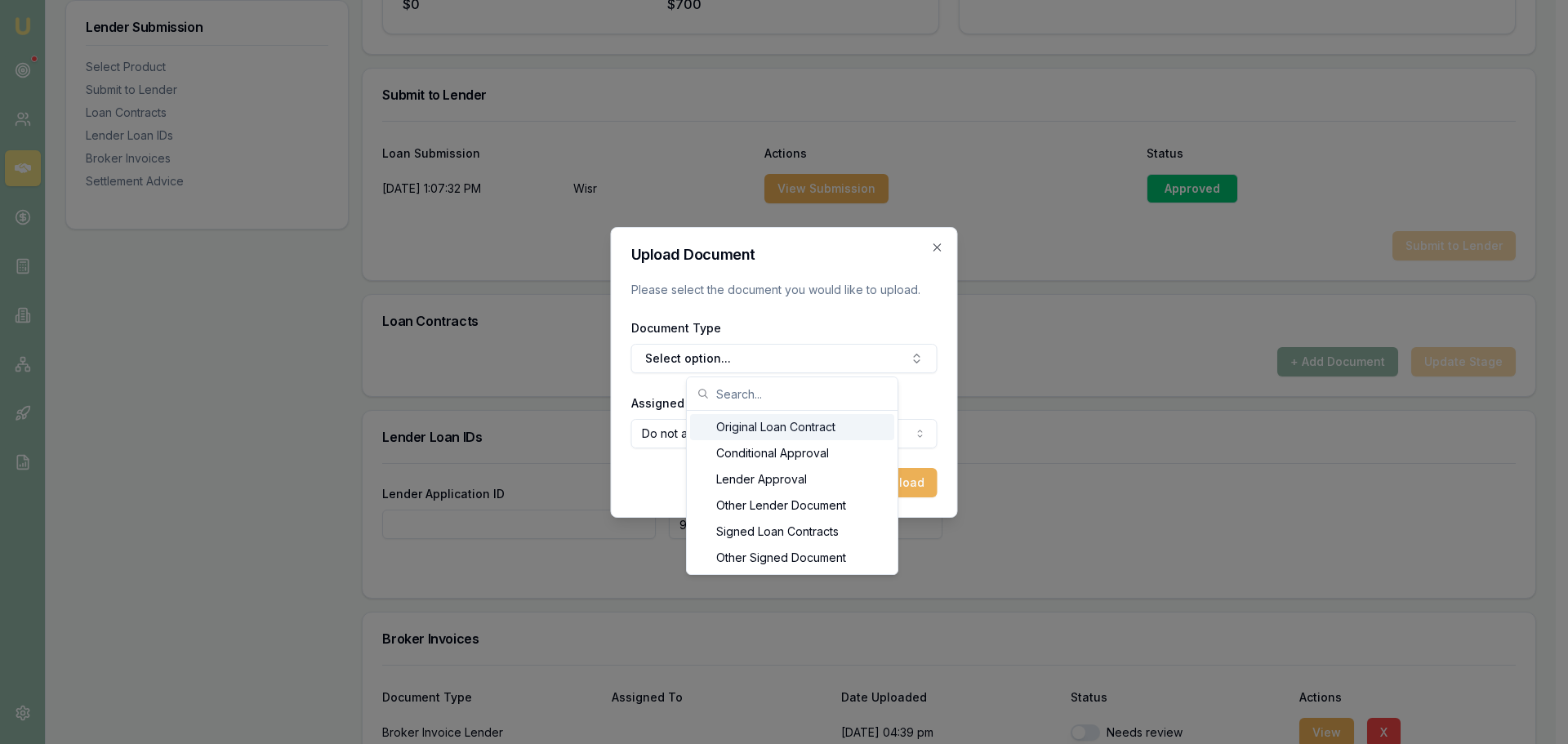
click at [786, 432] on div "Original Loan Contract" at bounding box center [793, 427] width 204 height 26
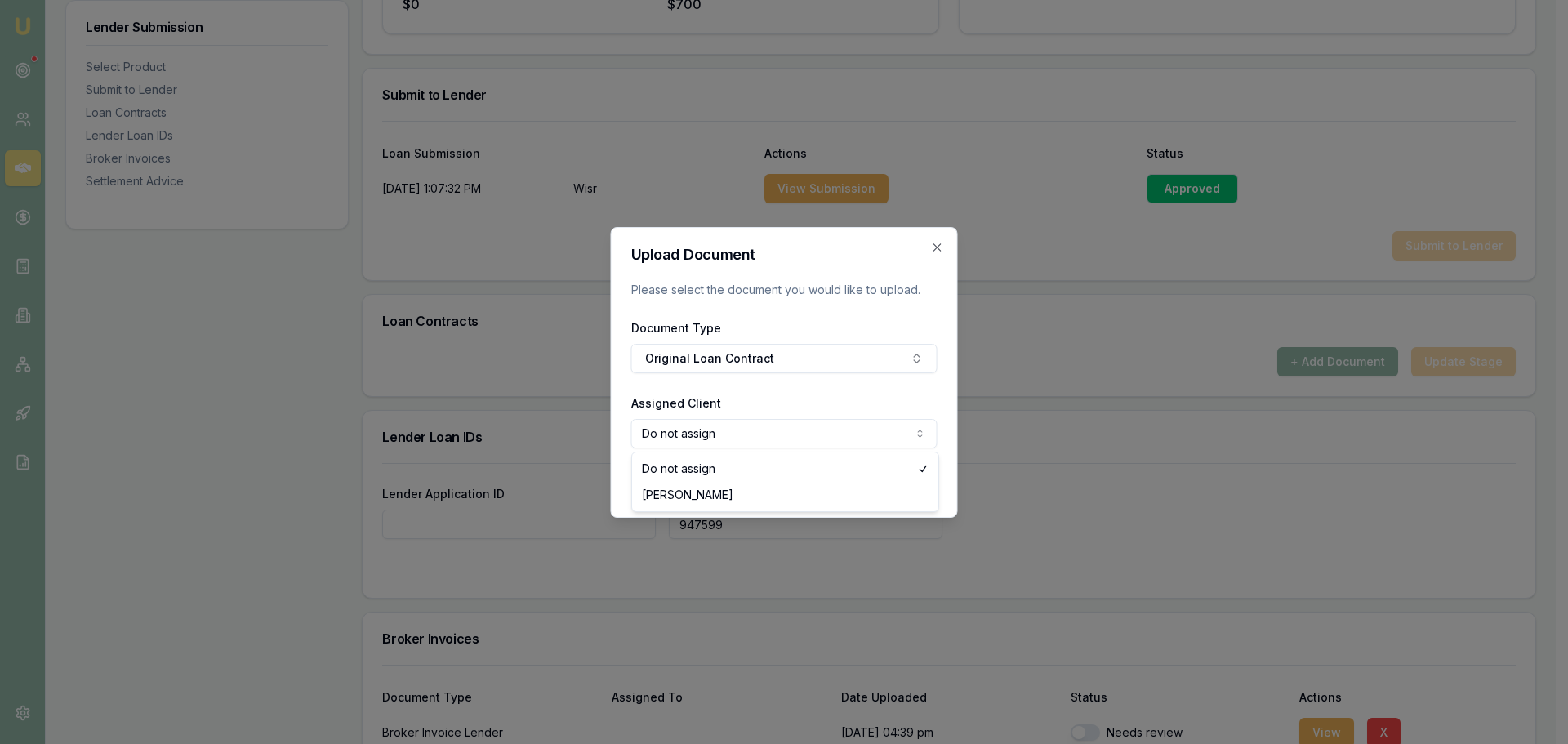
select select "U-OL0C261BQW"
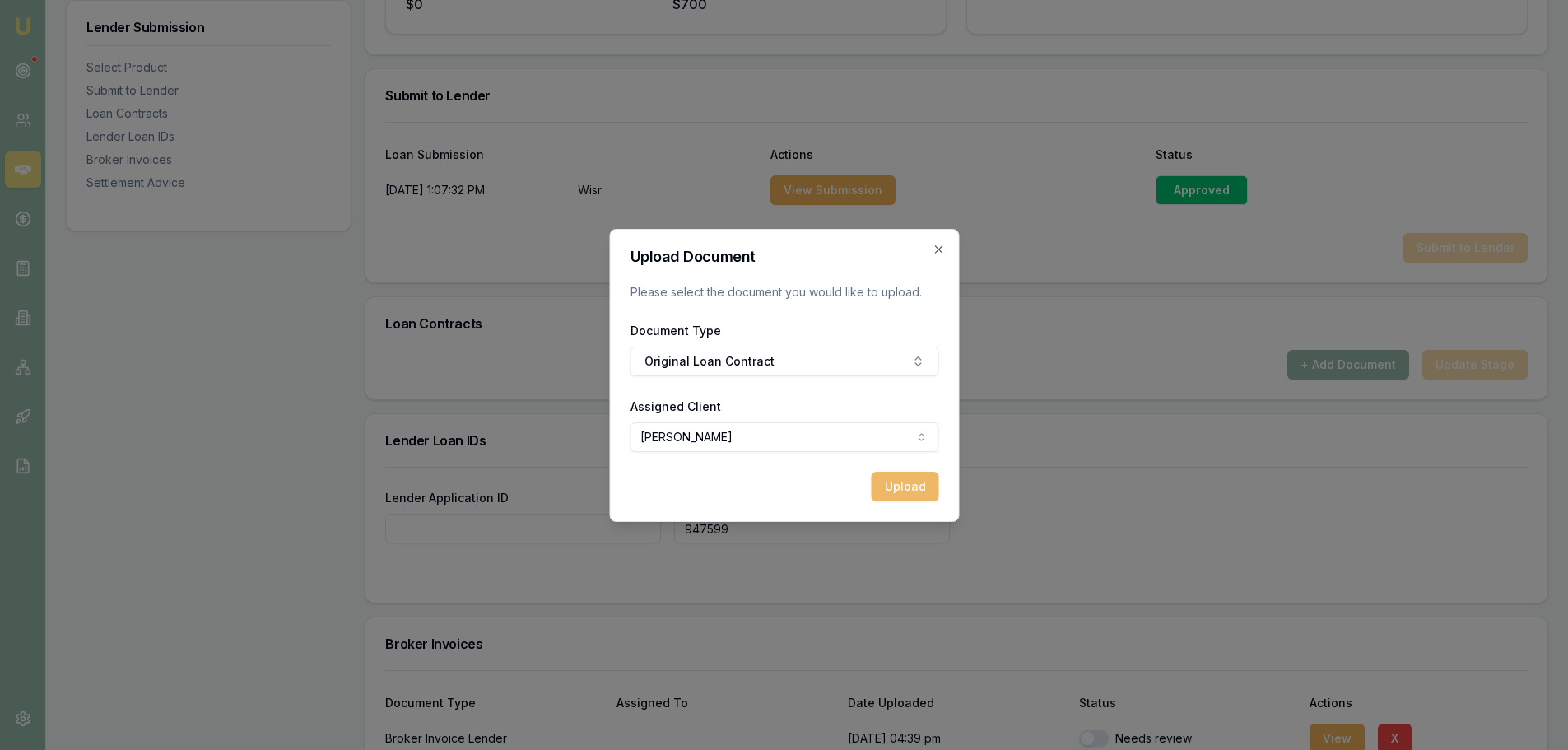
click at [909, 482] on button "Upload" at bounding box center [905, 487] width 67 height 30
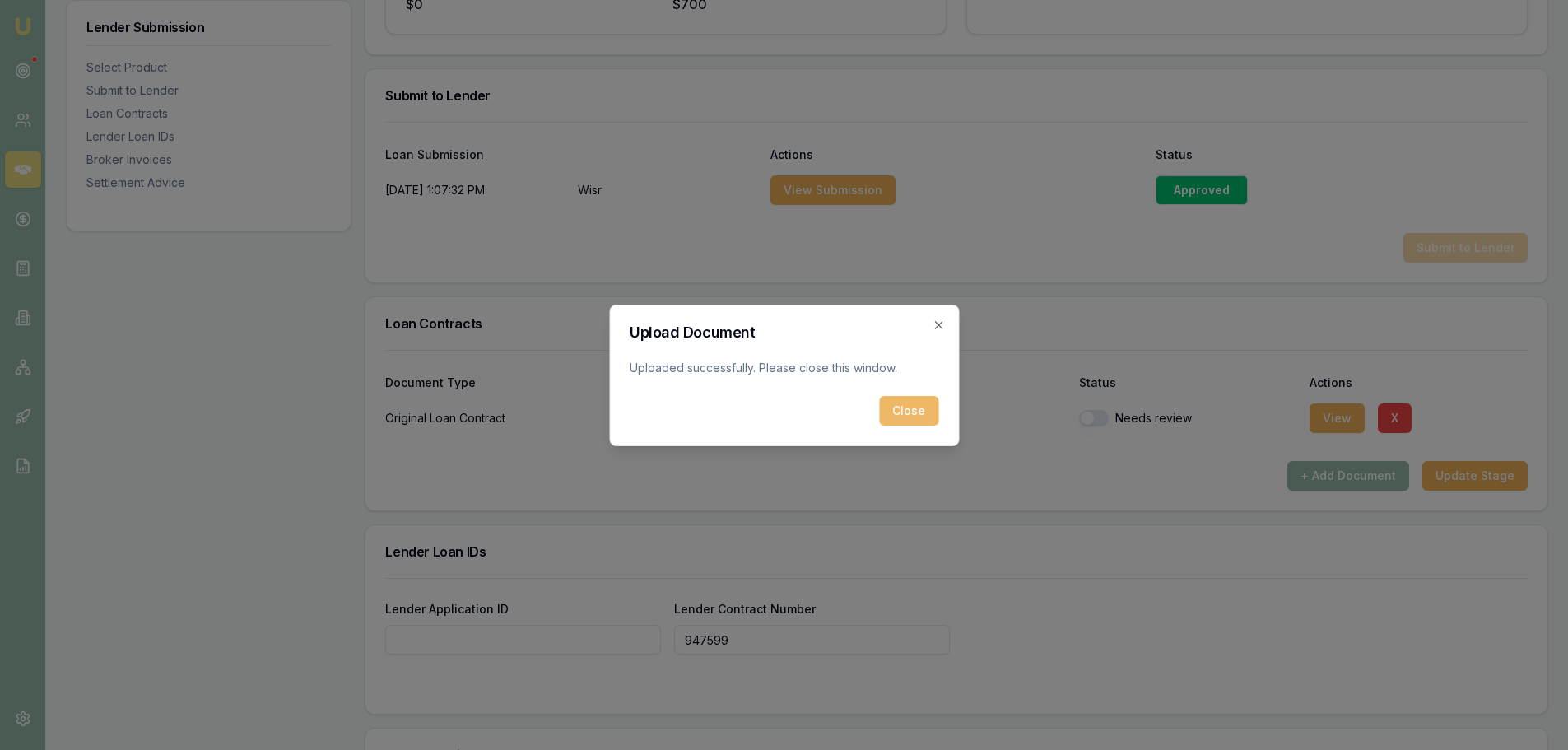
click at [904, 415] on button "Close" at bounding box center [909, 411] width 59 height 30
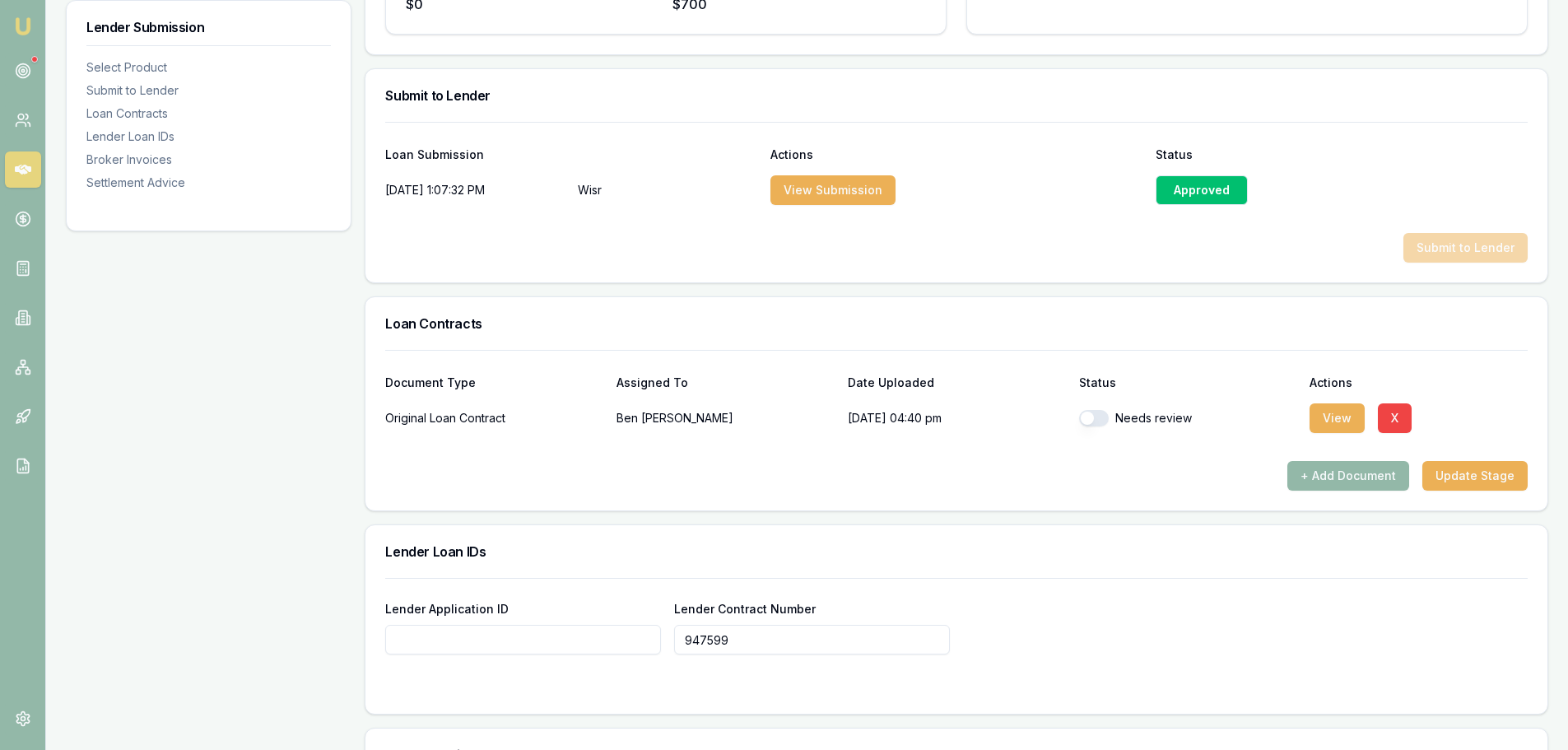
click at [1096, 418] on button "button" at bounding box center [1094, 419] width 30 height 17
checkbox input "true"
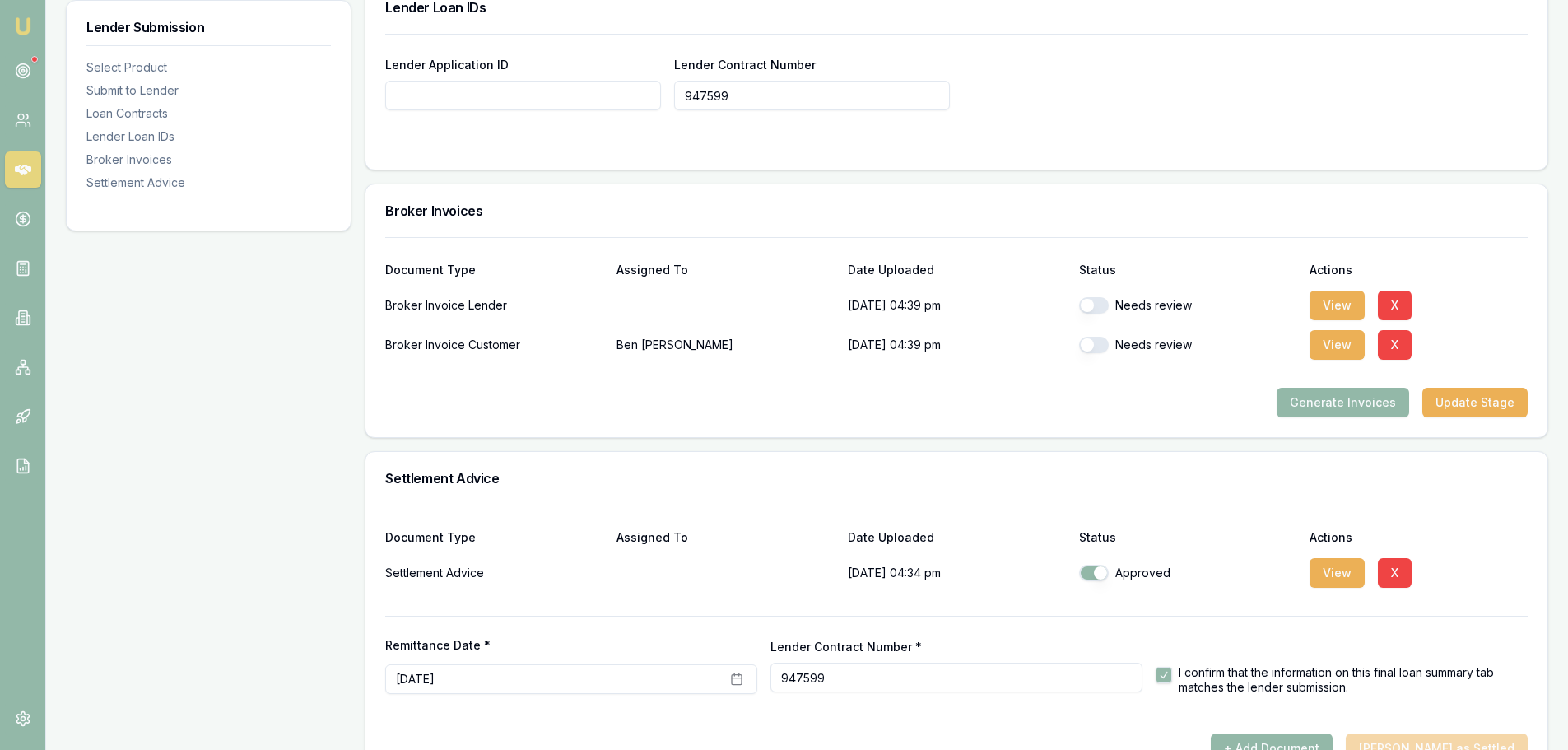
scroll to position [1362, 0]
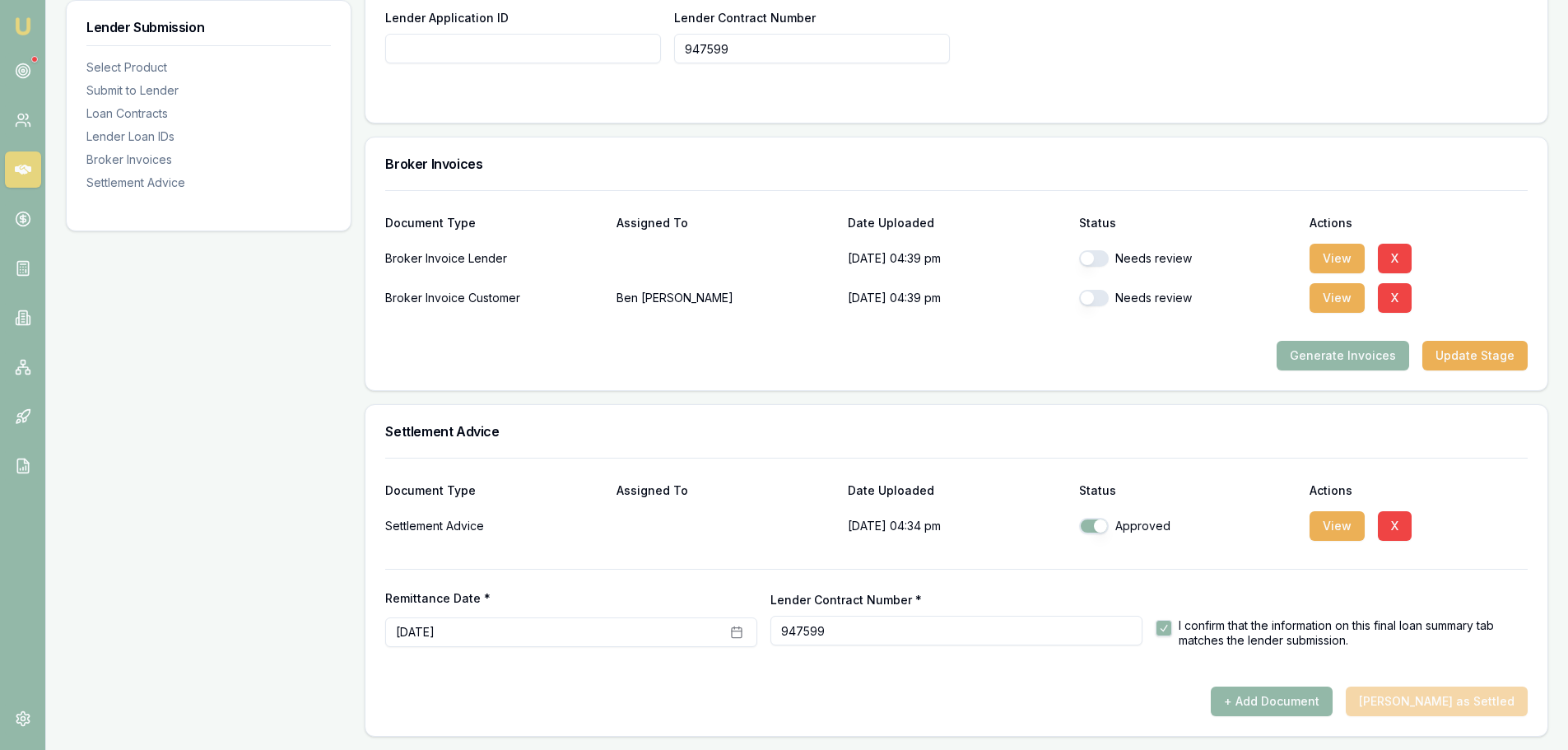
click at [1091, 256] on button "button" at bounding box center [1094, 258] width 30 height 17
checkbox input "true"
click at [1336, 288] on button "View" at bounding box center [1337, 298] width 55 height 30
click at [1108, 297] on button "button" at bounding box center [1094, 298] width 30 height 17
checkbox input "true"
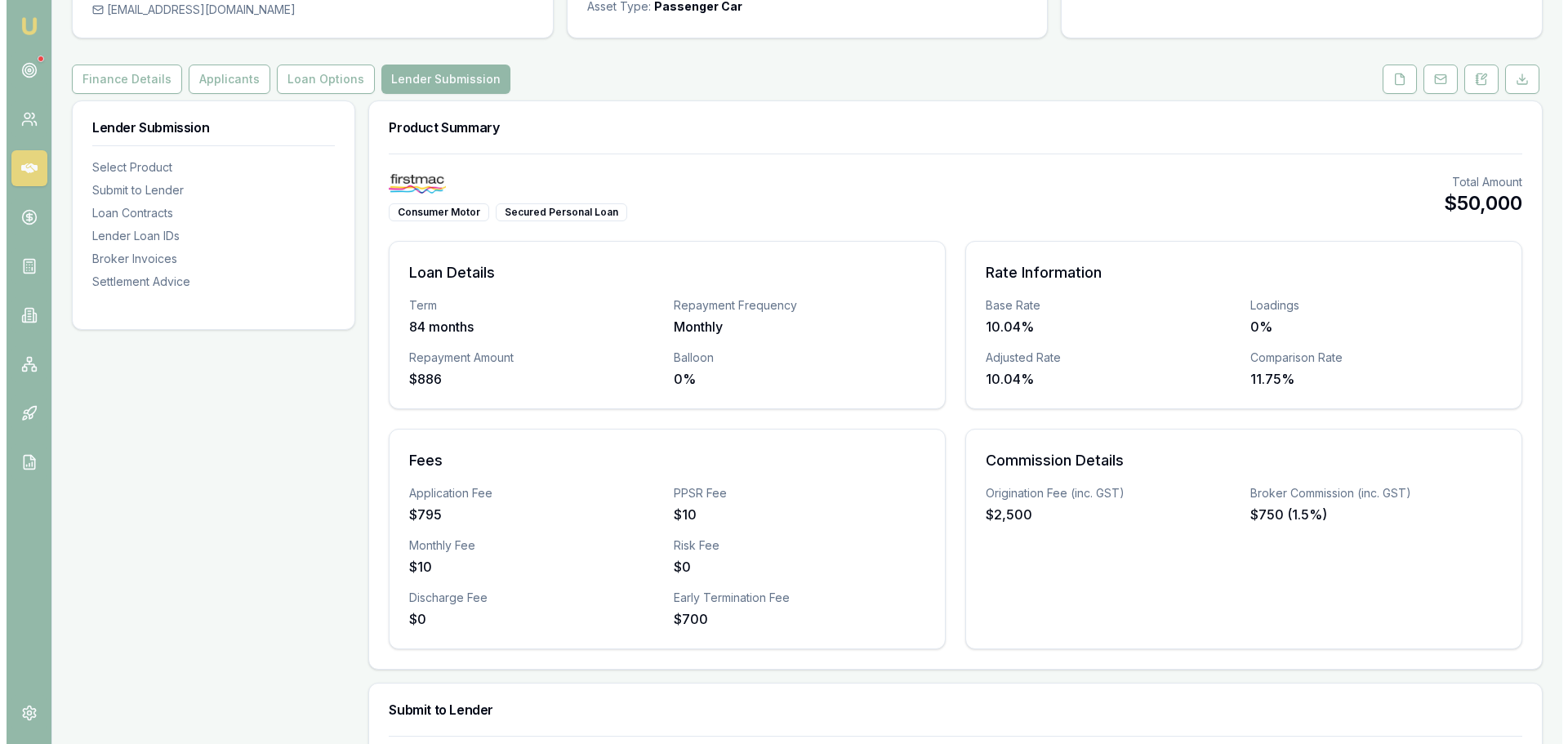
scroll to position [0, 0]
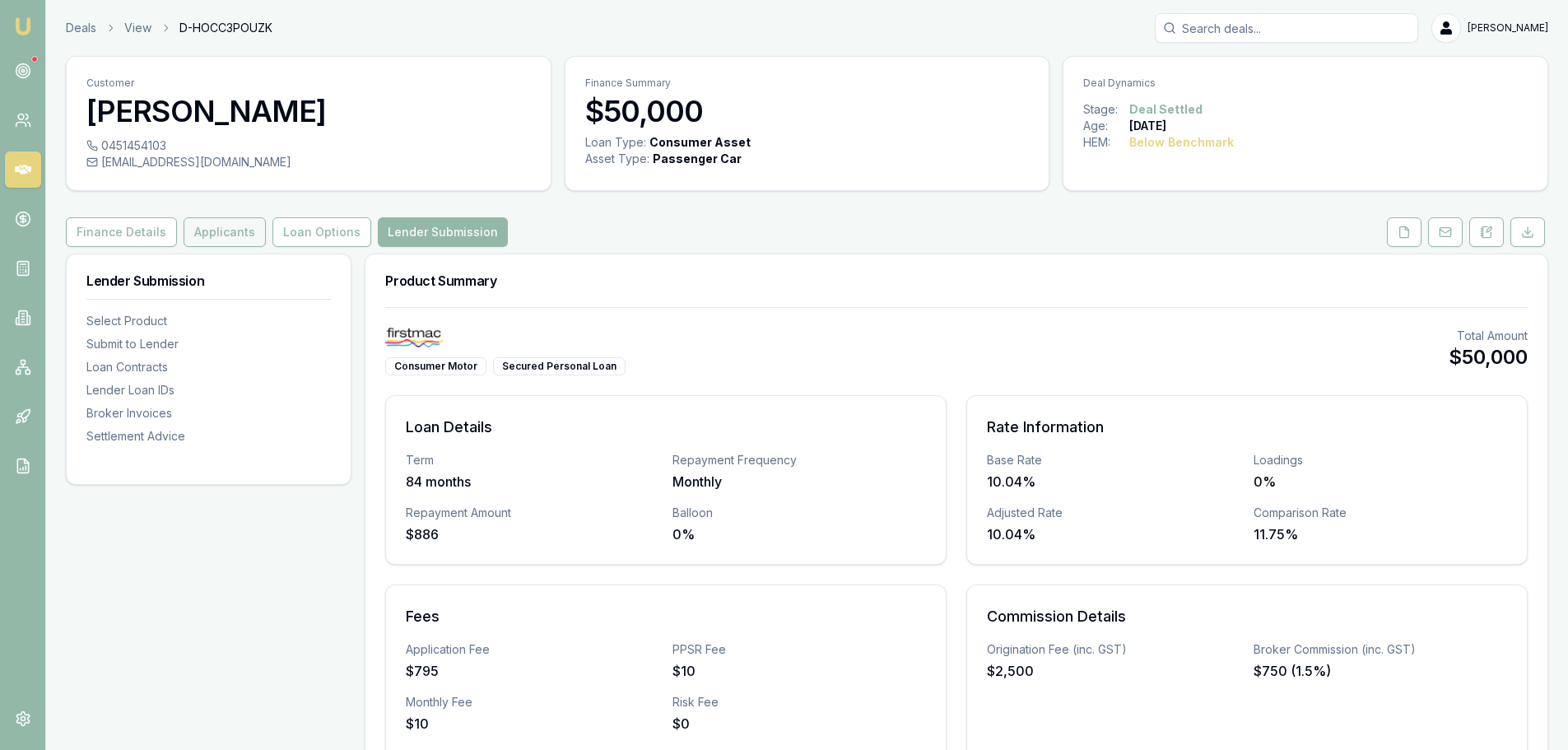
click at [253, 240] on button "Applicants" at bounding box center [225, 232] width 82 height 30
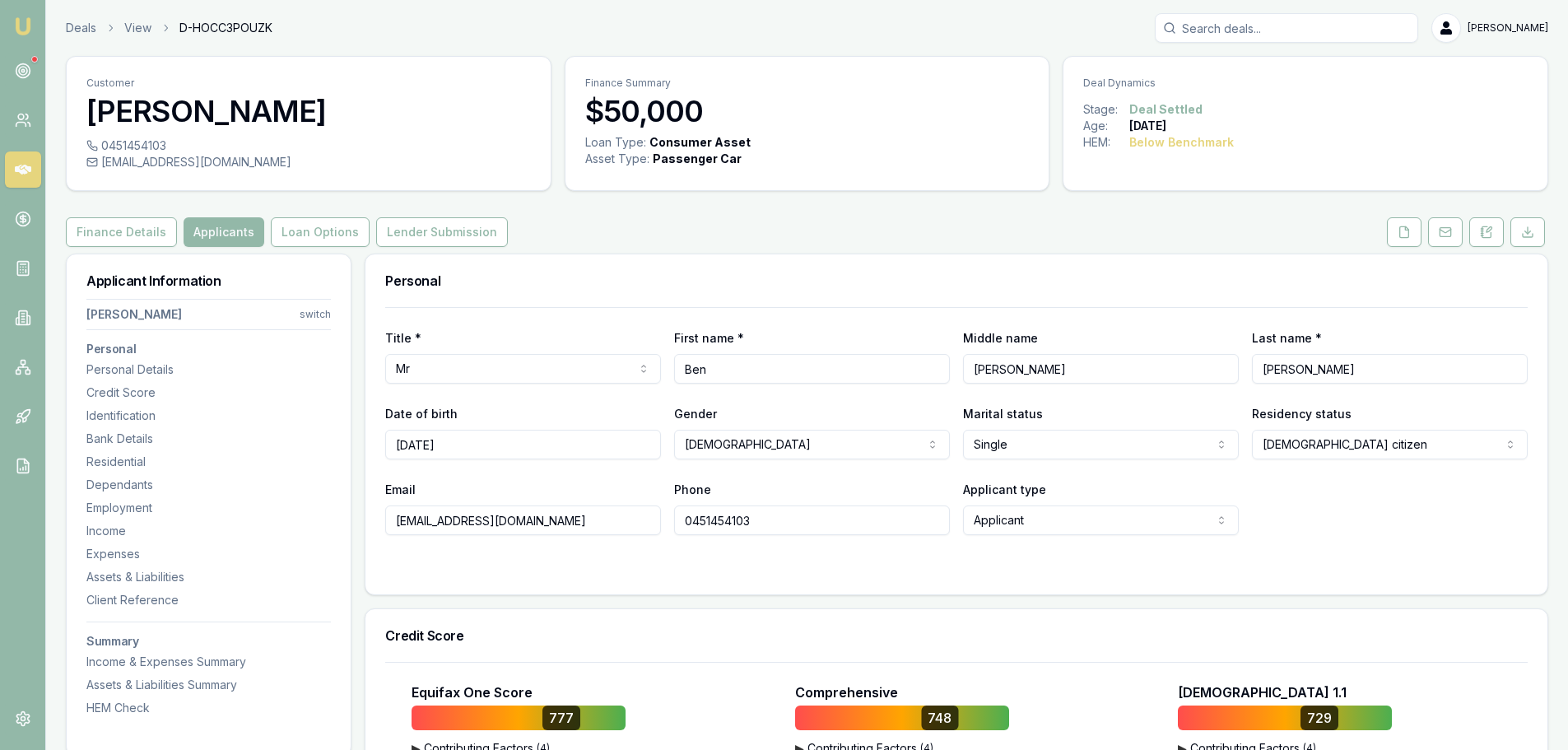
click at [279, 234] on button "Loan Options" at bounding box center [319, 232] width 98 height 30
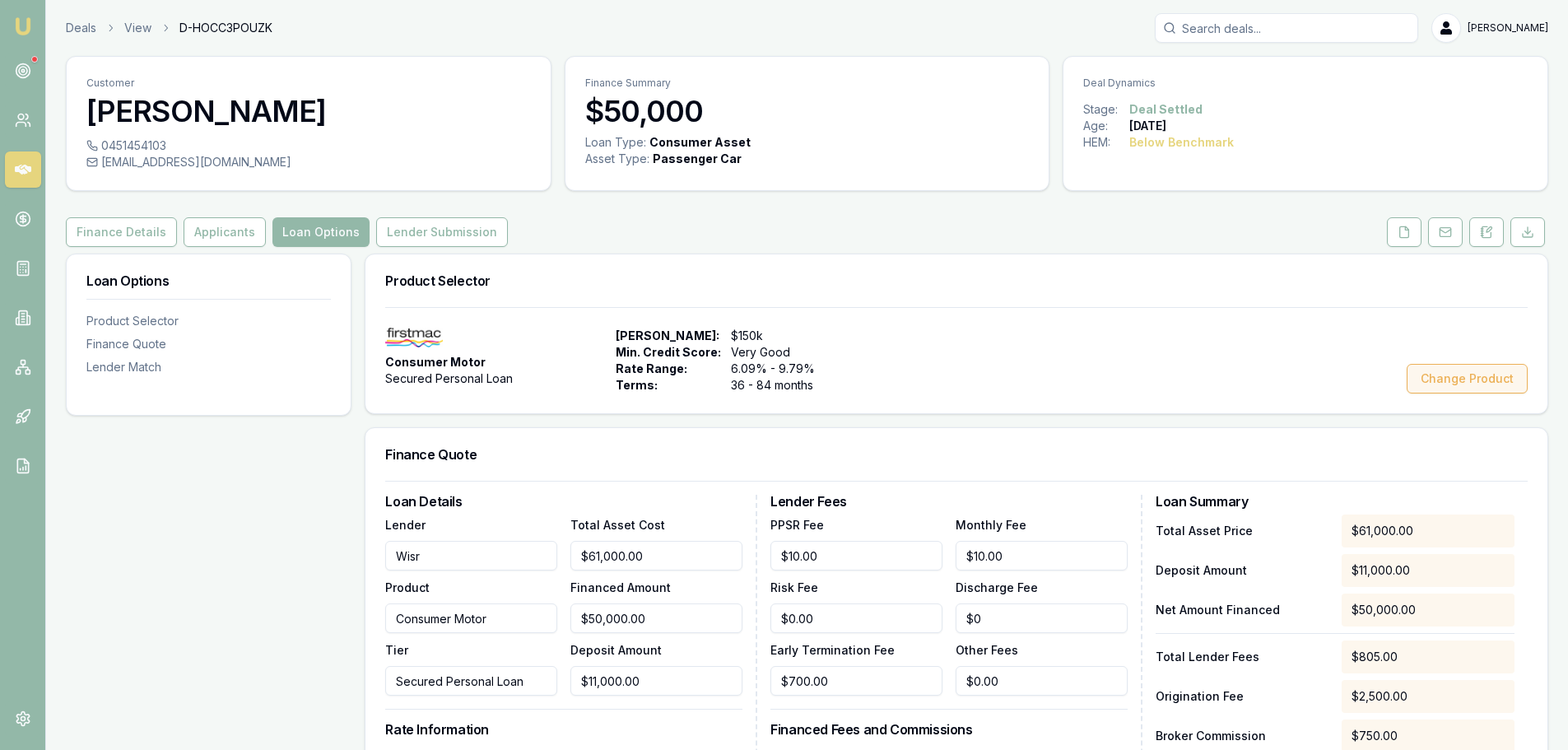
click at [1449, 385] on button "Change Product" at bounding box center [1467, 378] width 121 height 30
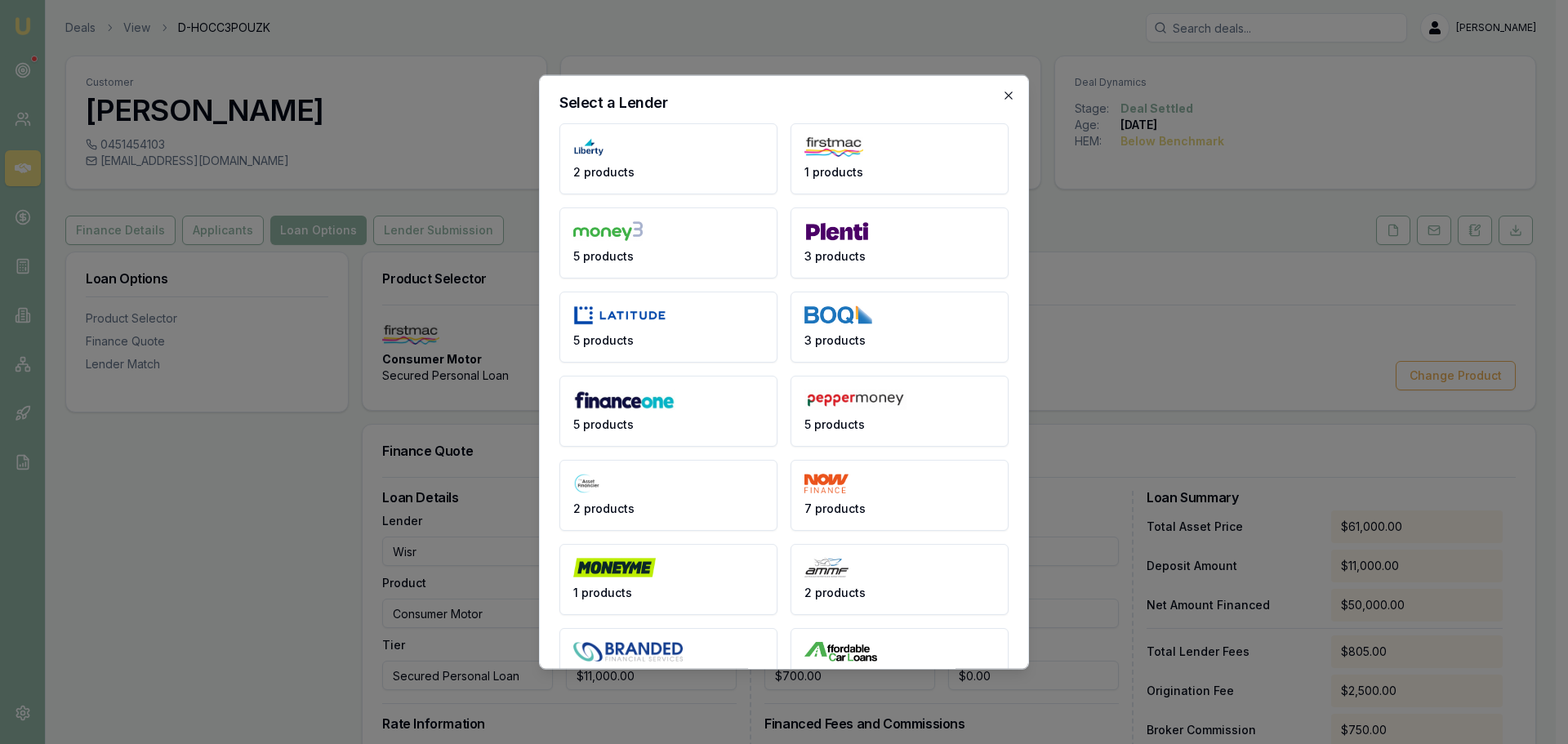
click at [1005, 96] on icon "button" at bounding box center [1008, 95] width 7 height 7
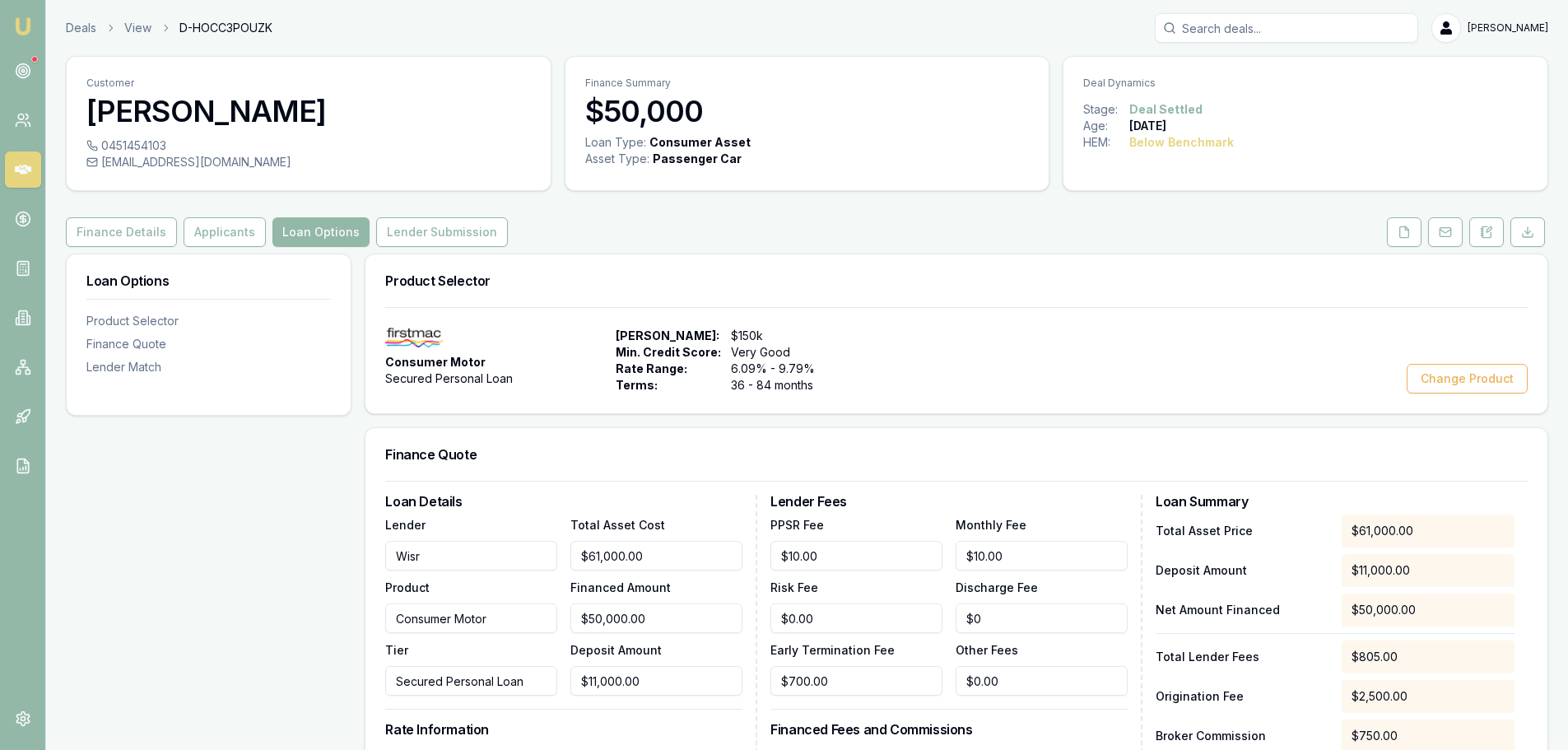
click at [465, 349] on div "Consumer Motor Secured Personal Loan" at bounding box center [496, 360] width 224 height 66
click at [142, 319] on div "Product Selector" at bounding box center [208, 321] width 244 height 17
click at [23, 134] on link at bounding box center [22, 120] width 37 height 37
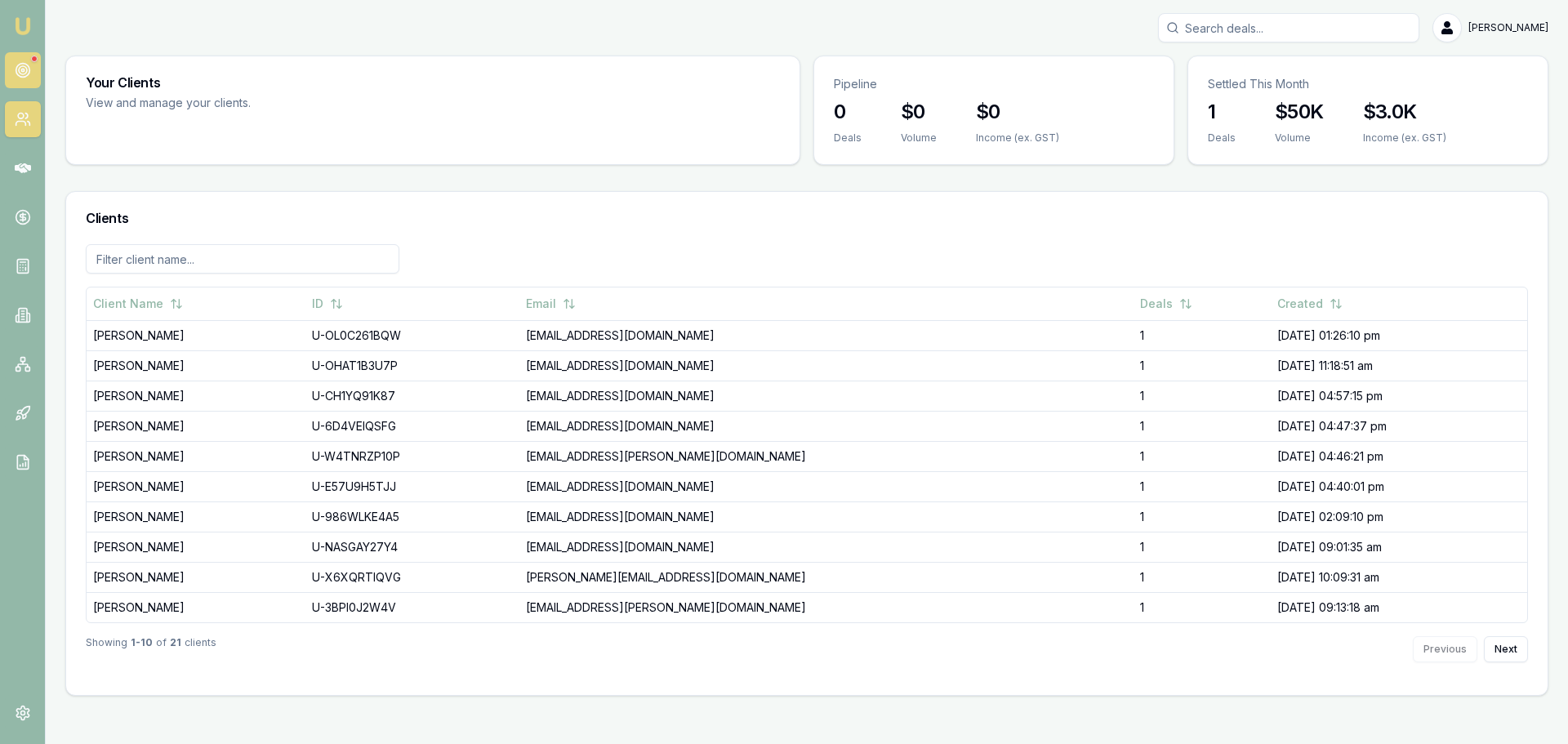
click at [23, 77] on circle at bounding box center [22, 71] width 14 height 14
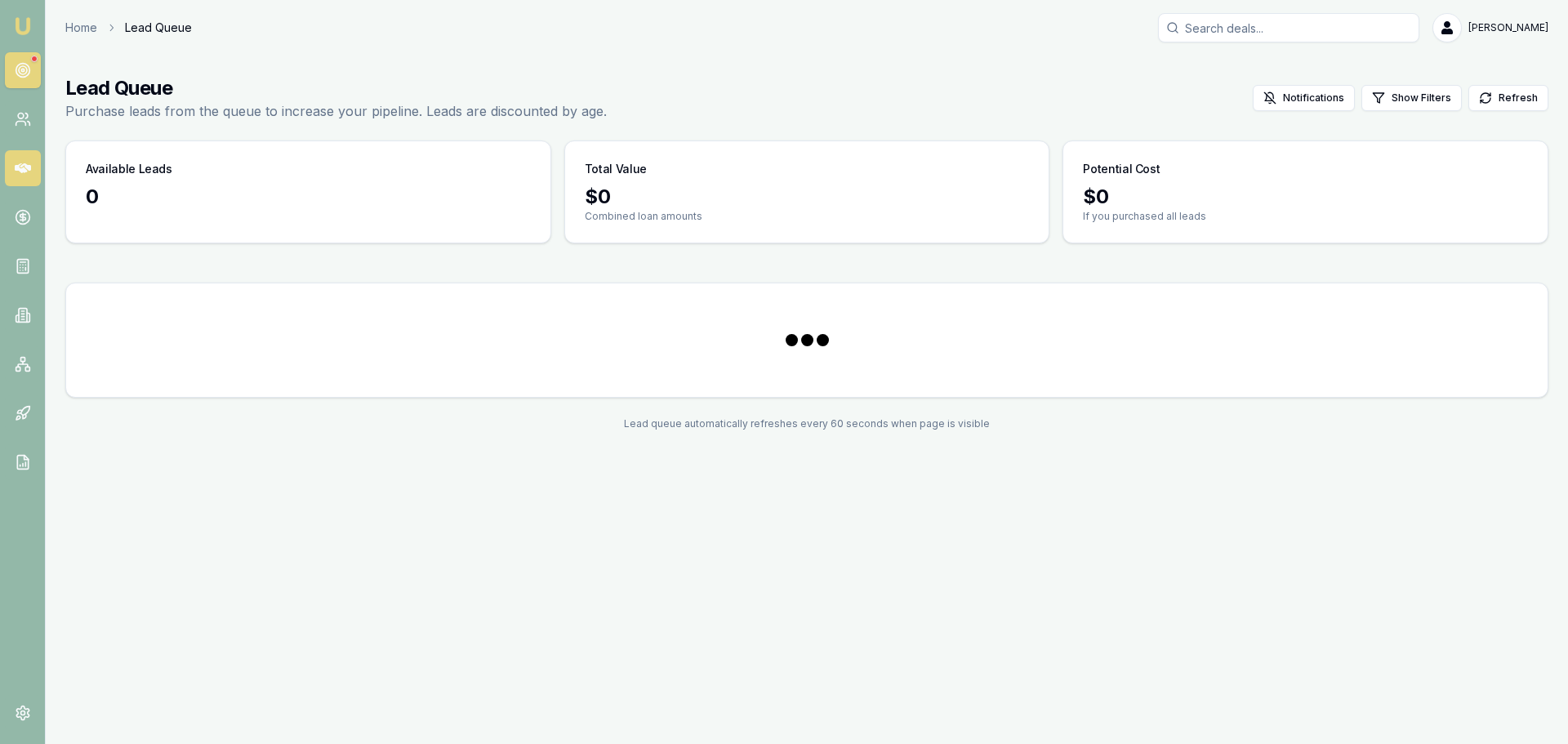
click at [23, 172] on icon at bounding box center [23, 168] width 17 height 10
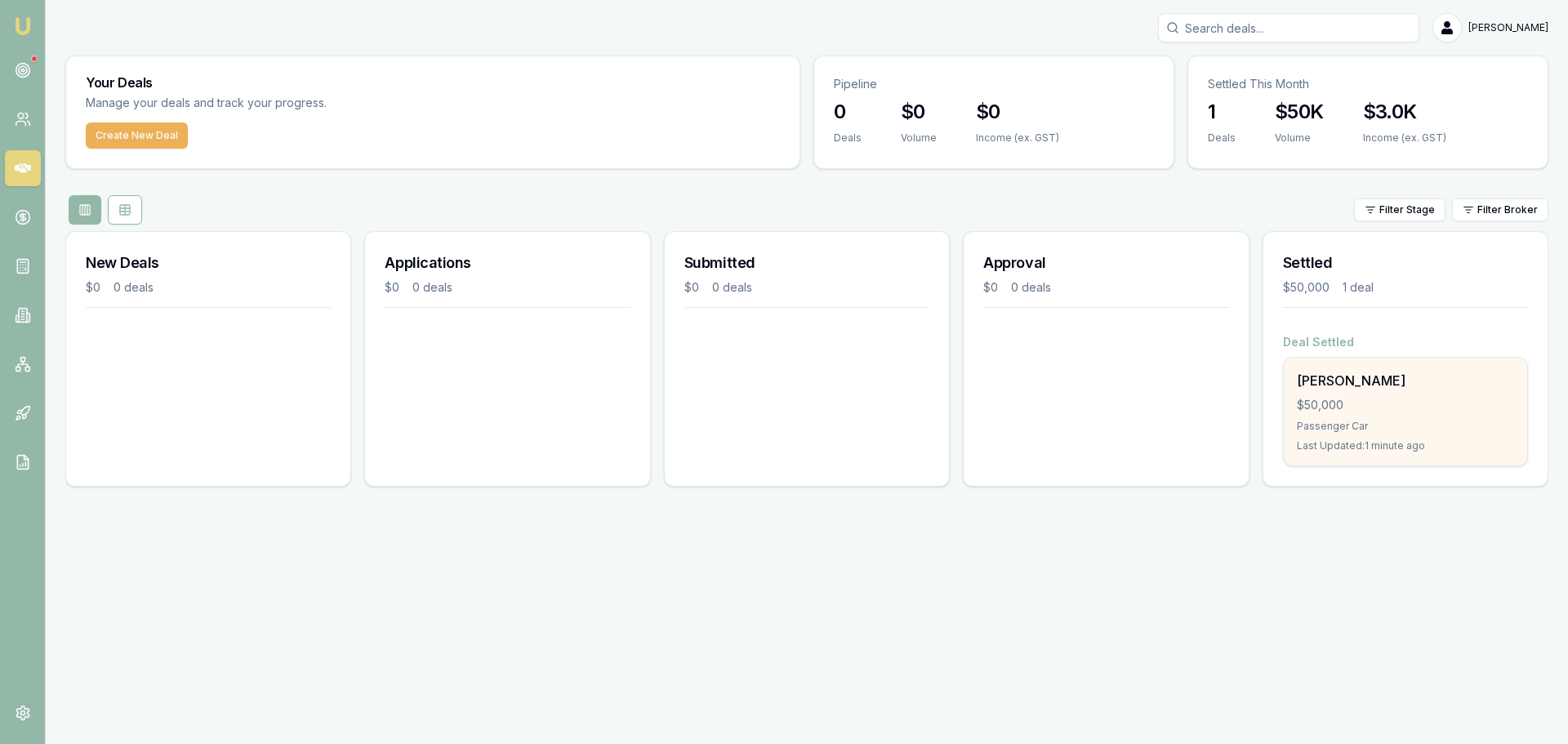
click at [1436, 426] on div "Passenger Car" at bounding box center [1406, 426] width 217 height 13
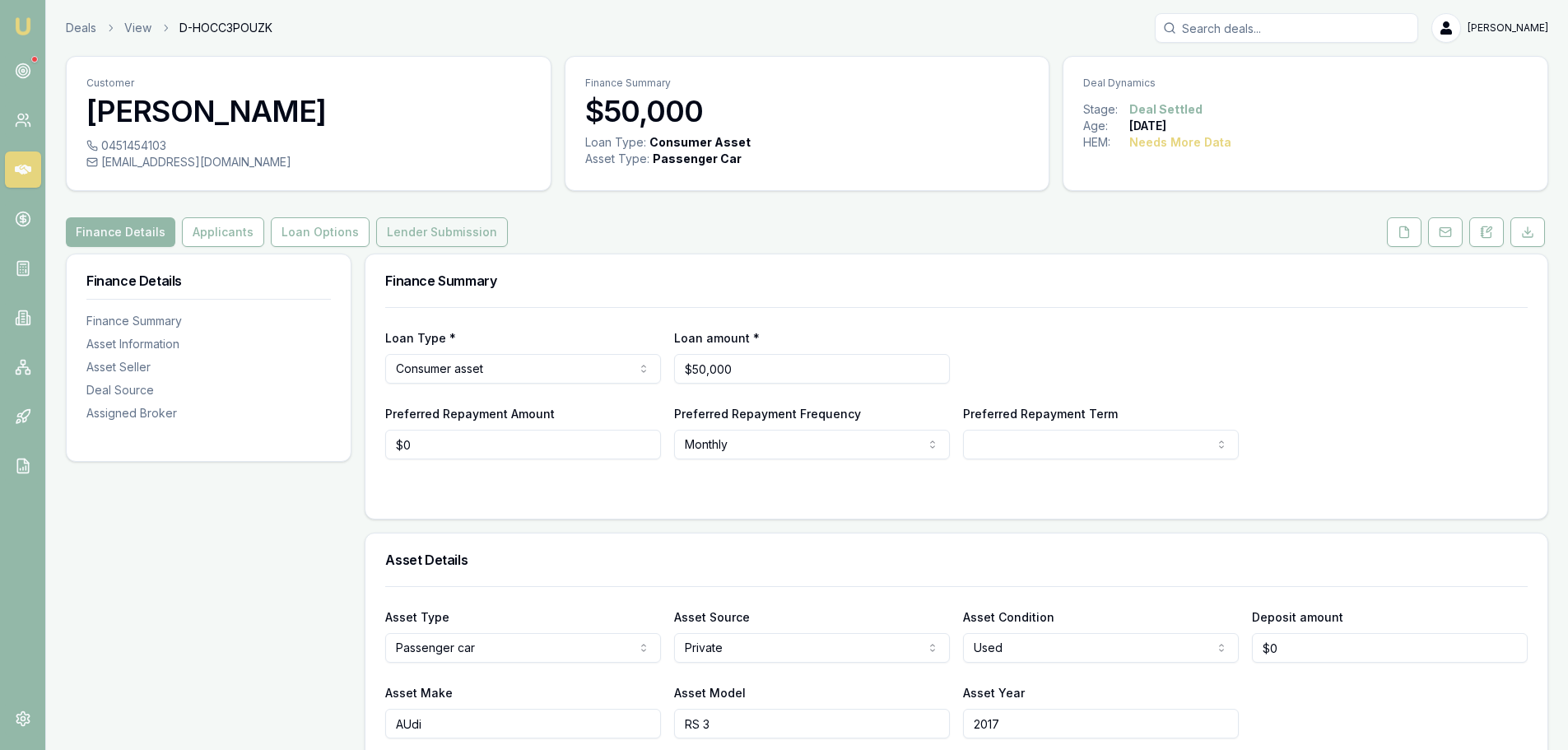
click at [450, 233] on button "Lender Submission" at bounding box center [442, 232] width 132 height 30
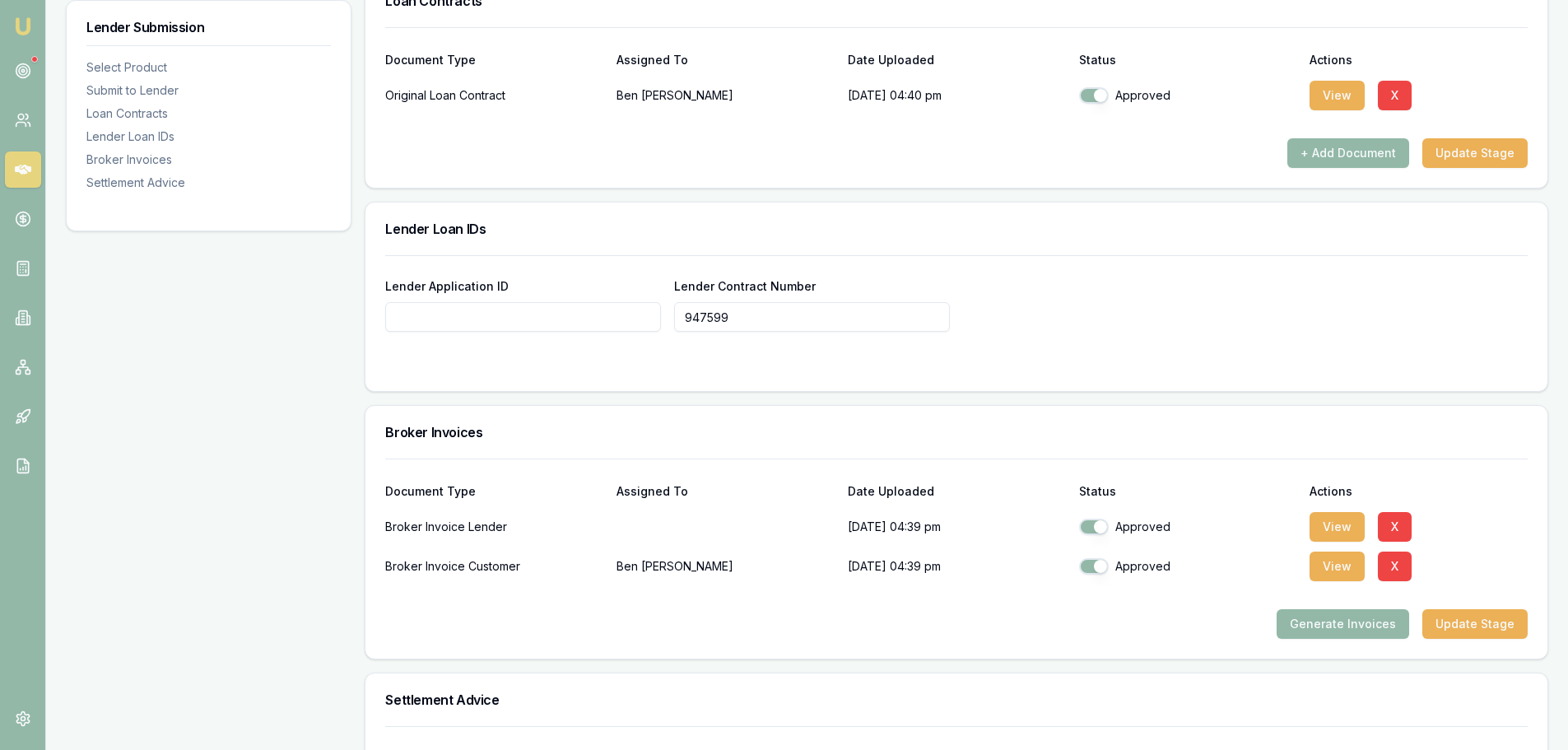
scroll to position [1362, 0]
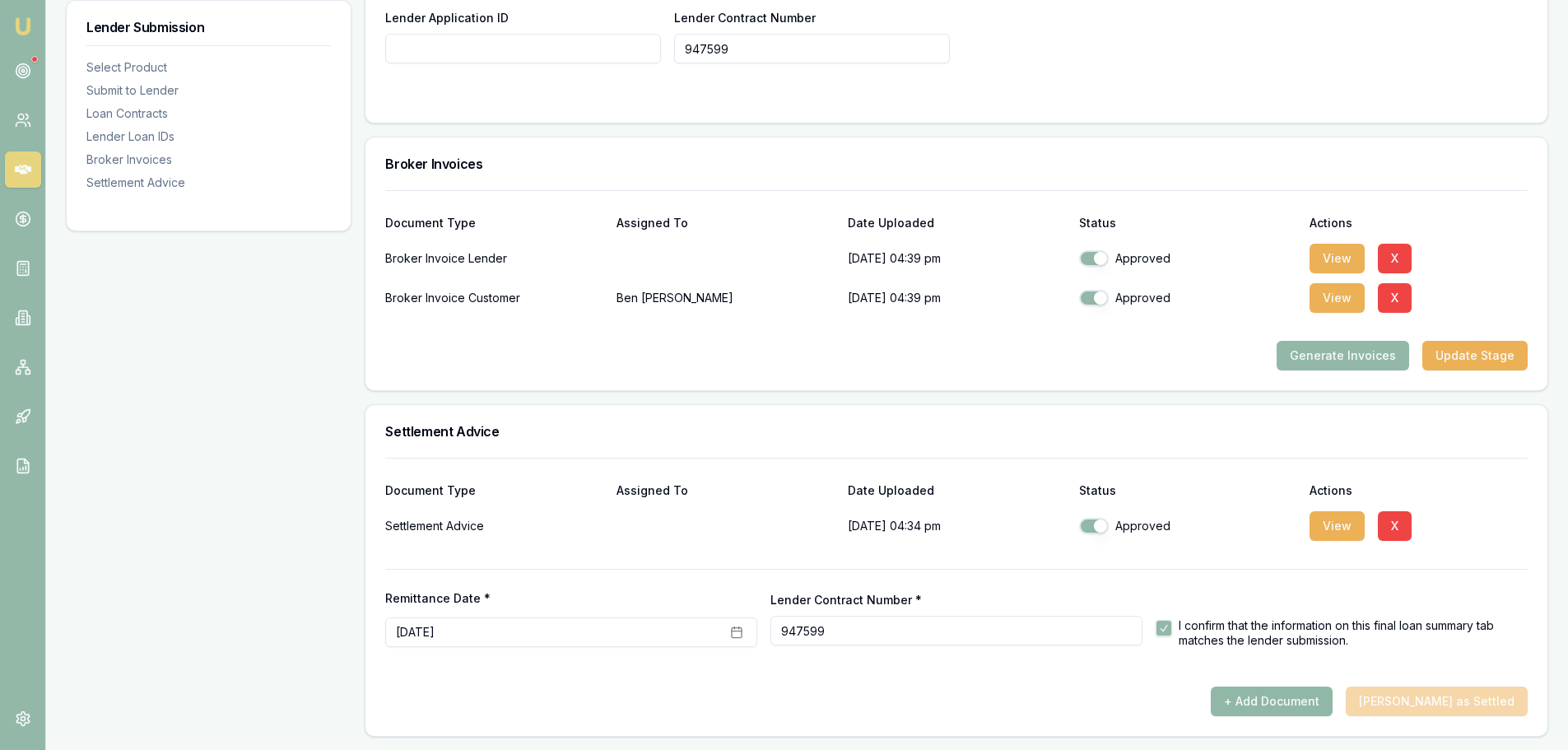
click at [1294, 699] on button "+ Add Document" at bounding box center [1272, 701] width 122 height 30
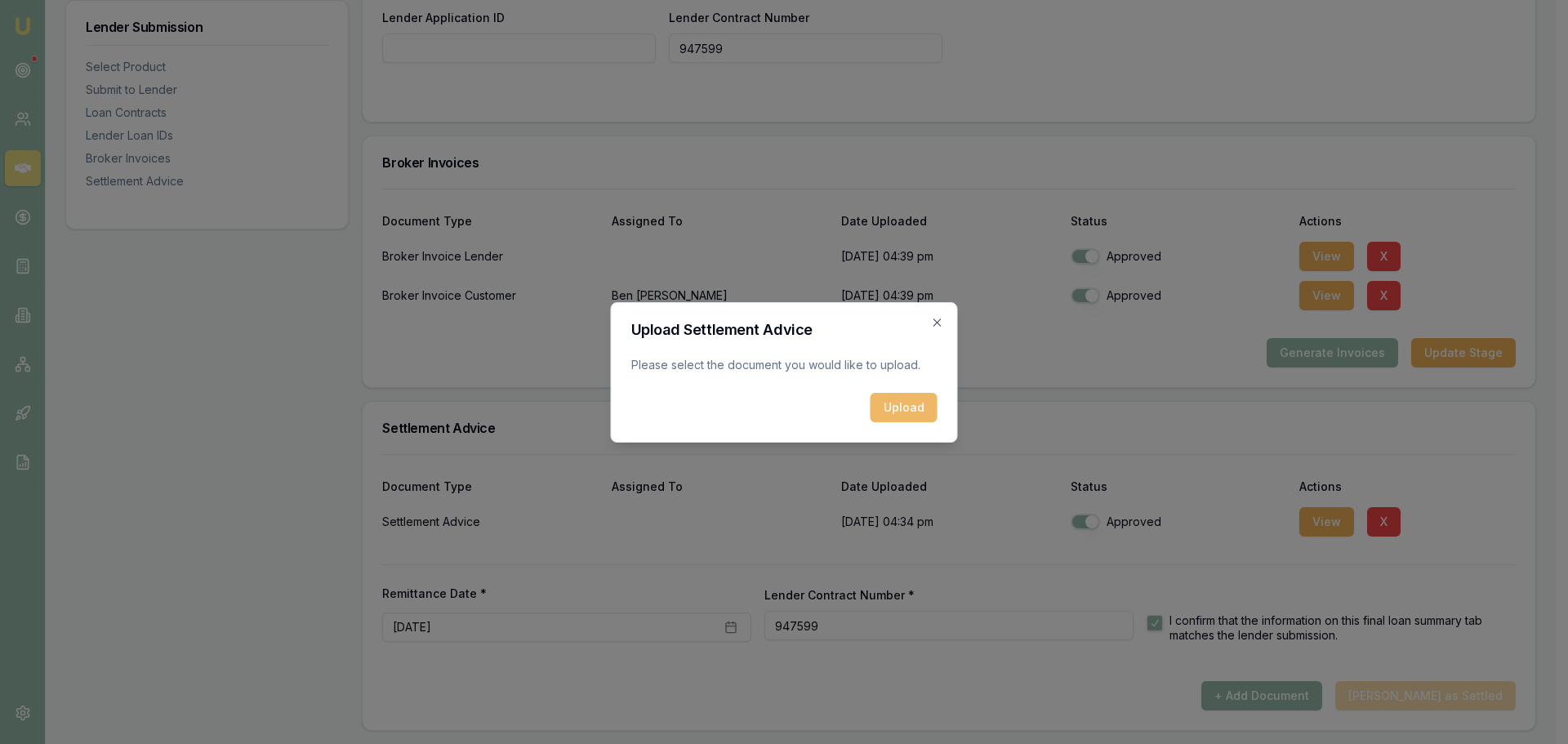
click at [900, 401] on button "Upload" at bounding box center [904, 408] width 67 height 30
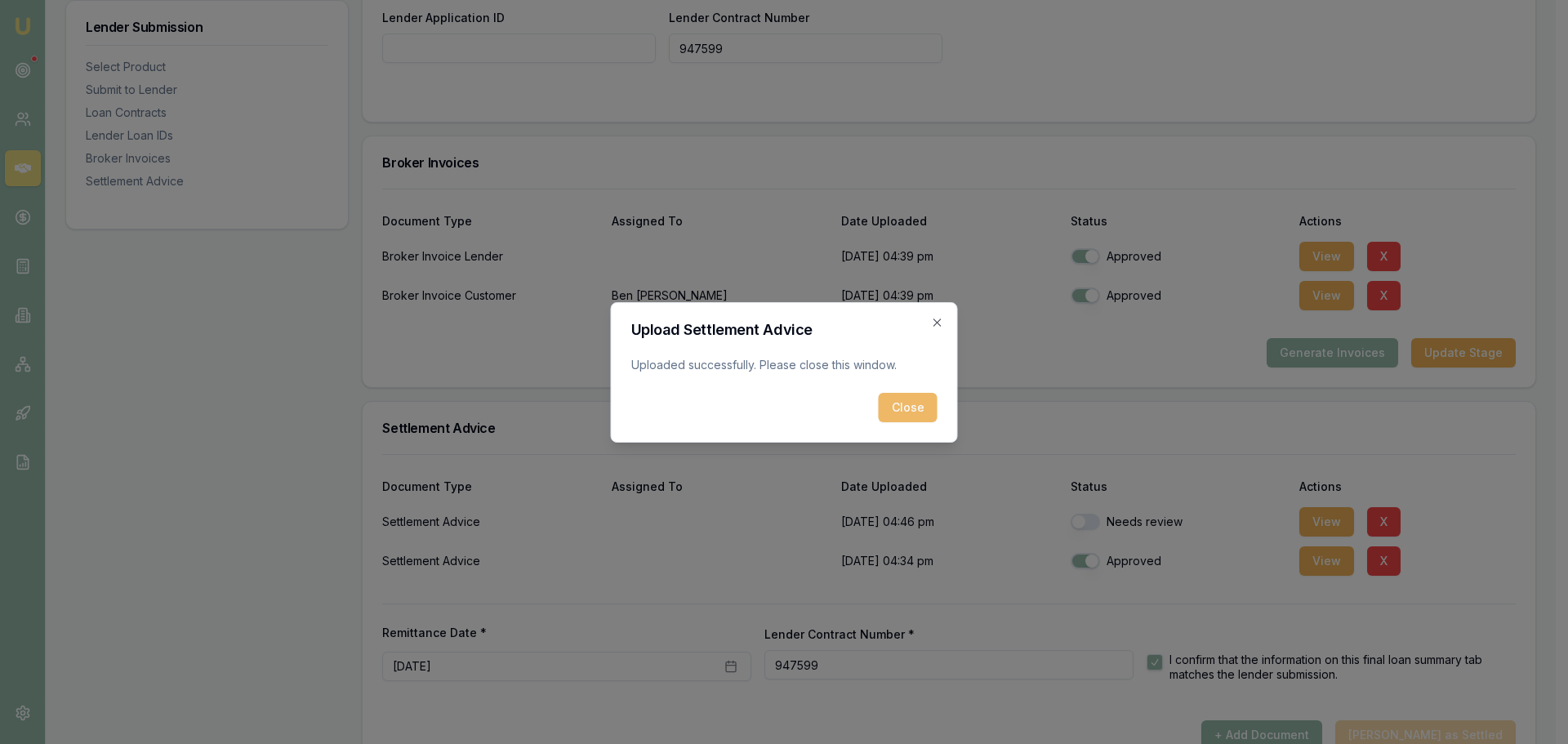
click at [909, 414] on button "Close" at bounding box center [908, 408] width 59 height 30
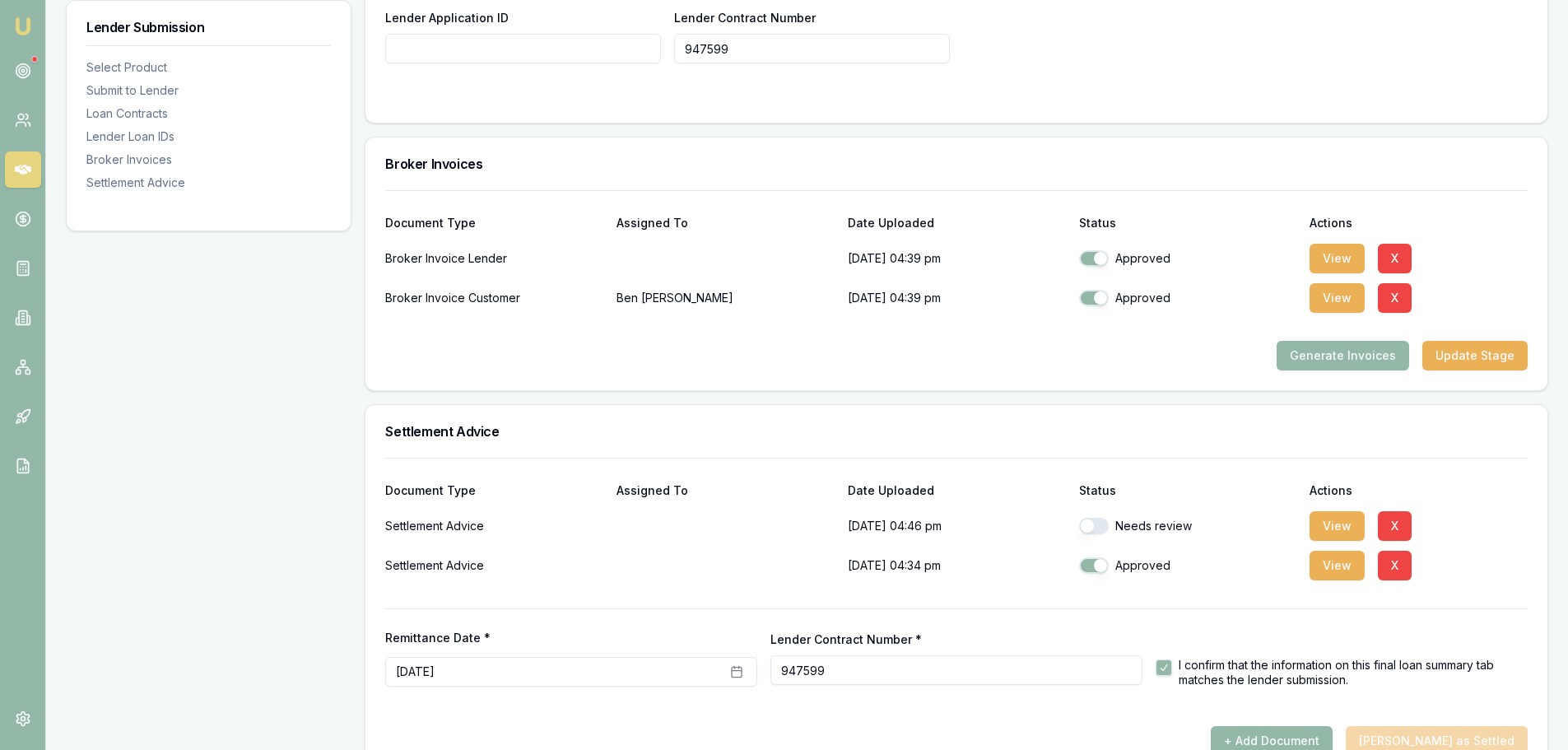
click at [1088, 522] on button "button" at bounding box center [1094, 526] width 30 height 17
checkbox input "true"
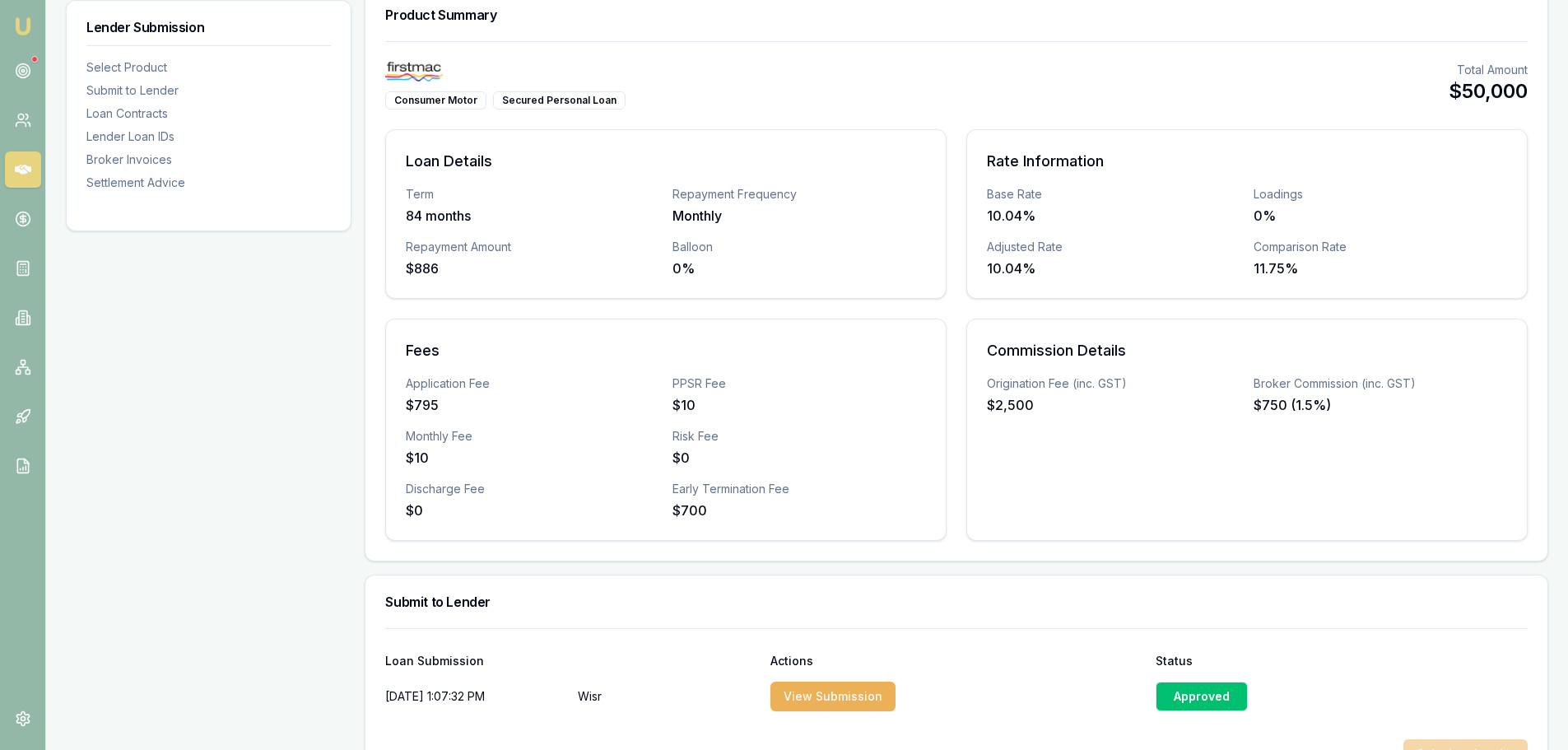
scroll to position [250, 0]
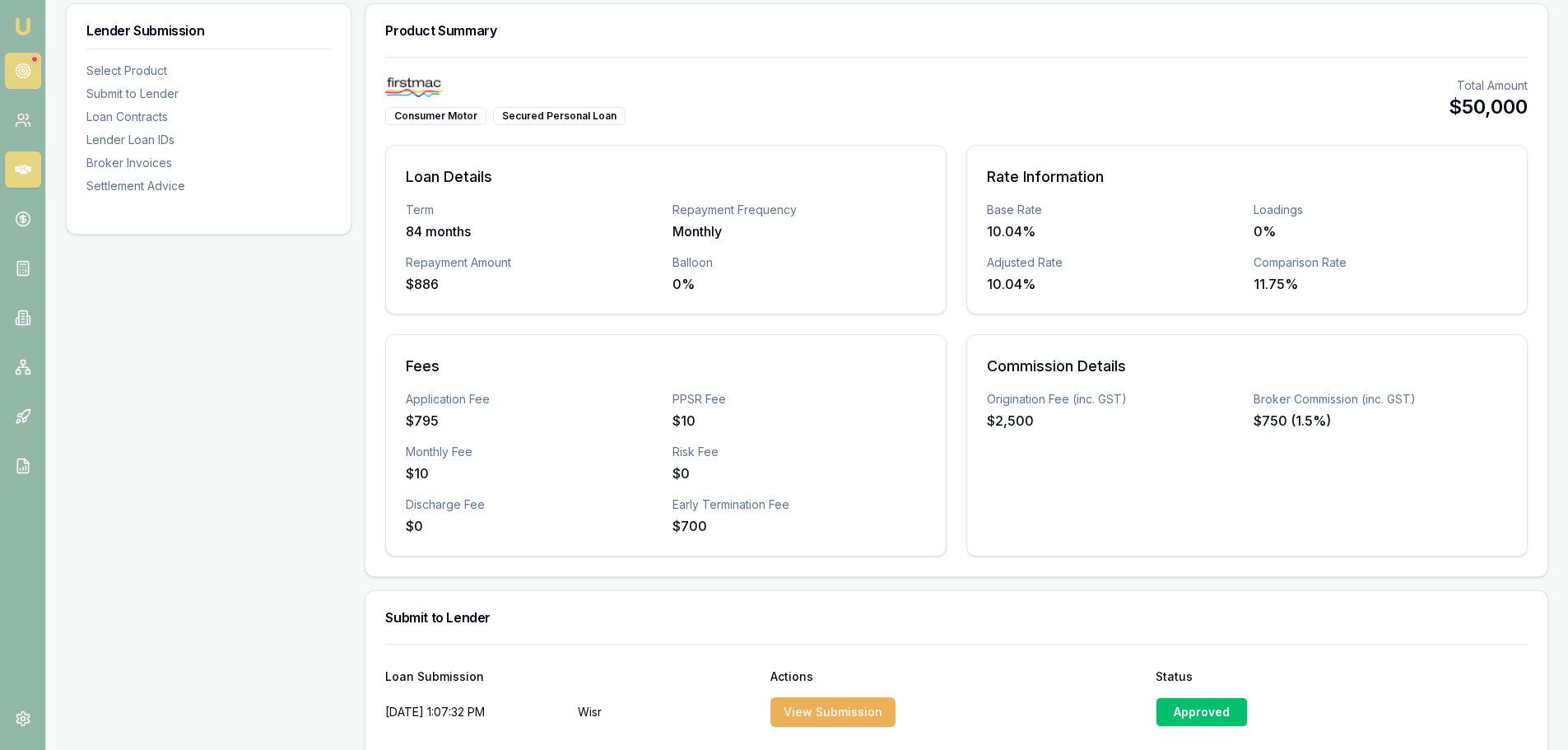
click at [29, 78] on icon at bounding box center [23, 71] width 17 height 17
